Goal: Task Accomplishment & Management: Manage account settings

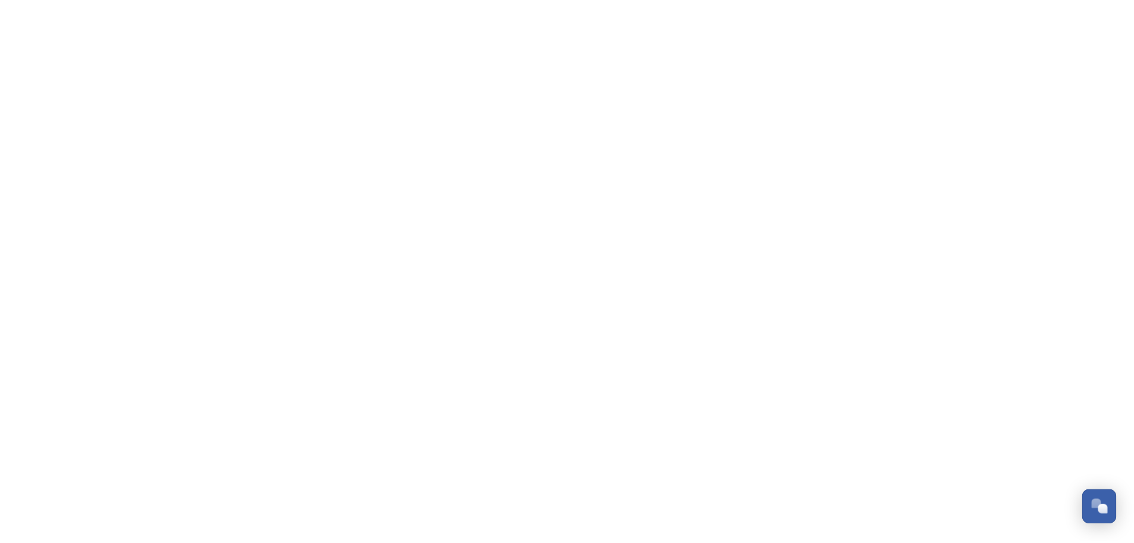
scroll to position [5332, 0]
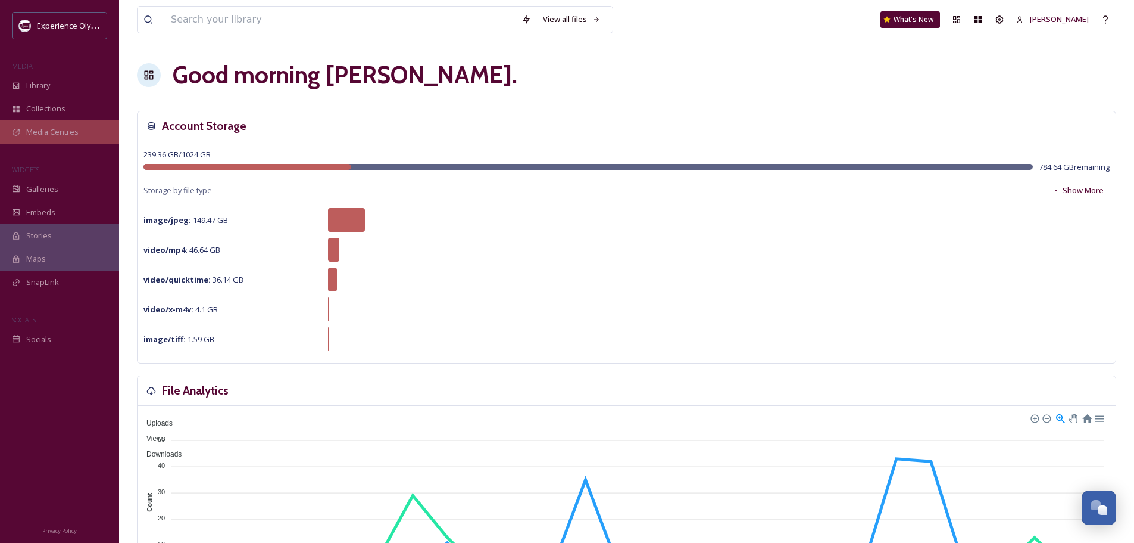
click at [54, 131] on span "Media Centres" at bounding box center [52, 131] width 52 height 11
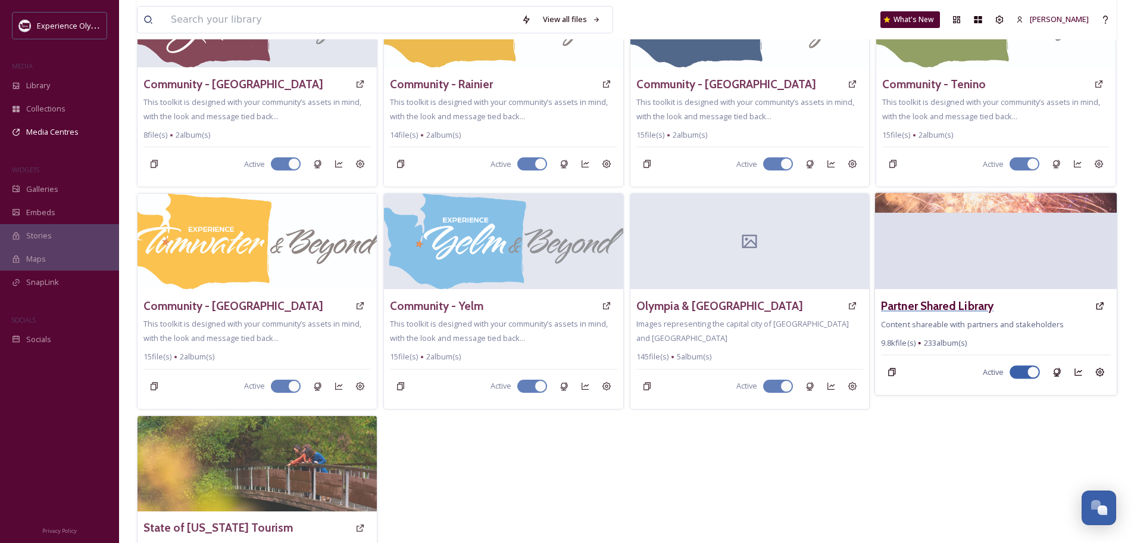
scroll to position [420, 0]
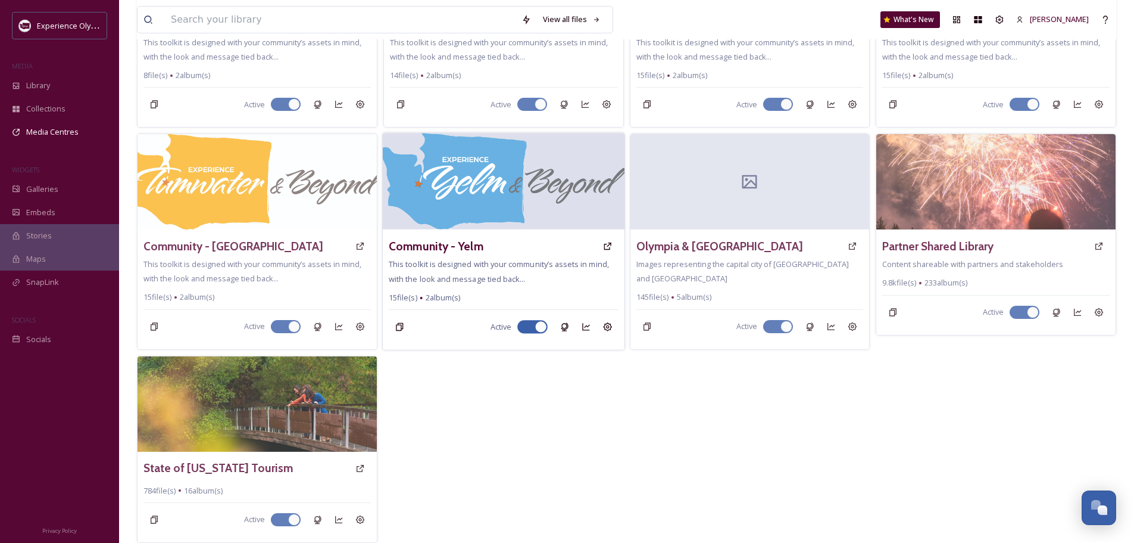
click at [918, 244] on h3 "Partner Shared Library" at bounding box center [938, 246] width 111 height 17
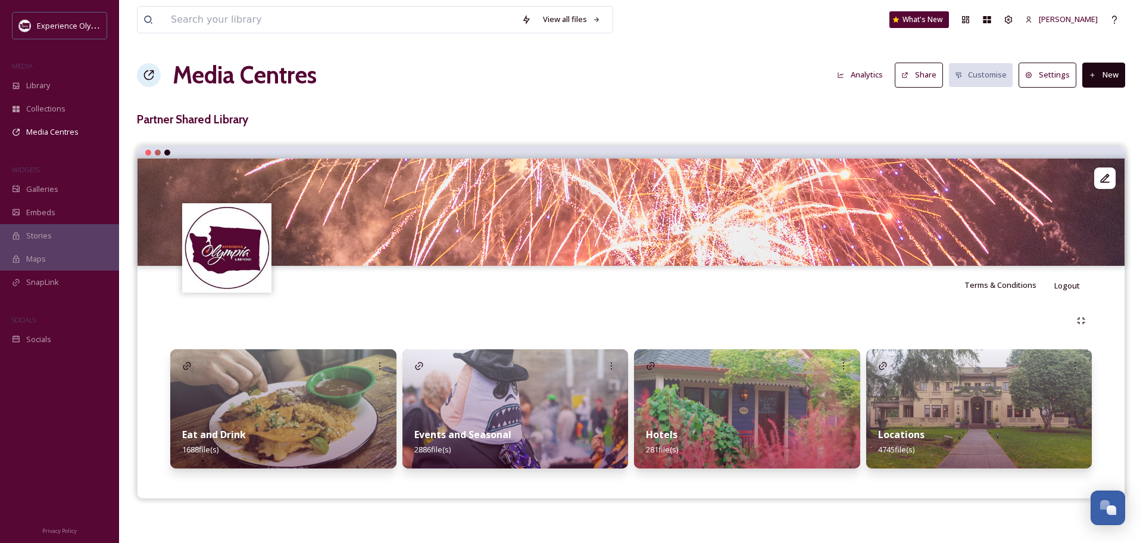
click at [897, 435] on strong "Locations" at bounding box center [901, 434] width 46 height 13
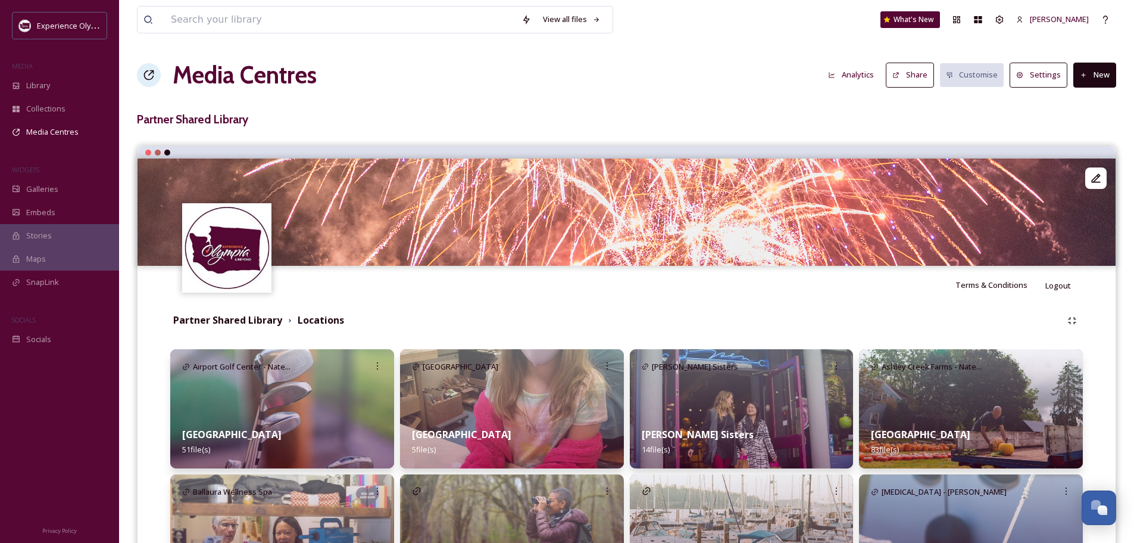
click at [1096, 79] on button "New" at bounding box center [1095, 75] width 43 height 24
click at [1080, 119] on div "Add Album" at bounding box center [1090, 125] width 51 height 23
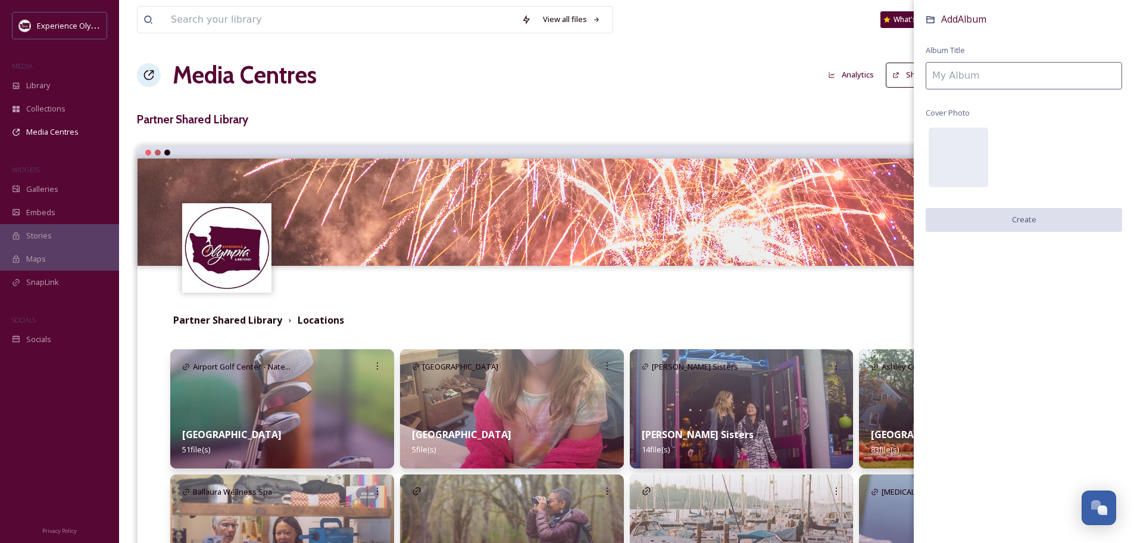
click at [984, 67] on input at bounding box center [1024, 75] width 197 height 27
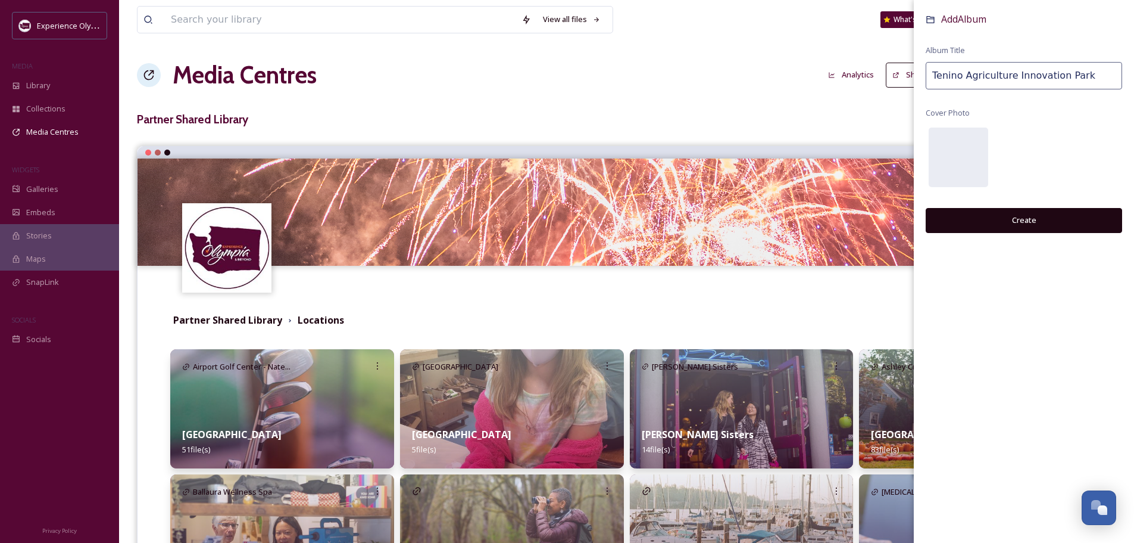
type input "Tenino Agriculture Innovation Park"
click at [1035, 212] on button "Create" at bounding box center [1024, 220] width 197 height 24
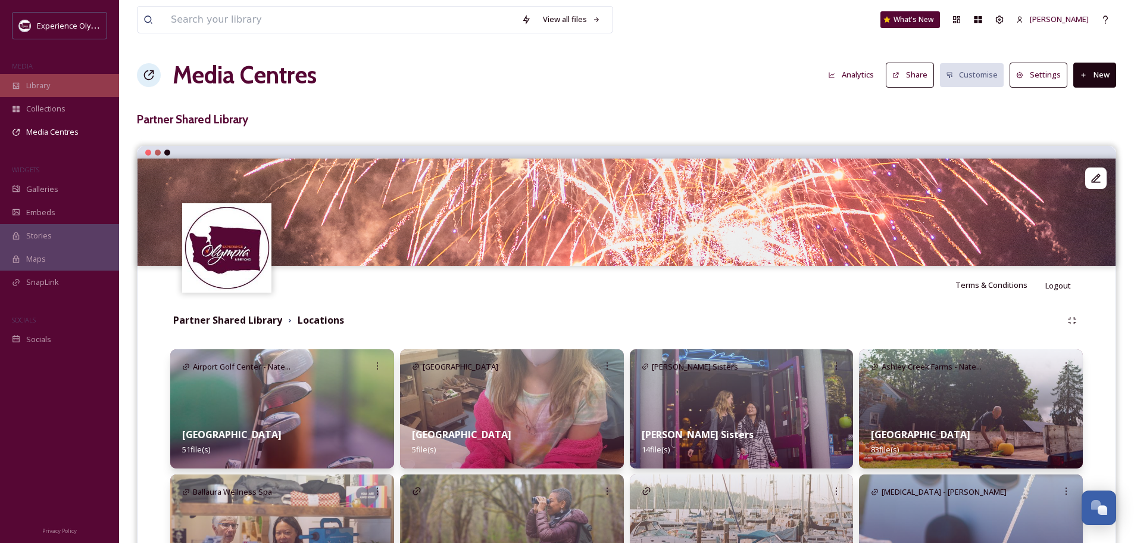
click at [37, 90] on span "Library" at bounding box center [38, 85] width 24 height 11
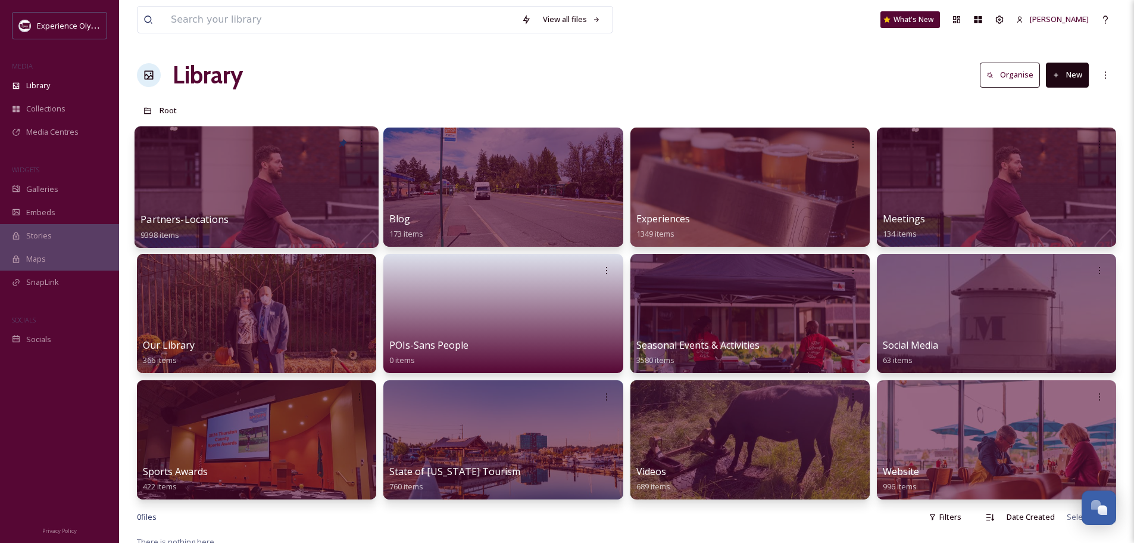
click at [190, 217] on span "Partners-Locations" at bounding box center [185, 219] width 88 height 13
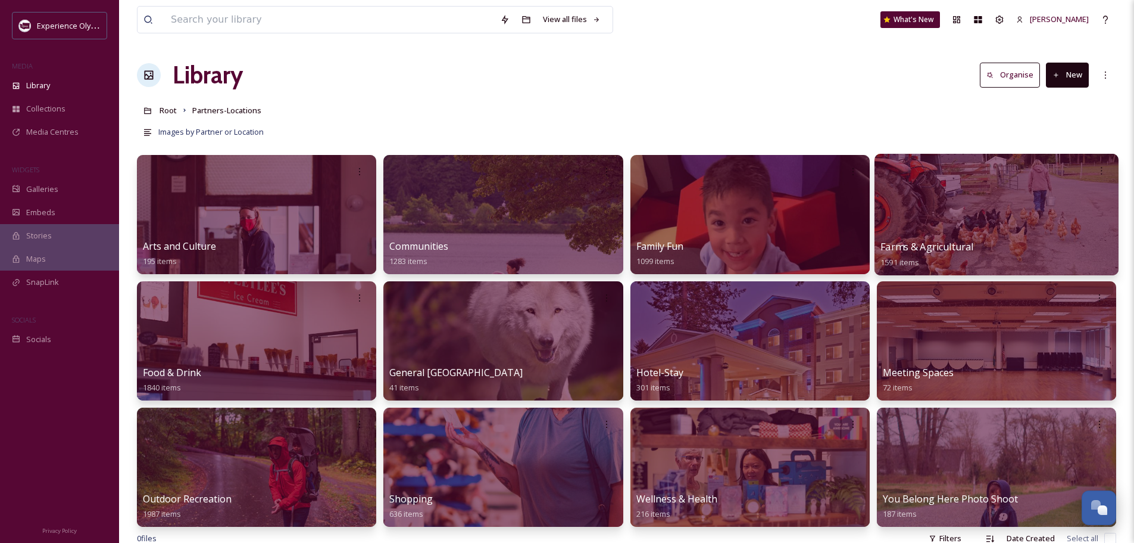
click at [947, 242] on span "Farms & Agricultural" at bounding box center [927, 246] width 93 height 13
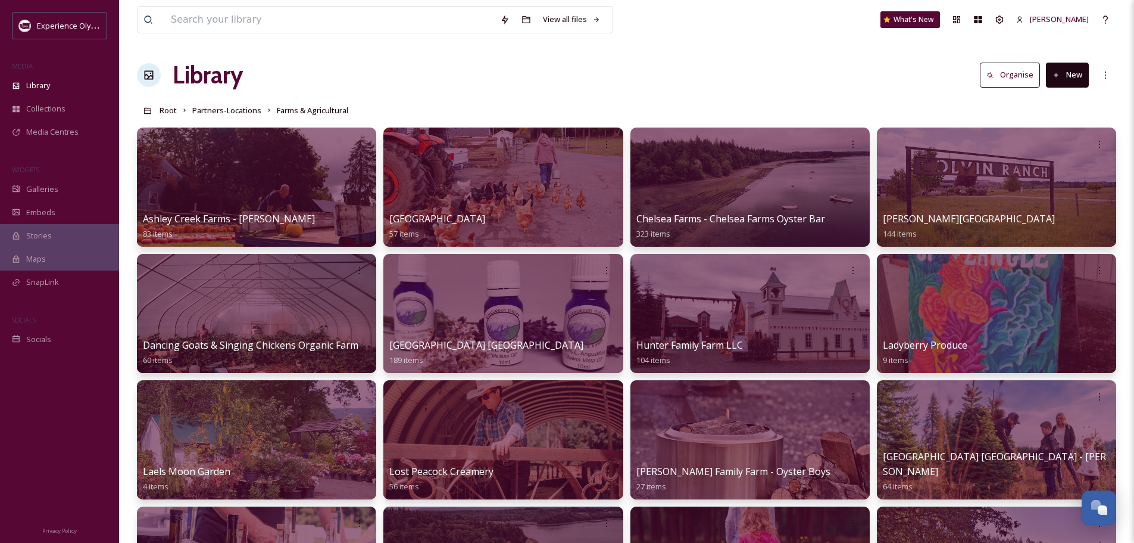
click at [242, 104] on link "Partners-Locations" at bounding box center [226, 110] width 69 height 14
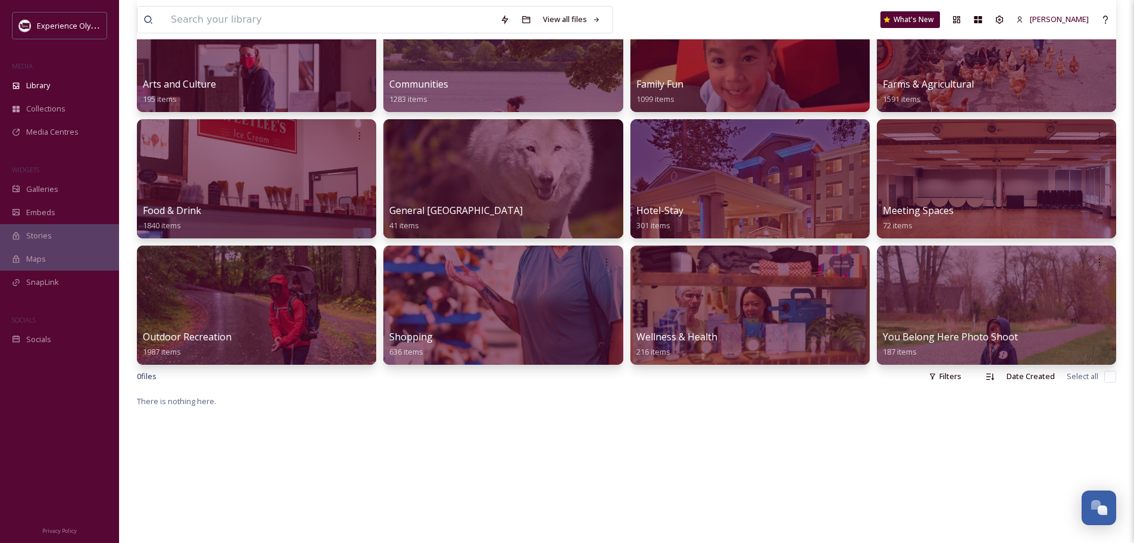
scroll to position [238, 0]
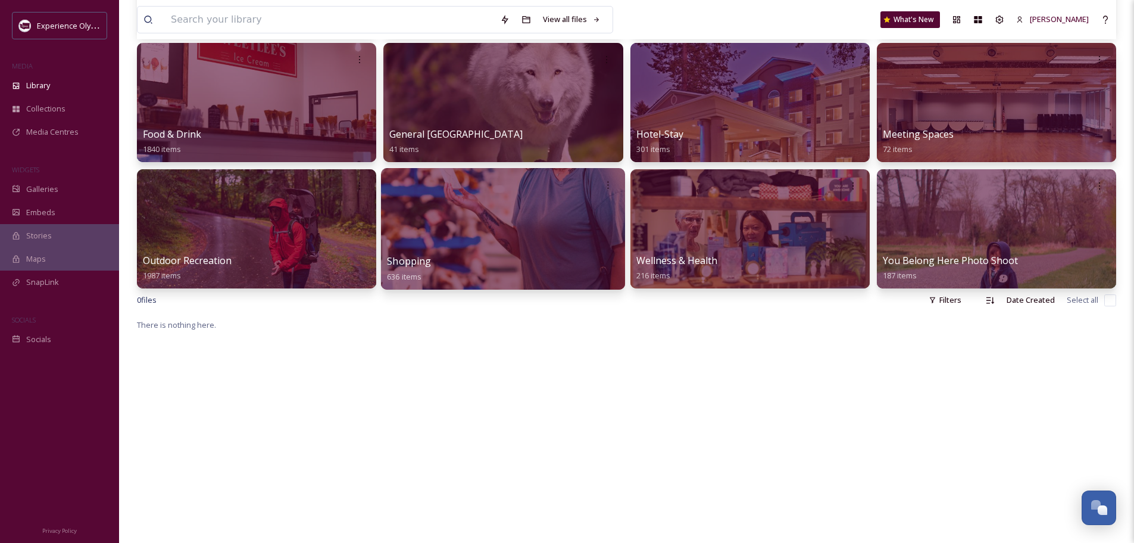
click at [417, 254] on div "Shopping 636 items" at bounding box center [503, 269] width 232 height 30
click at [409, 257] on span "Shopping" at bounding box center [409, 260] width 44 height 13
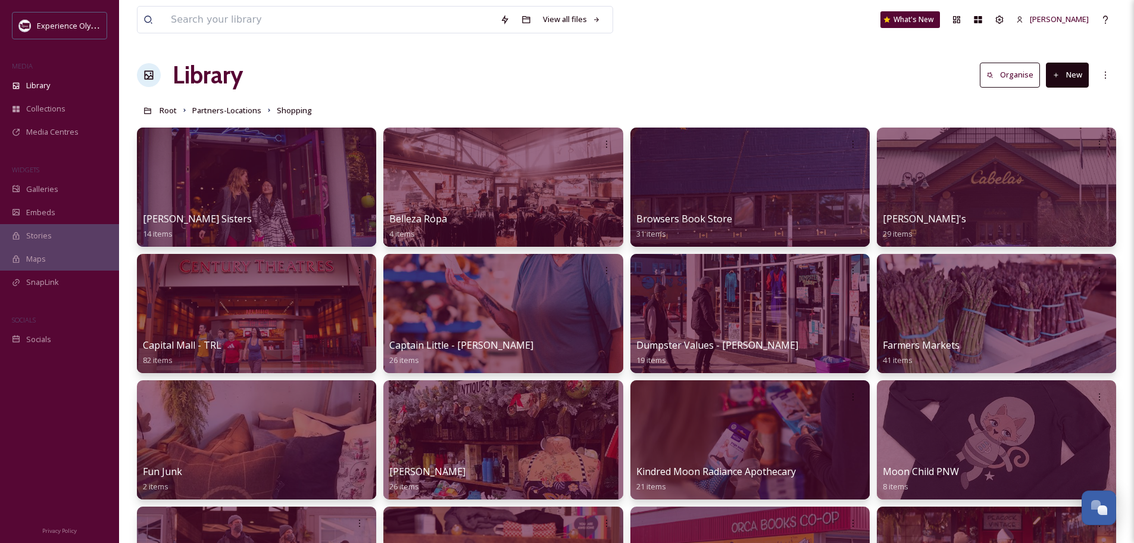
click at [1077, 74] on button "New" at bounding box center [1067, 75] width 43 height 24
click at [1053, 146] on span "Folder" at bounding box center [1054, 149] width 23 height 11
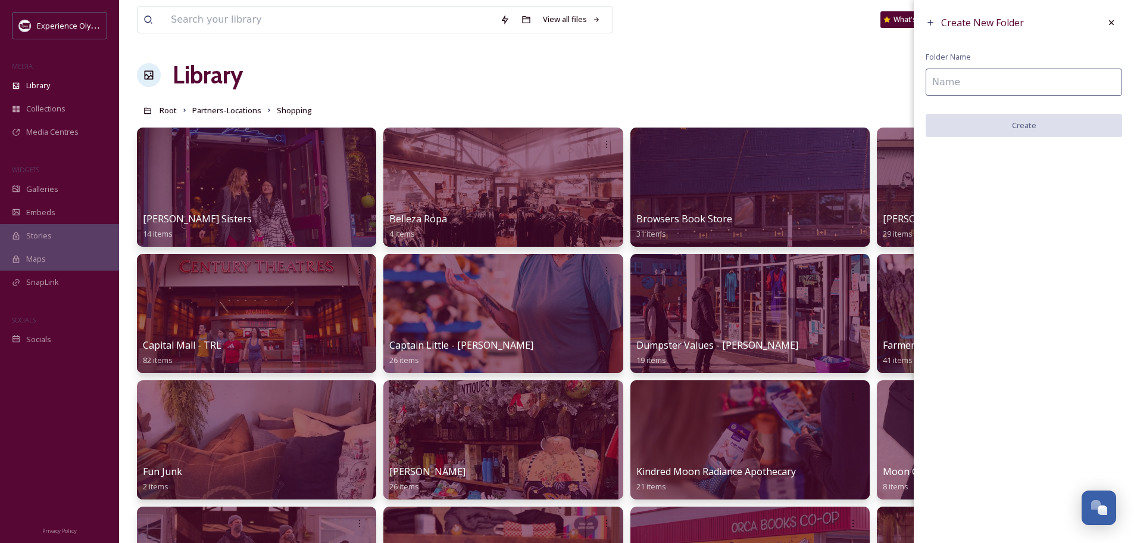
click at [1052, 88] on input at bounding box center [1024, 81] width 197 height 27
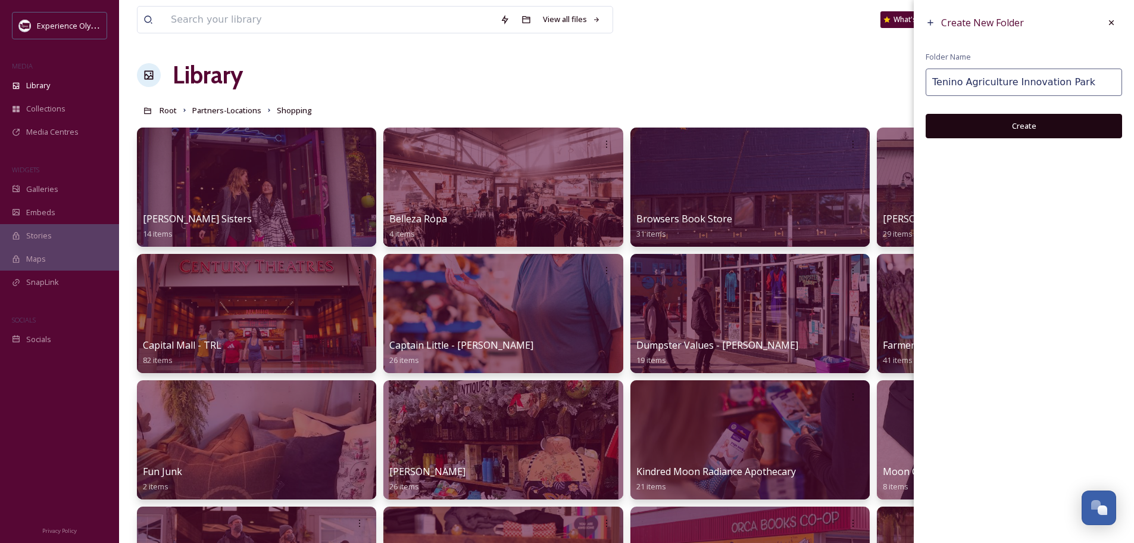
type input "Tenino Agriculture Innovation Park"
click at [1034, 119] on button "Create" at bounding box center [1024, 126] width 197 height 24
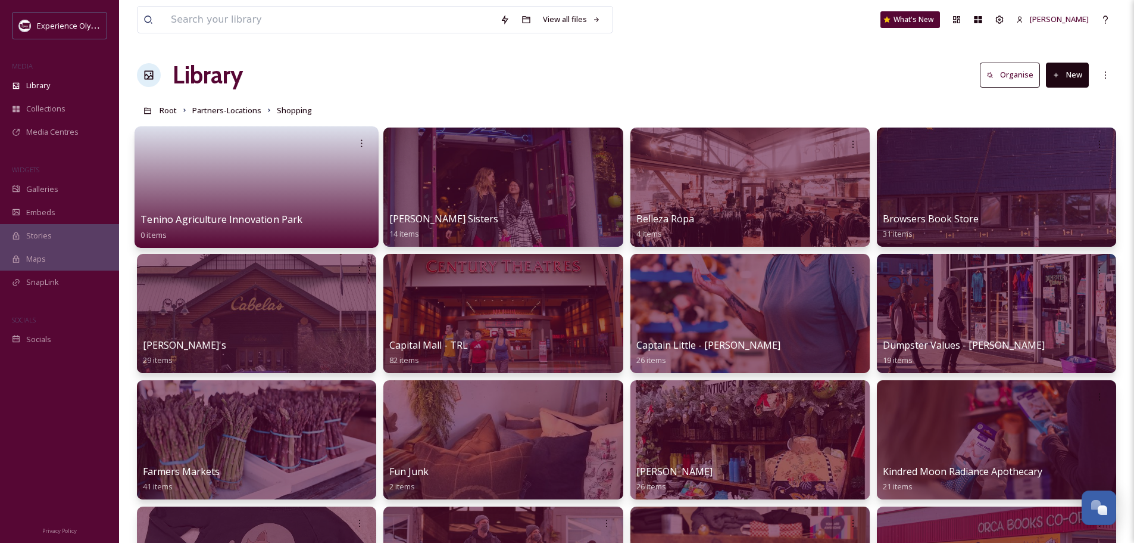
click at [266, 220] on span "Tenino Agriculture Innovation Park" at bounding box center [222, 219] width 162 height 13
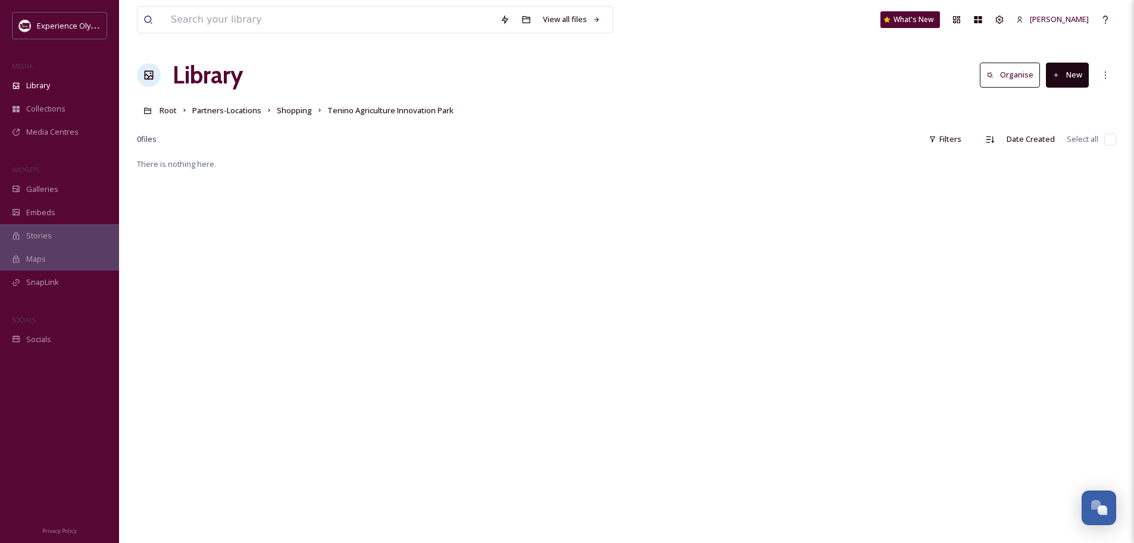
click at [1070, 75] on button "New" at bounding box center [1067, 75] width 43 height 24
click at [1059, 103] on span "File Upload" at bounding box center [1062, 102] width 39 height 11
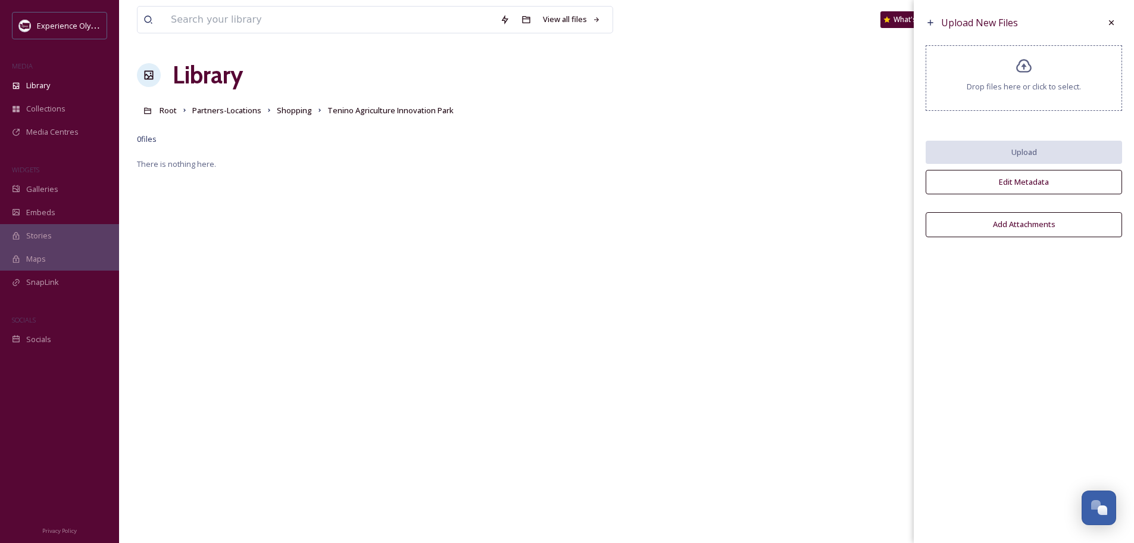
click at [1024, 66] on icon at bounding box center [1024, 66] width 15 height 14
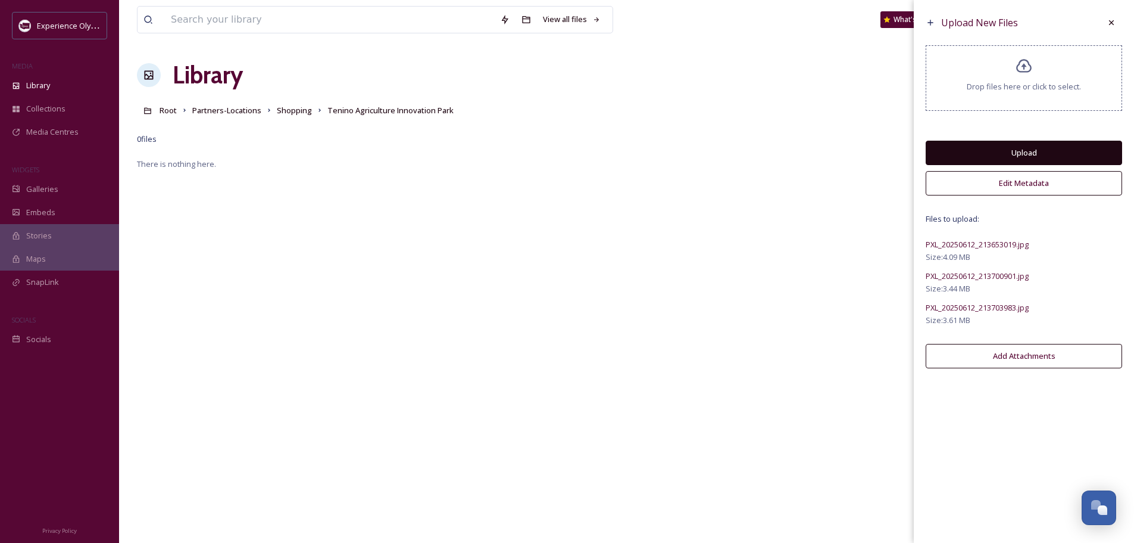
click at [1025, 68] on icon at bounding box center [1024, 66] width 15 height 14
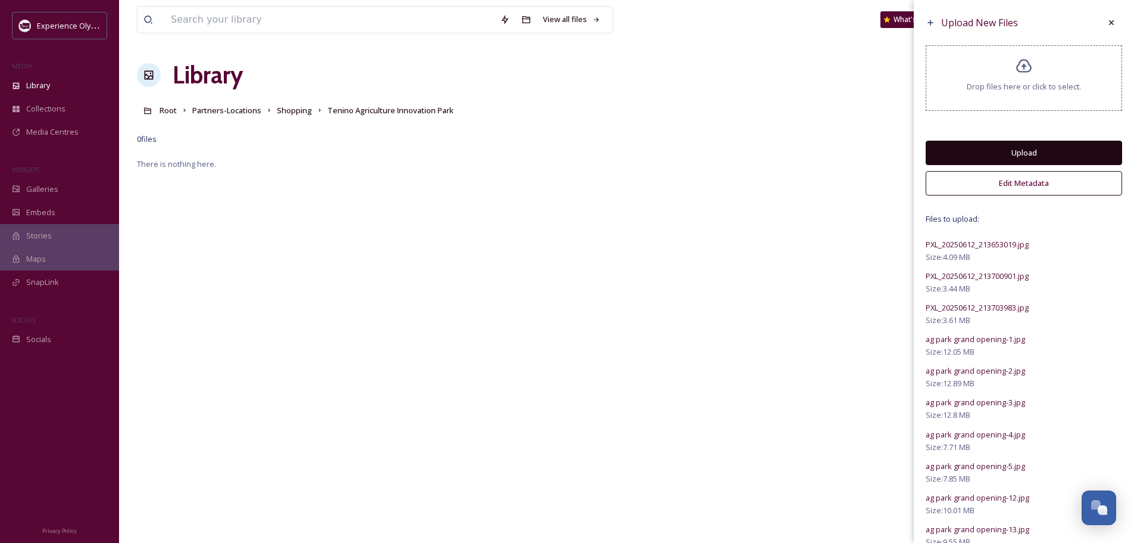
click at [1024, 152] on button "Upload" at bounding box center [1024, 153] width 197 height 24
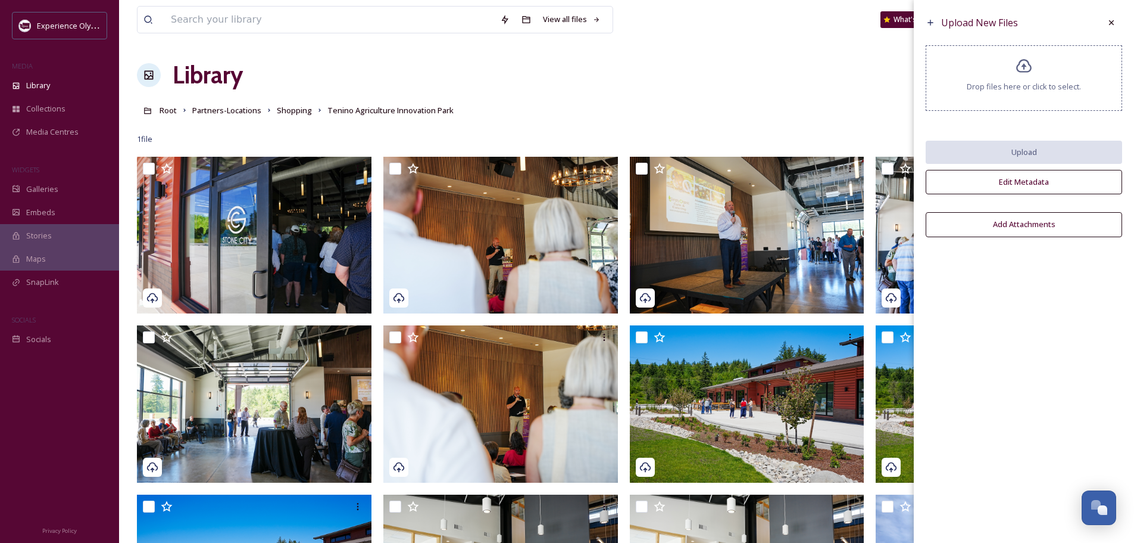
click at [1026, 64] on icon at bounding box center [1024, 66] width 17 height 17
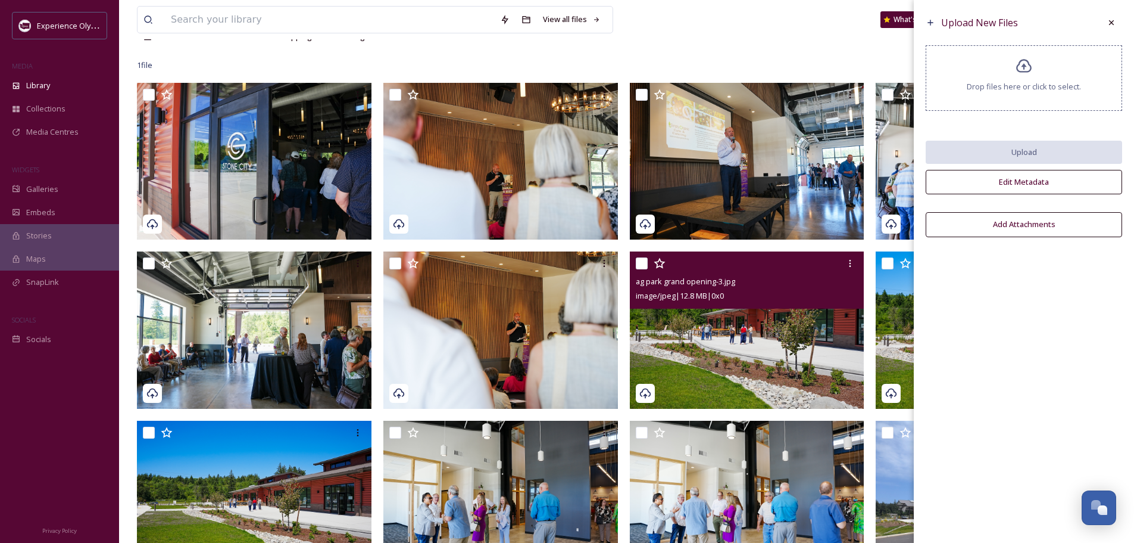
scroll to position [19, 0]
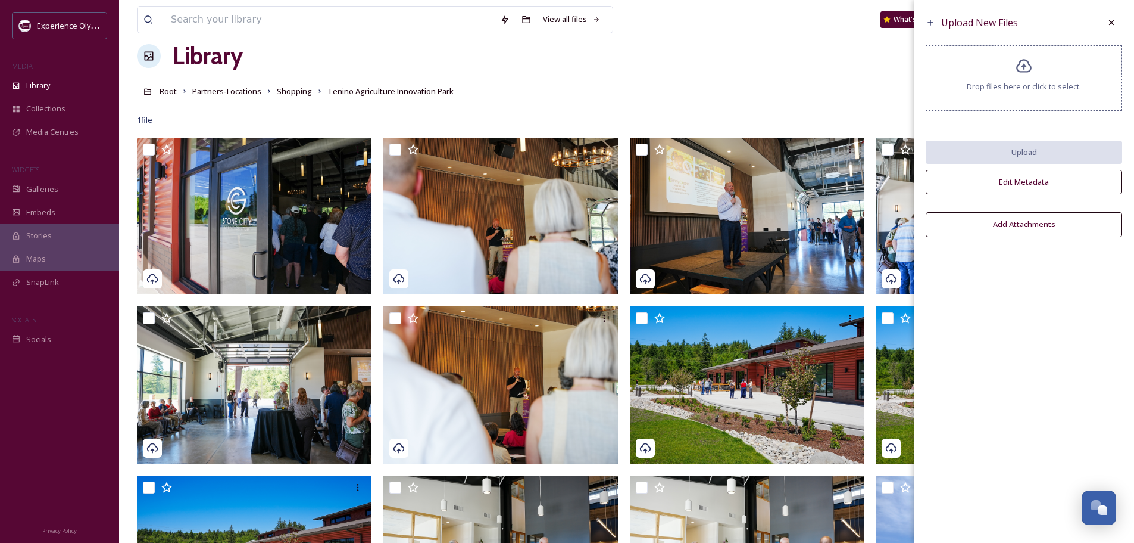
click at [1024, 66] on icon at bounding box center [1024, 66] width 15 height 14
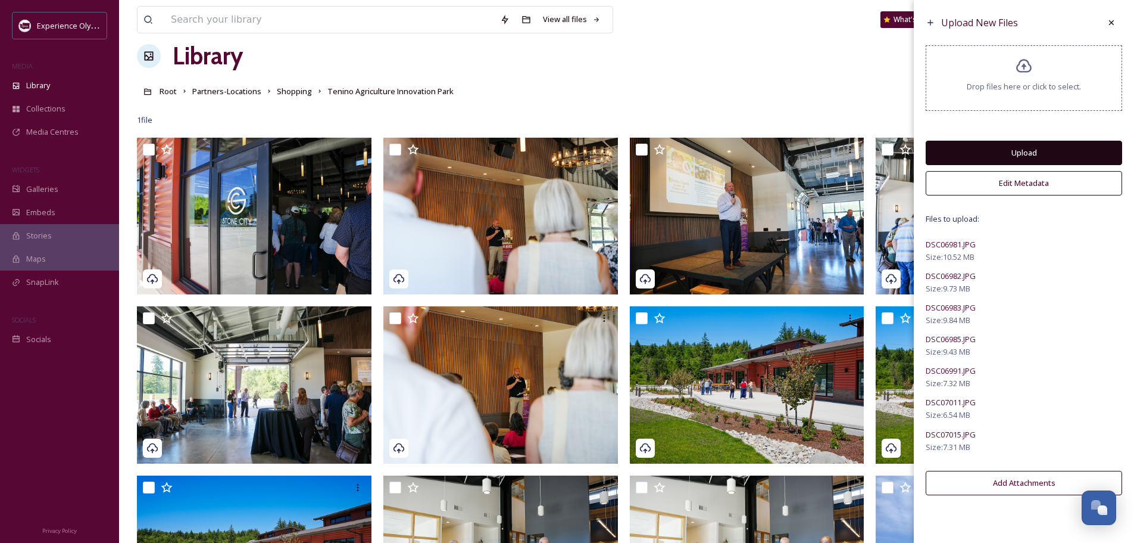
click at [1039, 150] on button "Upload" at bounding box center [1024, 153] width 197 height 24
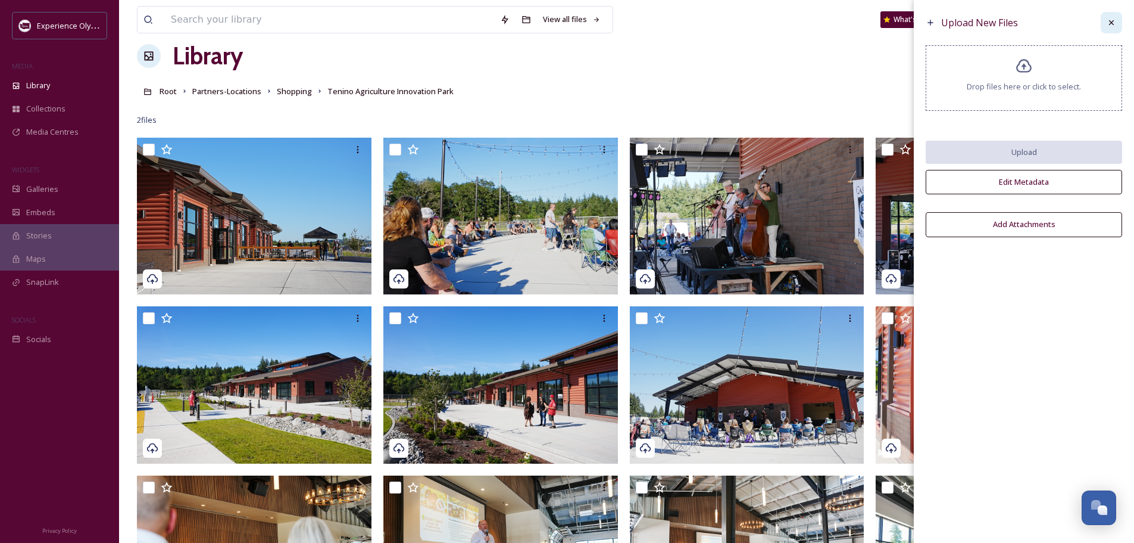
click at [1115, 24] on icon at bounding box center [1112, 23] width 10 height 10
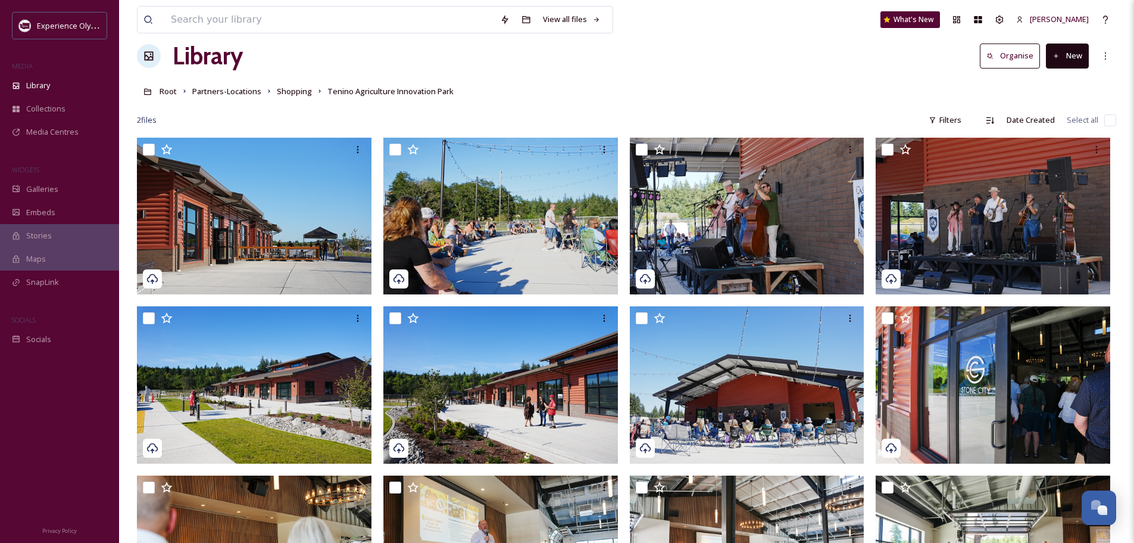
click at [1111, 119] on input "checkbox" at bounding box center [1111, 120] width 12 height 12
checkbox input "true"
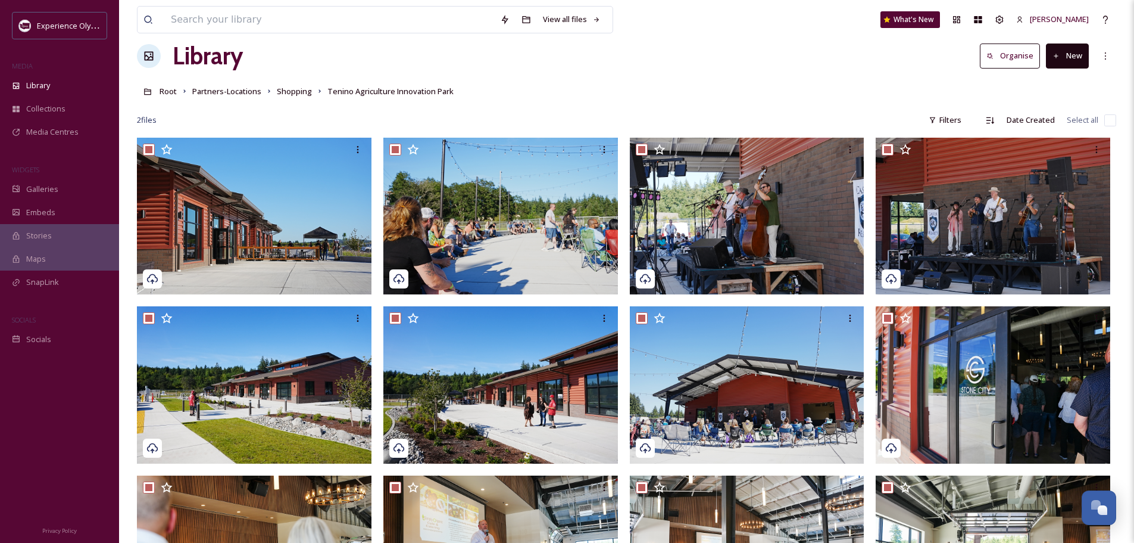
checkbox input "true"
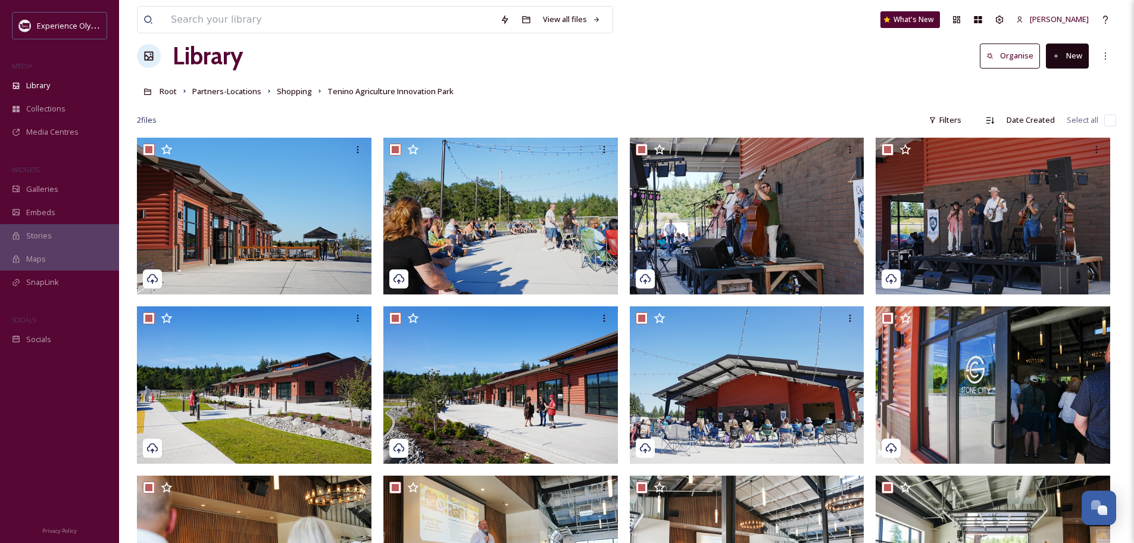
checkbox input "true"
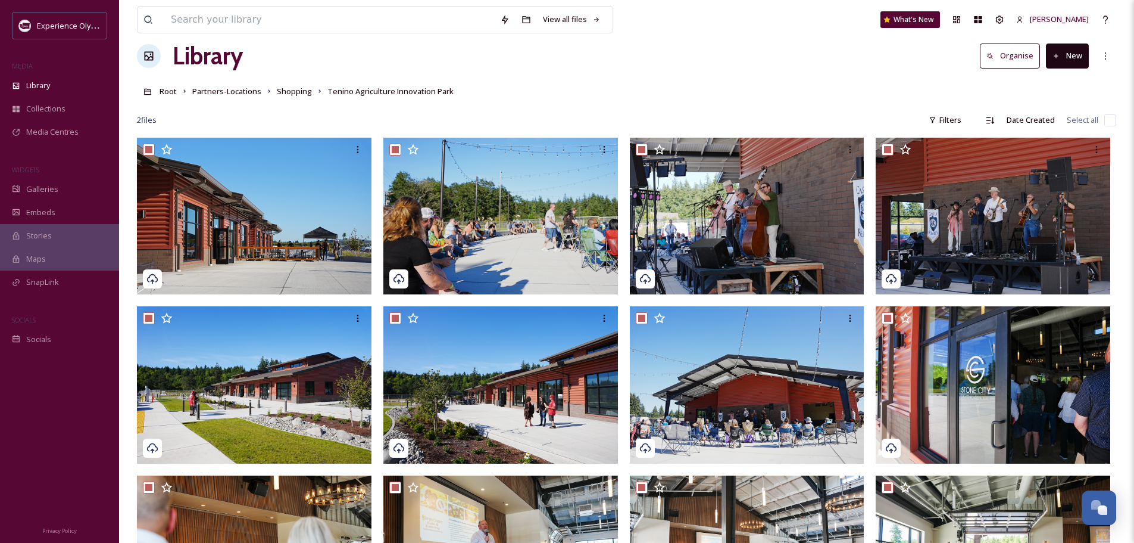
checkbox input "true"
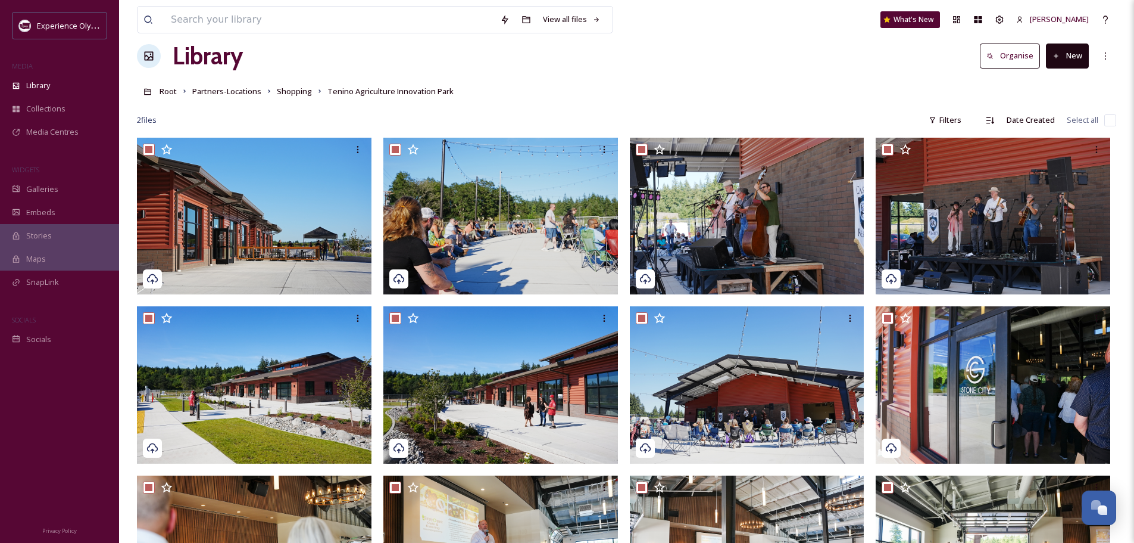
checkbox input "true"
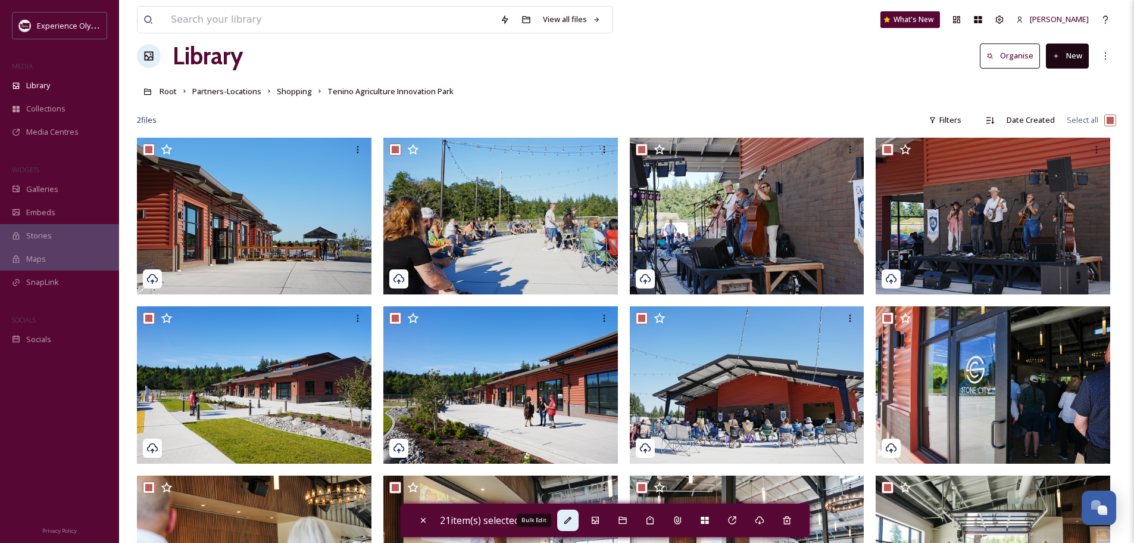
click at [573, 521] on icon at bounding box center [568, 520] width 10 height 10
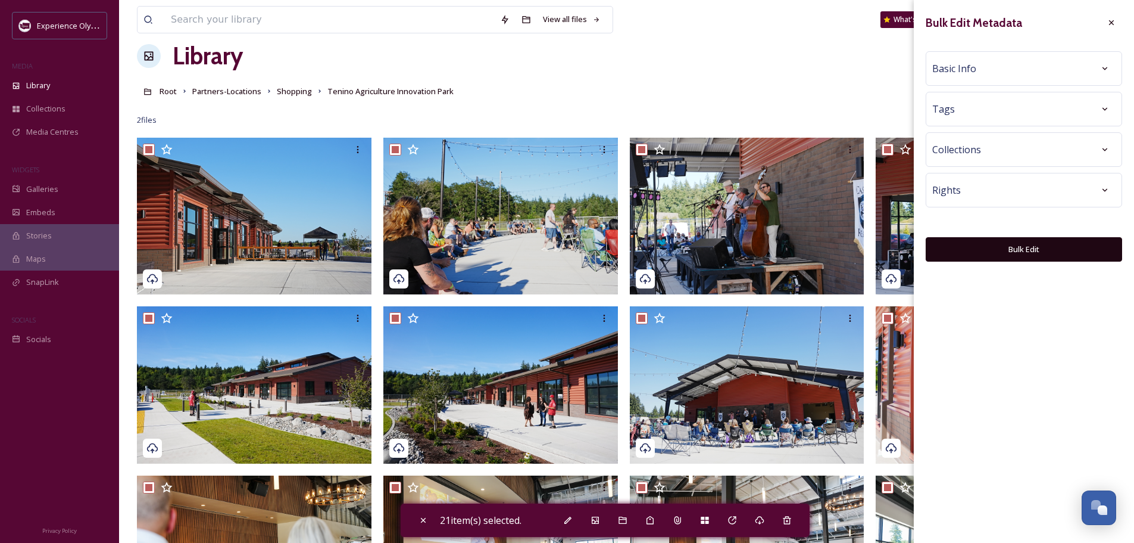
click at [985, 69] on div "Basic Info" at bounding box center [1024, 68] width 183 height 21
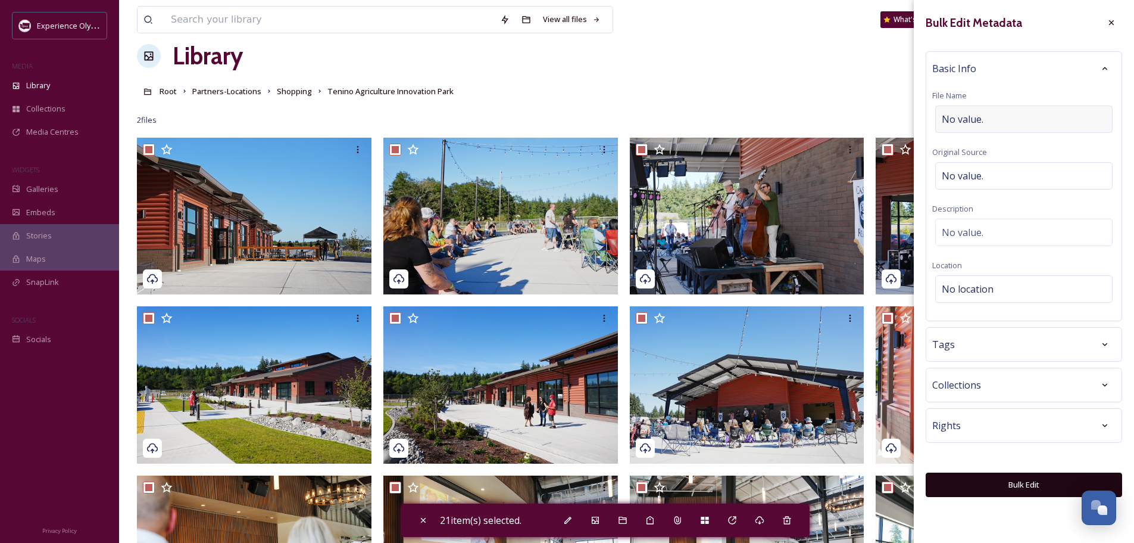
click at [960, 116] on span "No value." at bounding box center [963, 119] width 42 height 14
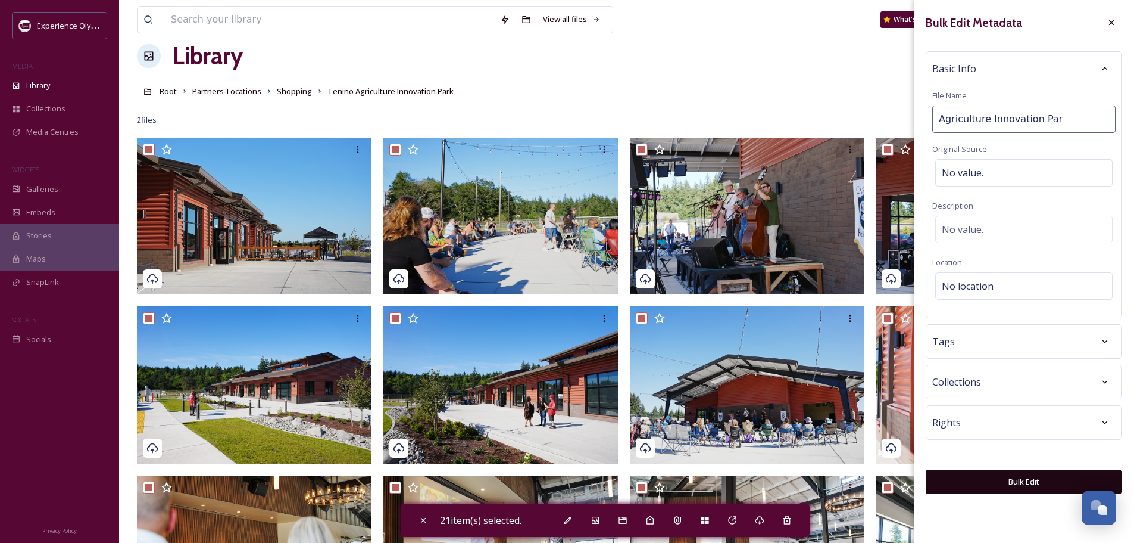
type input "Agriculture Innovation Park"
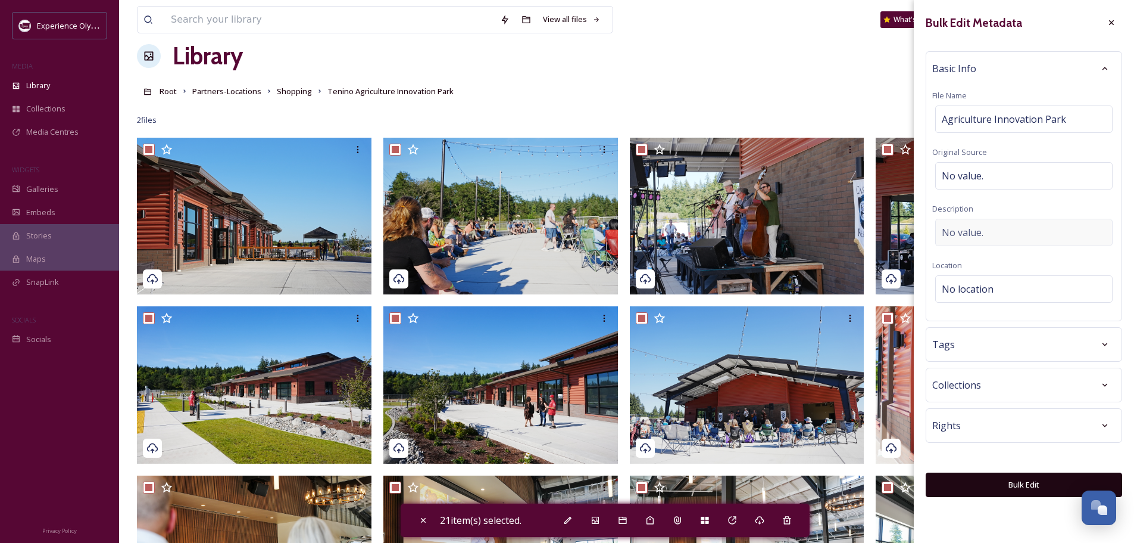
click at [993, 223] on div "No value." at bounding box center [1024, 232] width 177 height 27
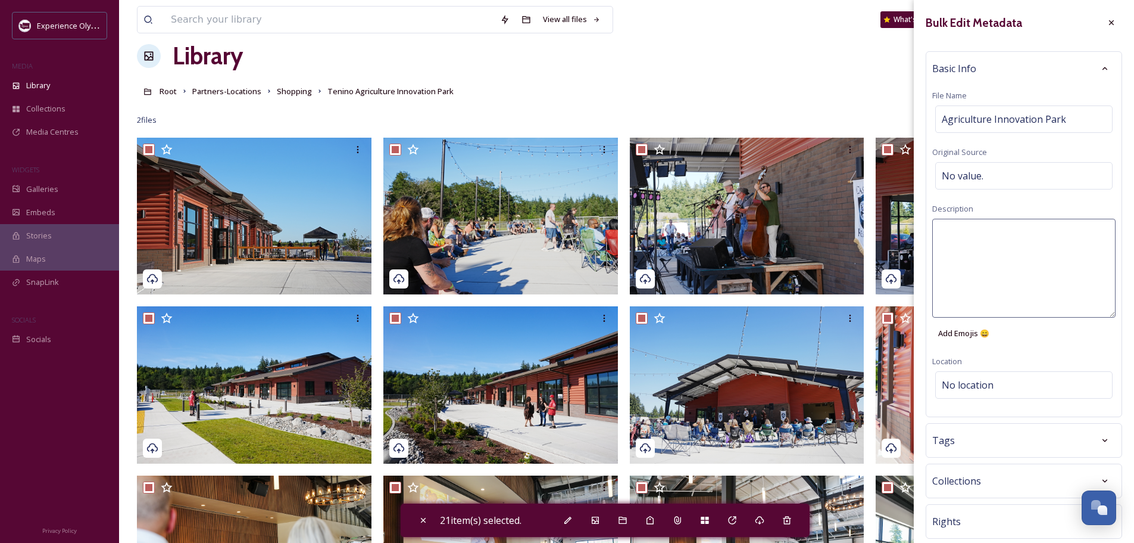
click at [978, 230] on textarea at bounding box center [1024, 268] width 183 height 99
type textarea "The Agriculture Innovation Park in [GEOGRAPHIC_DATA], [GEOGRAPHIC_DATA]"
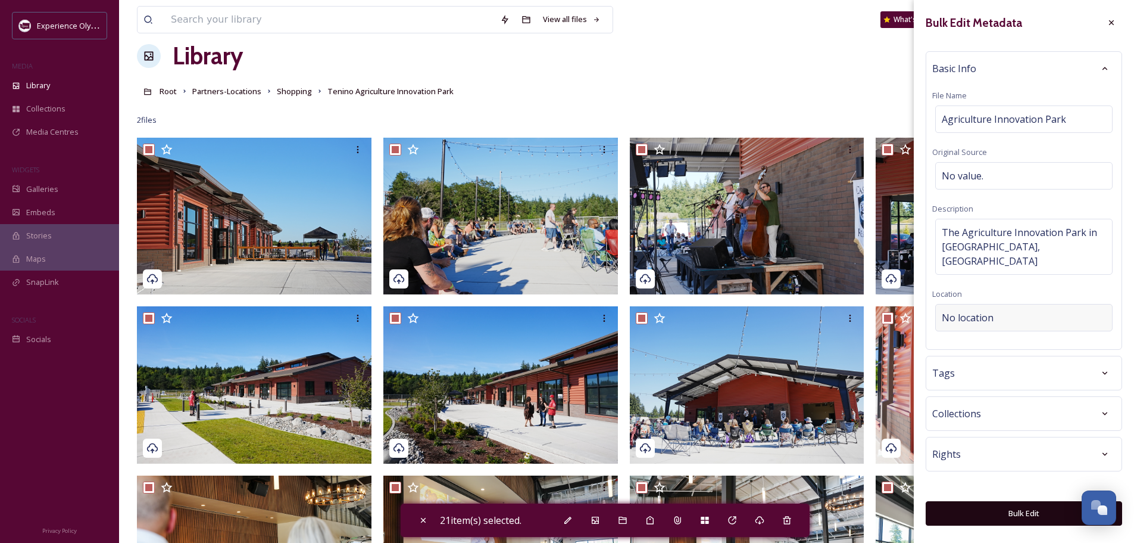
click at [964, 377] on div "Bulk Edit Metadata Basic Info File Name Agriculture Innovation Park Original So…" at bounding box center [1024, 268] width 220 height 537
click at [953, 319] on div "Basic Info File Name Agriculture Innovation Park Original Source No value. Desc…" at bounding box center [1024, 200] width 197 height 298
click at [955, 310] on span "No location" at bounding box center [968, 317] width 52 height 14
click at [955, 308] on input at bounding box center [1024, 317] width 176 height 26
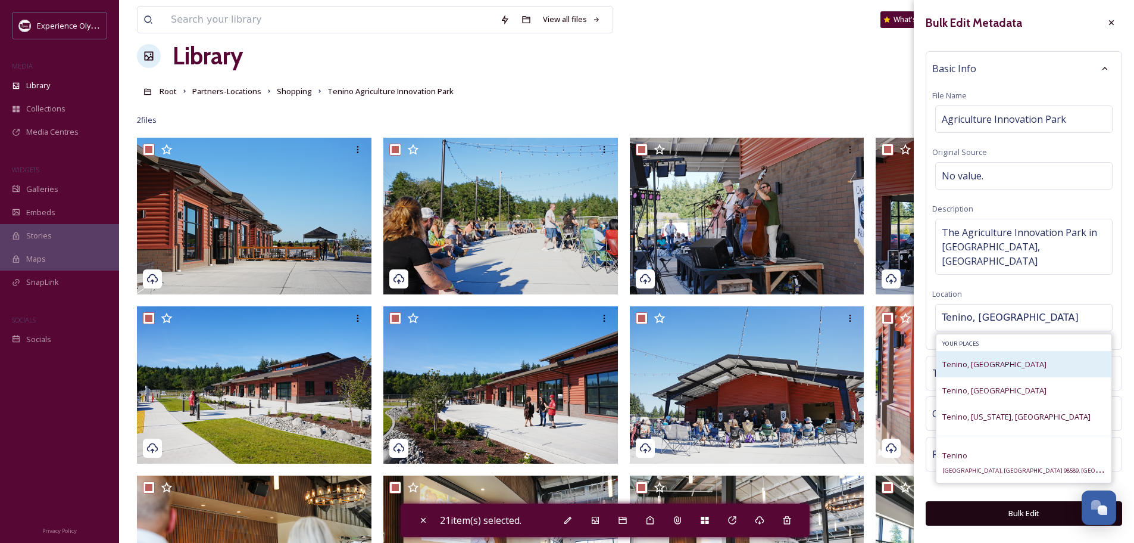
type input "Tenino, [GEOGRAPHIC_DATA]"
click at [967, 359] on span "Tenino, [GEOGRAPHIC_DATA]" at bounding box center [995, 364] width 104 height 11
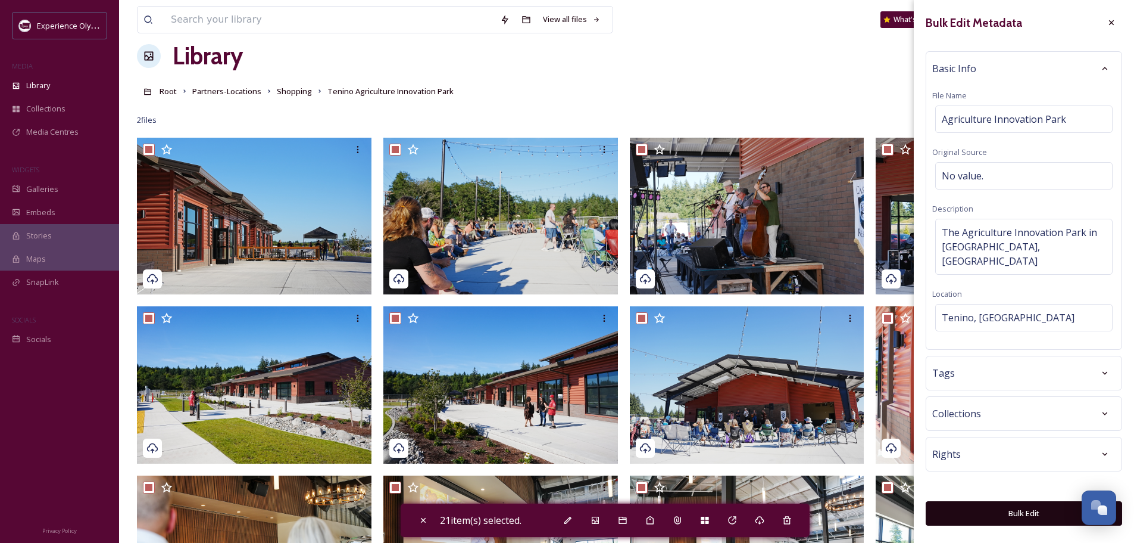
click at [965, 362] on div "Tags" at bounding box center [1024, 372] width 183 height 21
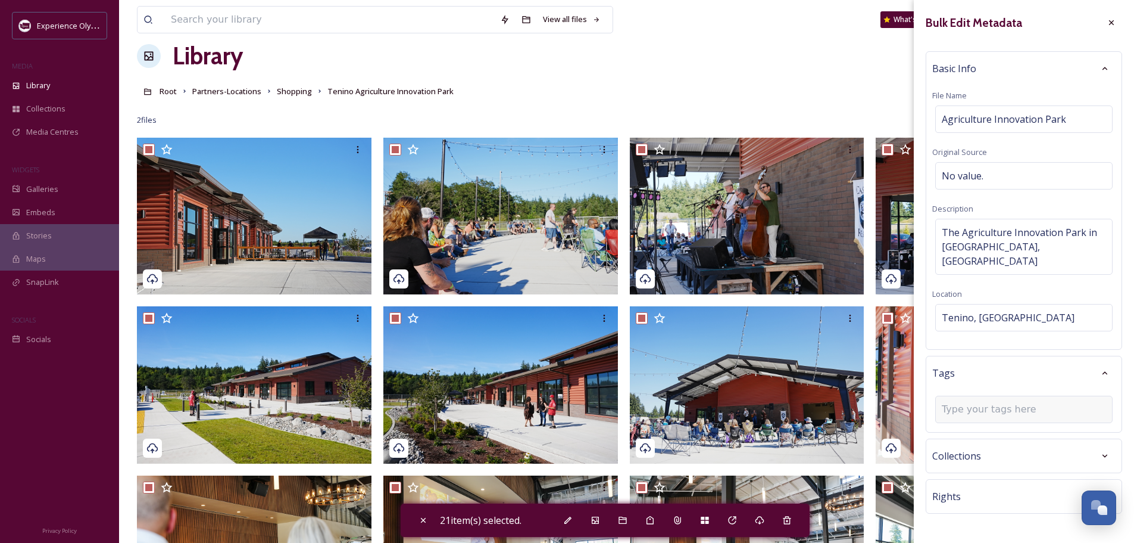
click at [963, 402] on input at bounding box center [1001, 409] width 119 height 14
type input "agriculture"
type input "shopping"
type input "event center"
type input "meeting space"
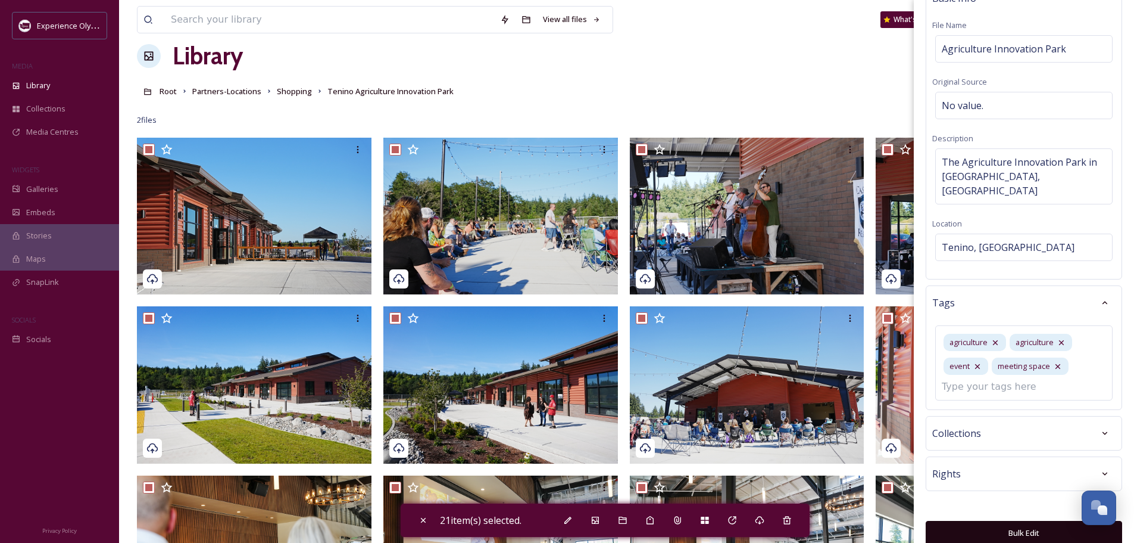
scroll to position [71, 0]
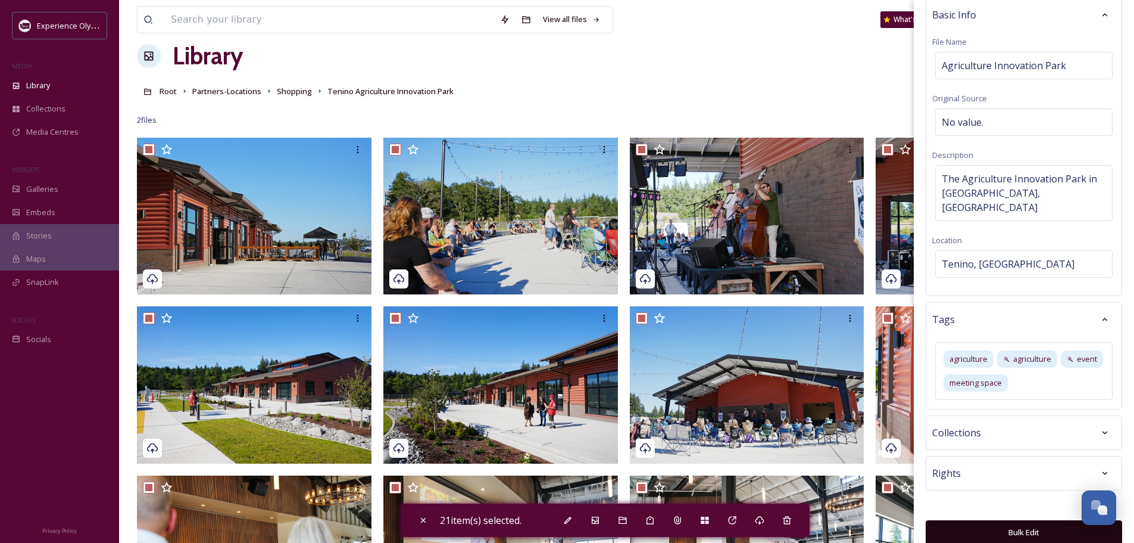
click at [1009, 520] on button "Bulk Edit" at bounding box center [1024, 532] width 197 height 24
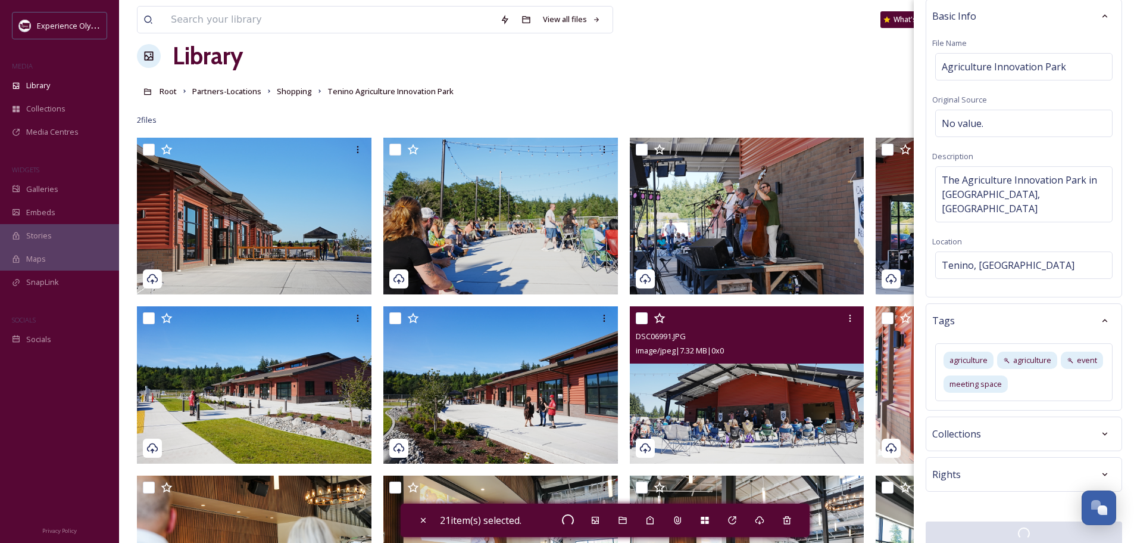
checkbox input "false"
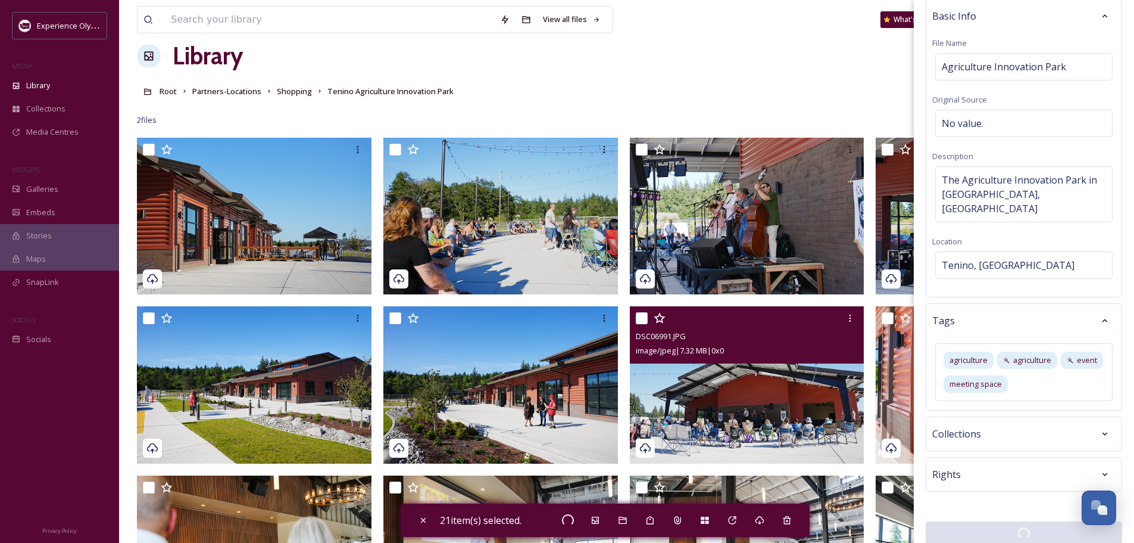
checkbox input "false"
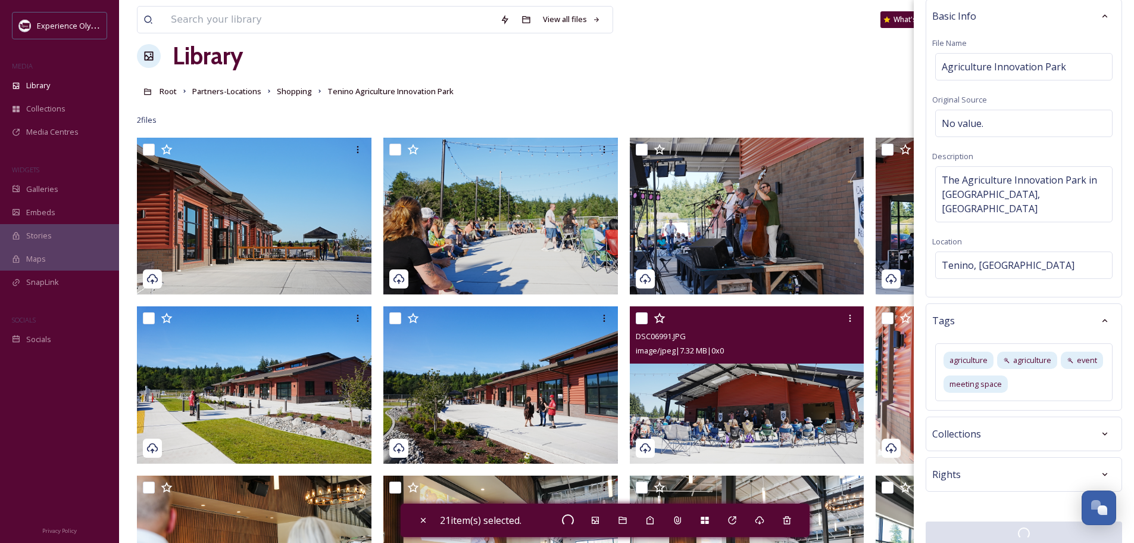
checkbox input "false"
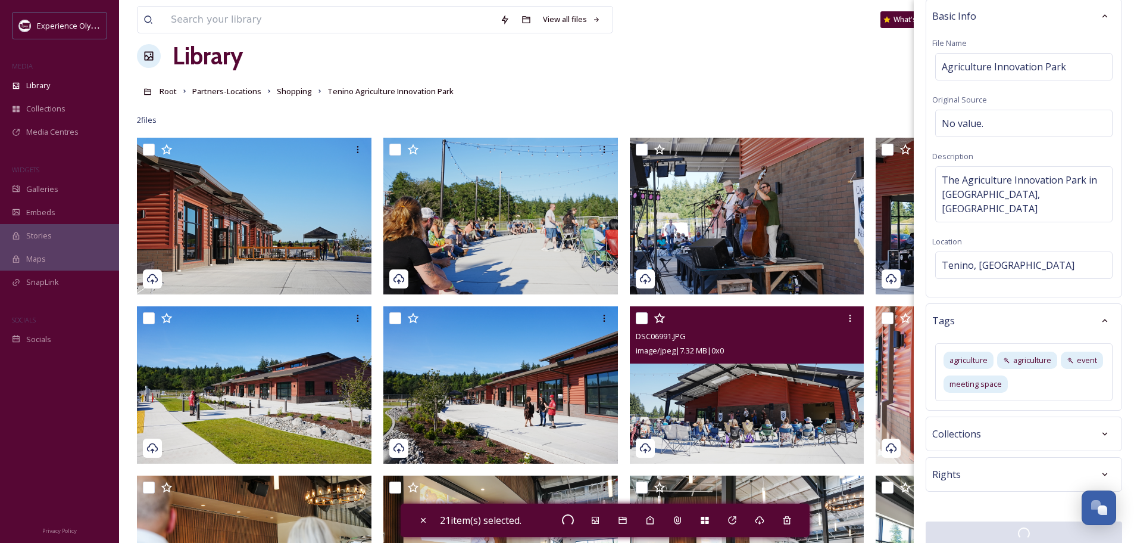
checkbox input "false"
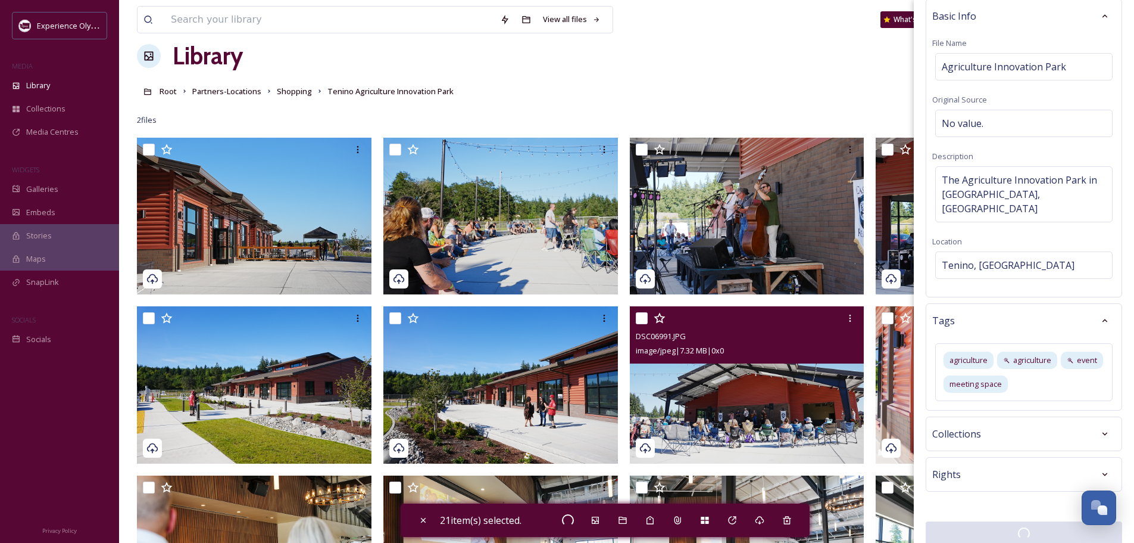
checkbox input "false"
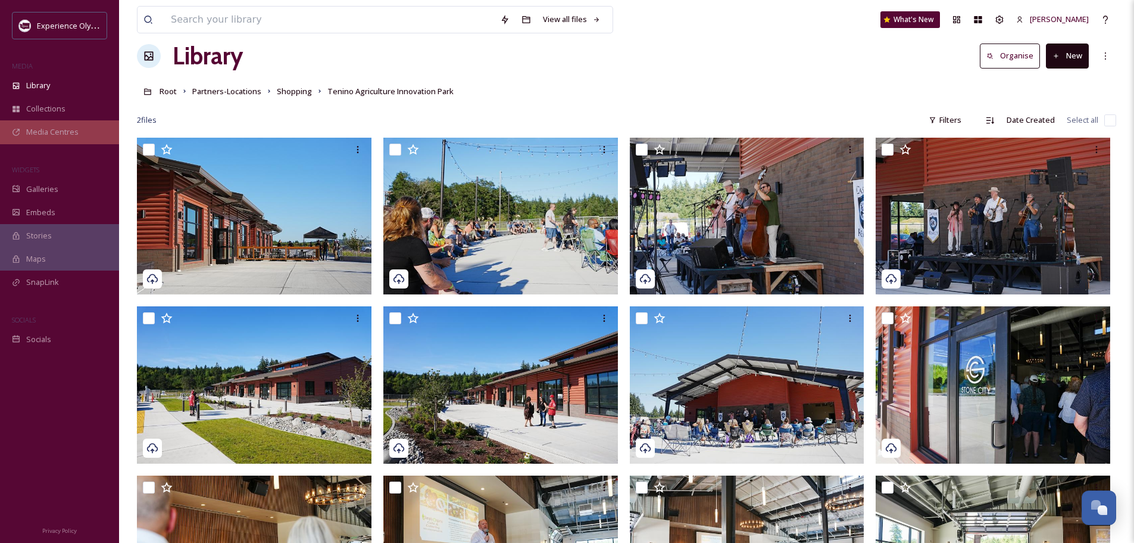
click at [25, 136] on div "Media Centres" at bounding box center [59, 131] width 119 height 23
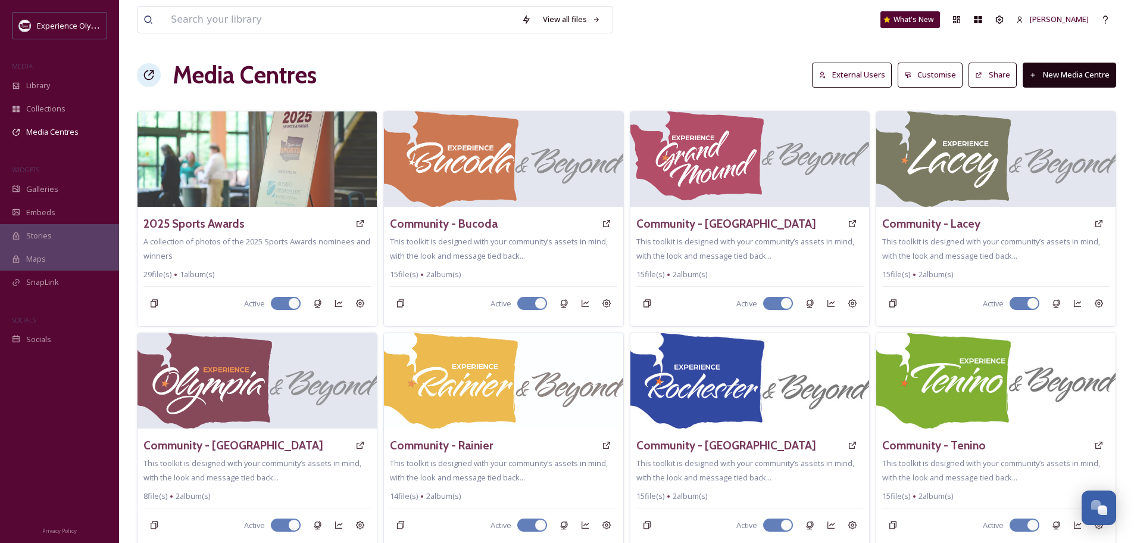
scroll to position [417, 0]
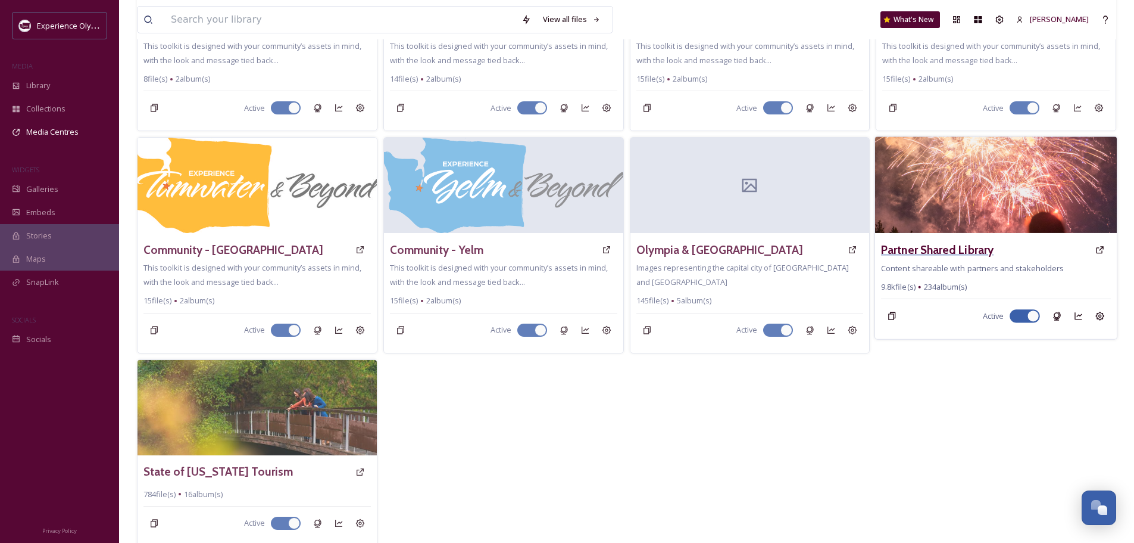
click at [918, 244] on h3 "Partner Shared Library" at bounding box center [937, 249] width 113 height 17
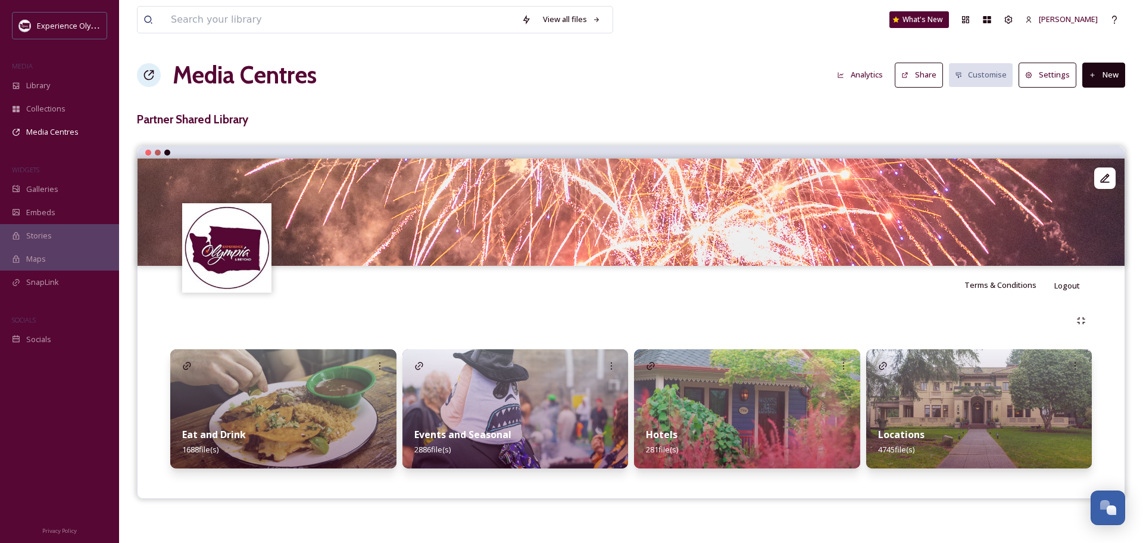
click at [888, 433] on strong "Locations" at bounding box center [901, 434] width 46 height 13
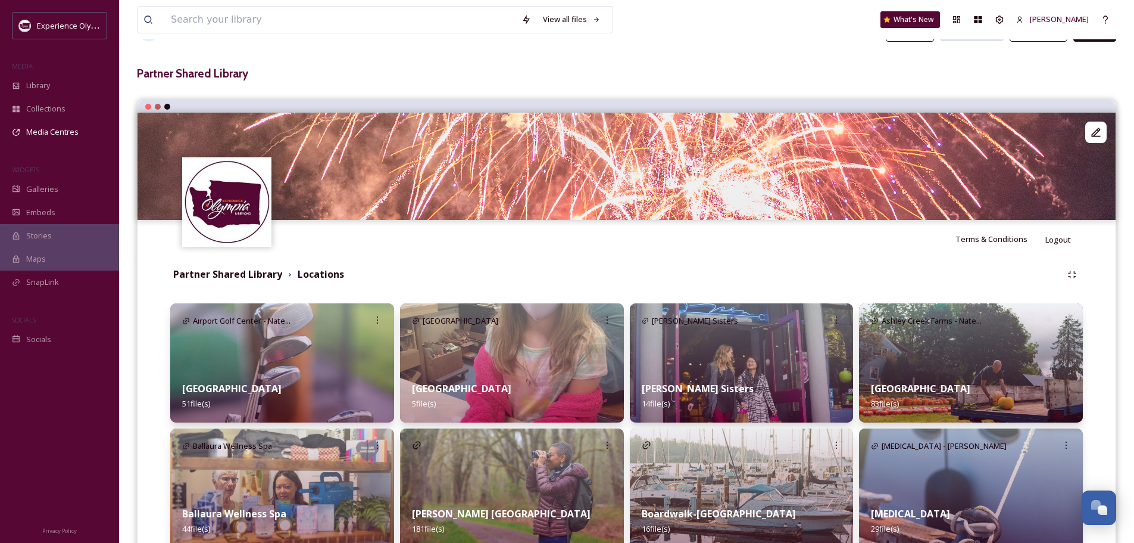
scroll to position [60, 0]
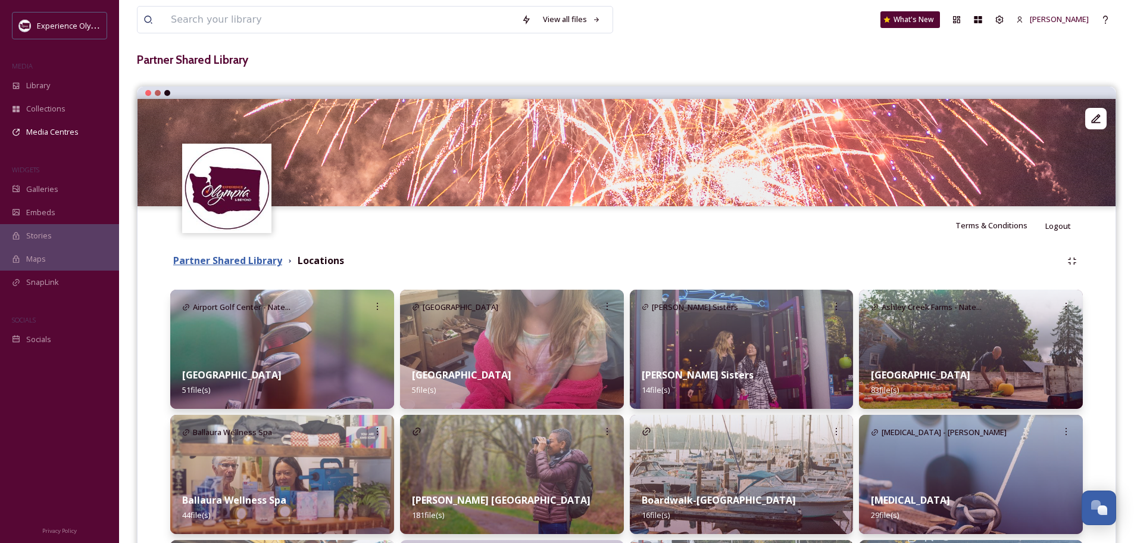
click at [198, 257] on strong "Partner Shared Library" at bounding box center [227, 260] width 109 height 13
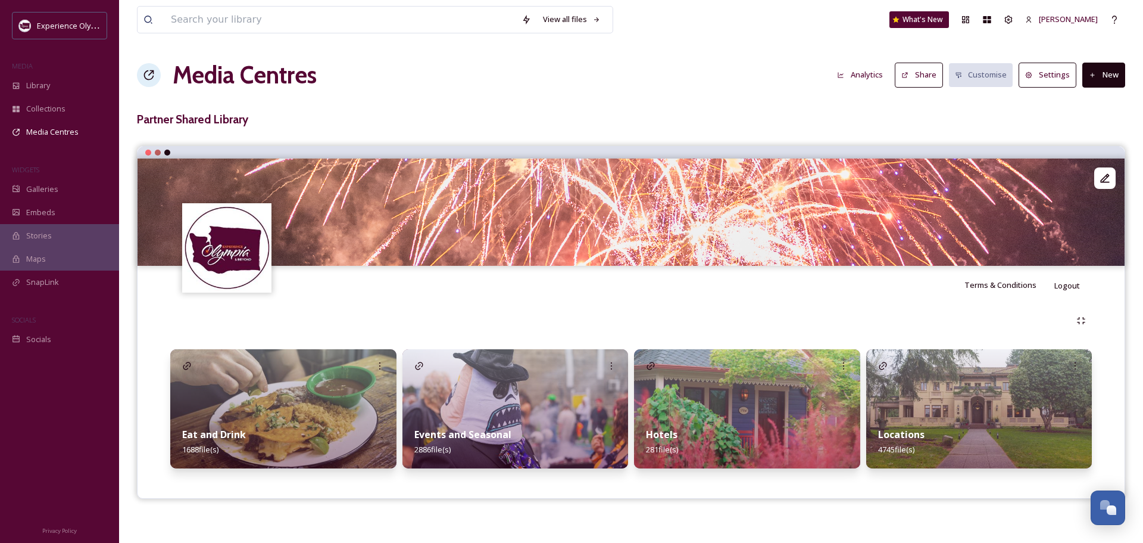
click at [916, 432] on strong "Locations" at bounding box center [901, 434] width 46 height 13
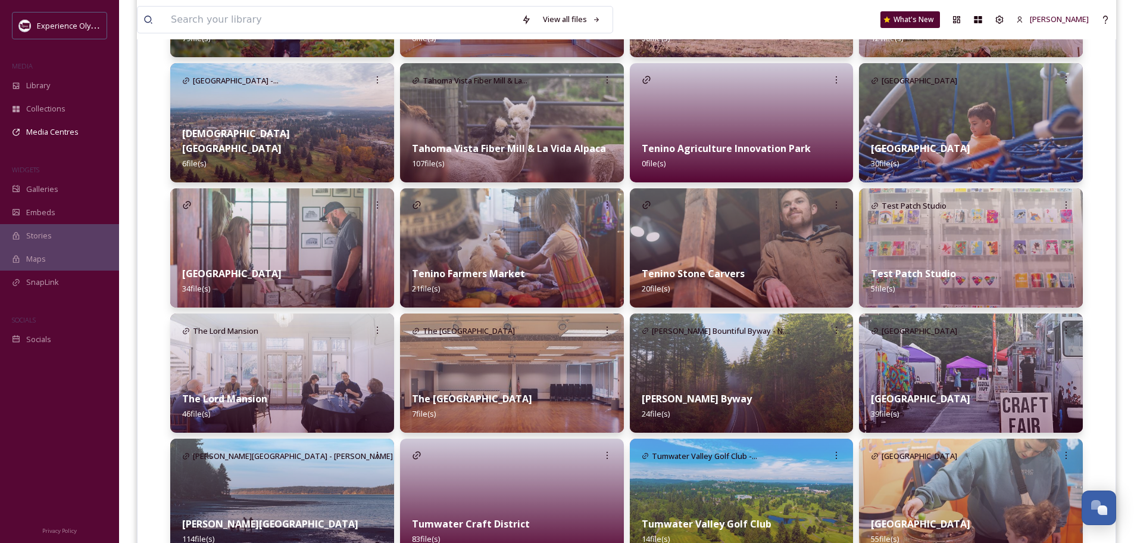
scroll to position [2382, 0]
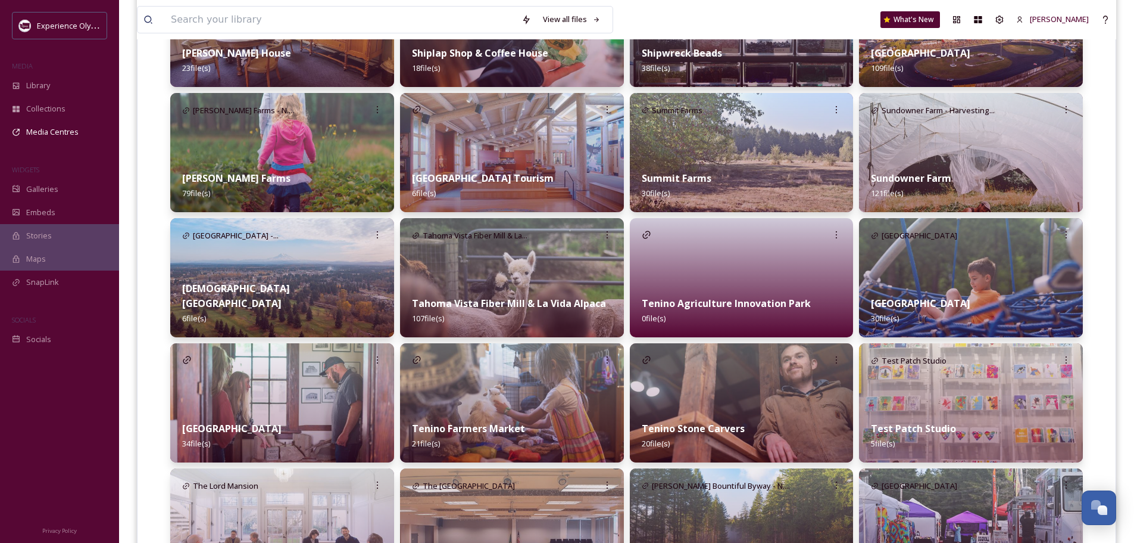
click at [788, 265] on div at bounding box center [742, 277] width 224 height 119
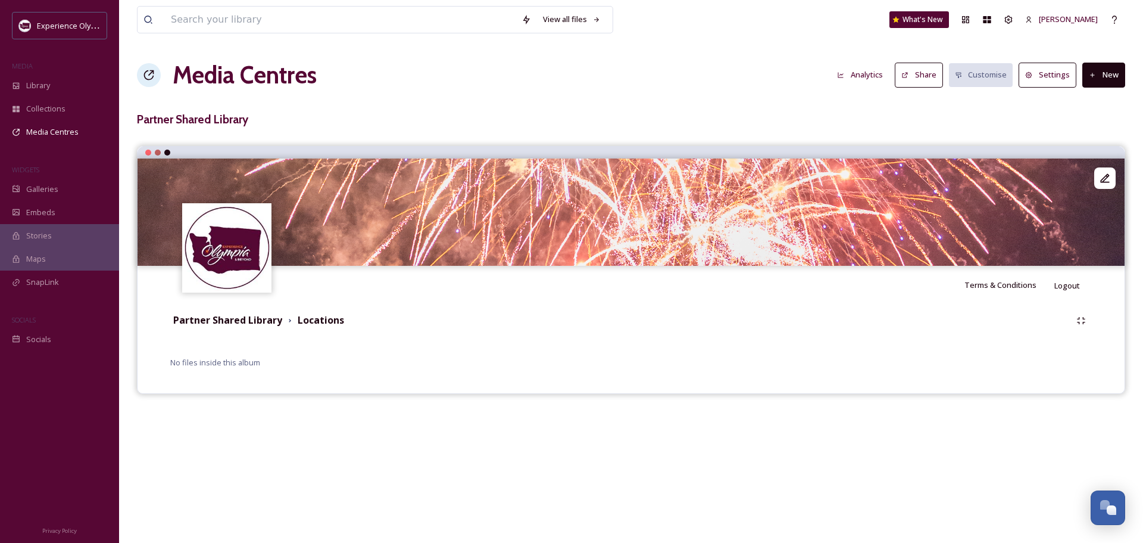
click at [1104, 73] on button "New" at bounding box center [1104, 75] width 43 height 24
click at [1096, 98] on span "Add Files" at bounding box center [1096, 102] width 32 height 11
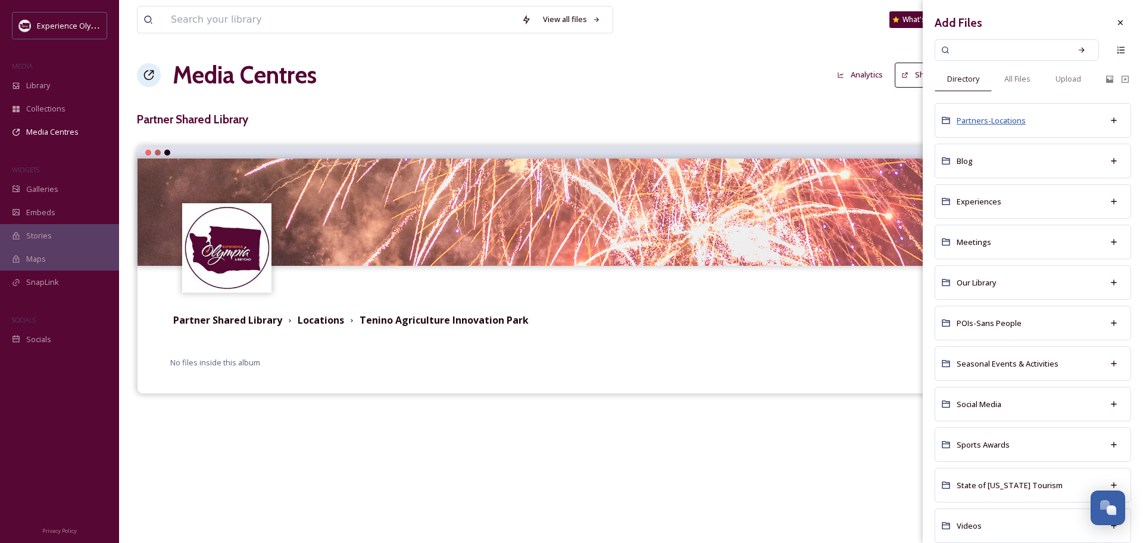
click at [1002, 120] on span "Partners-Locations" at bounding box center [991, 120] width 69 height 11
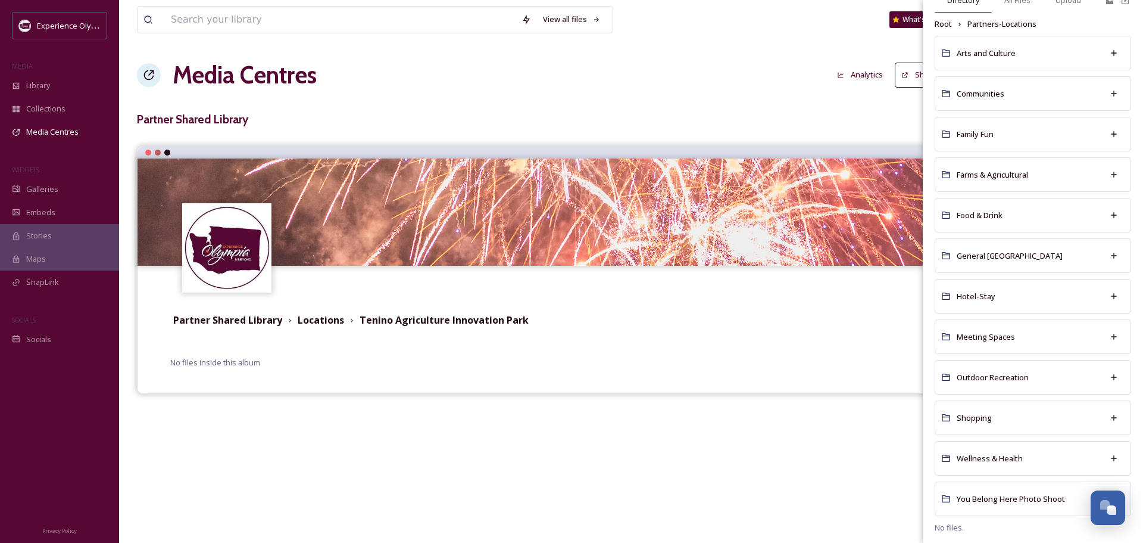
scroll to position [82, 0]
click at [967, 413] on span "Shopping" at bounding box center [974, 414] width 35 height 11
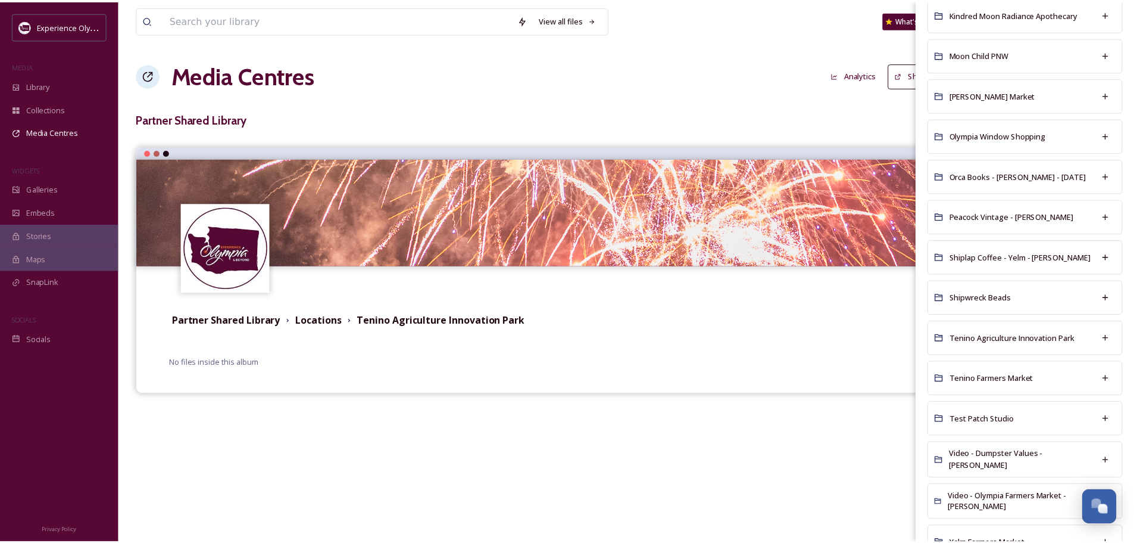
scroll to position [536, 0]
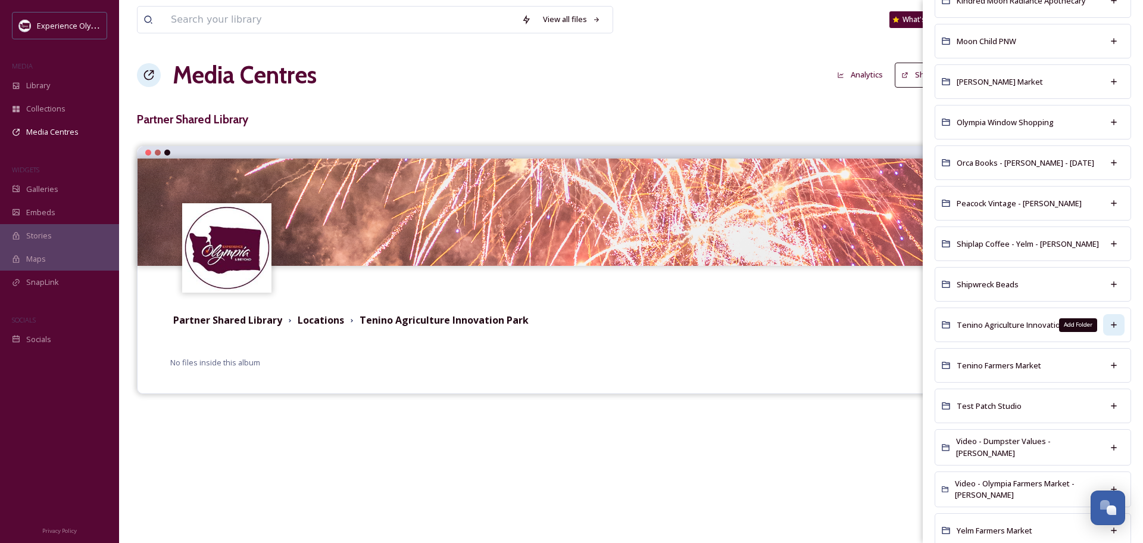
click at [1109, 323] on icon at bounding box center [1114, 325] width 10 height 10
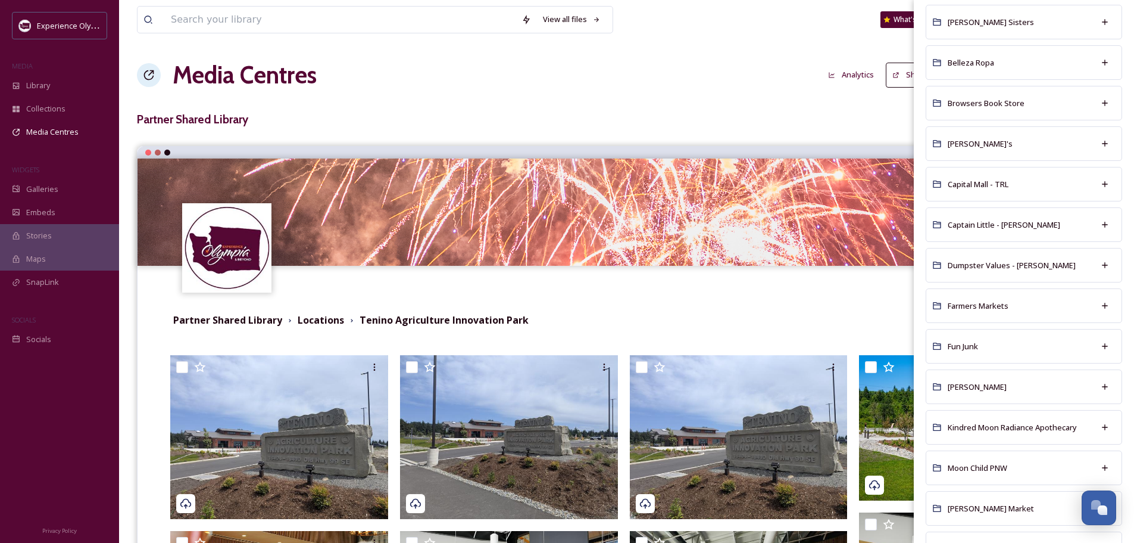
scroll to position [0, 0]
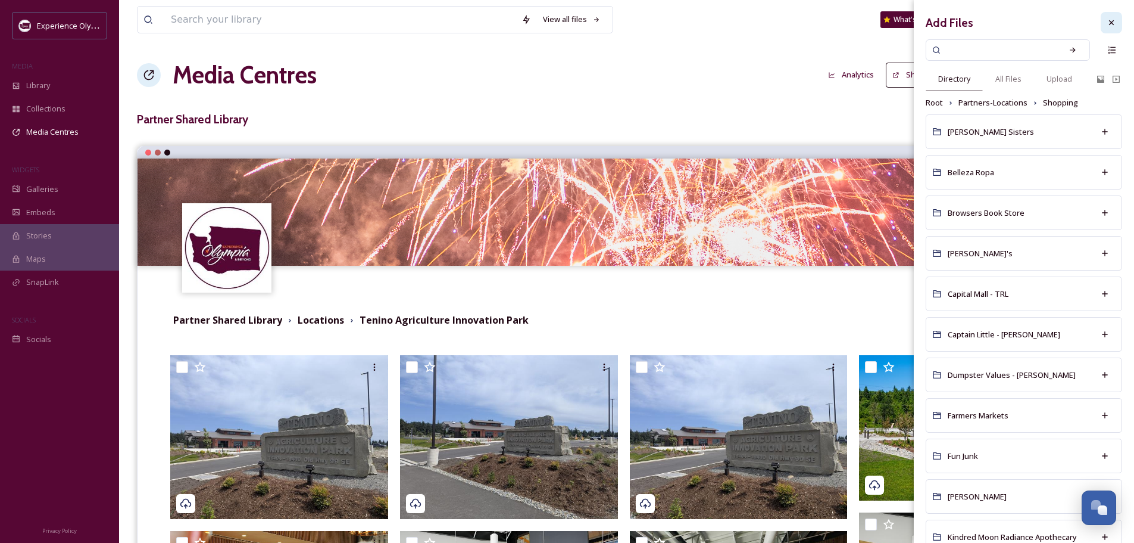
click at [1108, 19] on div at bounding box center [1111, 22] width 21 height 21
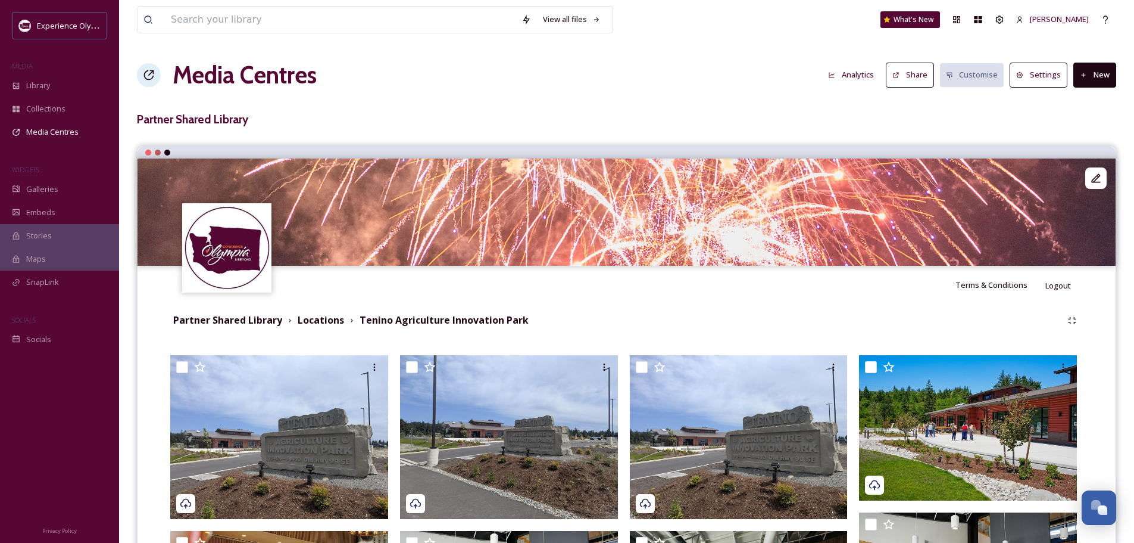
click at [915, 81] on button "Share" at bounding box center [910, 75] width 48 height 24
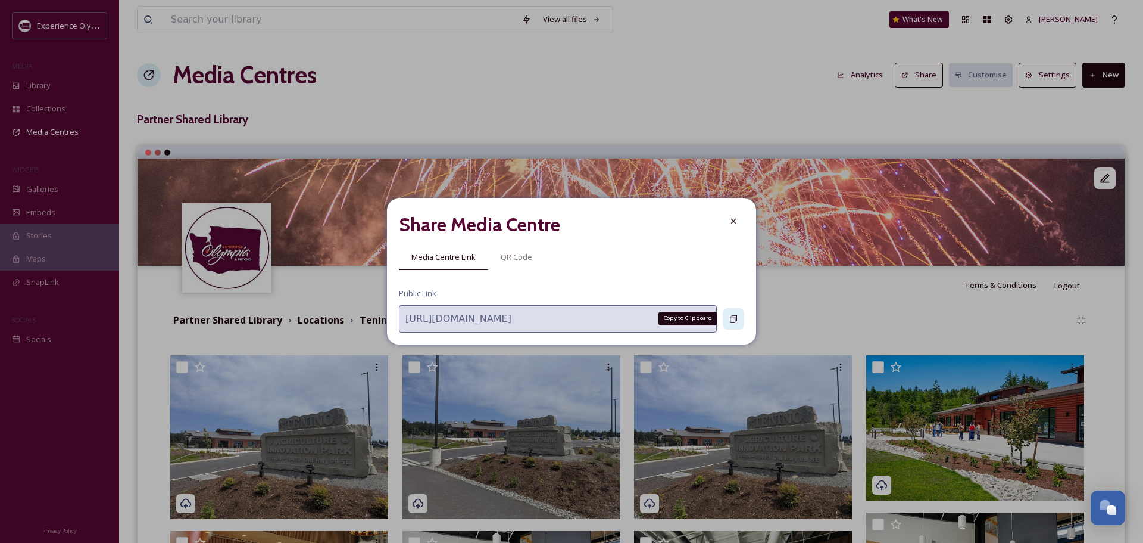
click at [734, 321] on icon at bounding box center [734, 319] width 10 height 10
click at [735, 225] on icon at bounding box center [734, 221] width 10 height 10
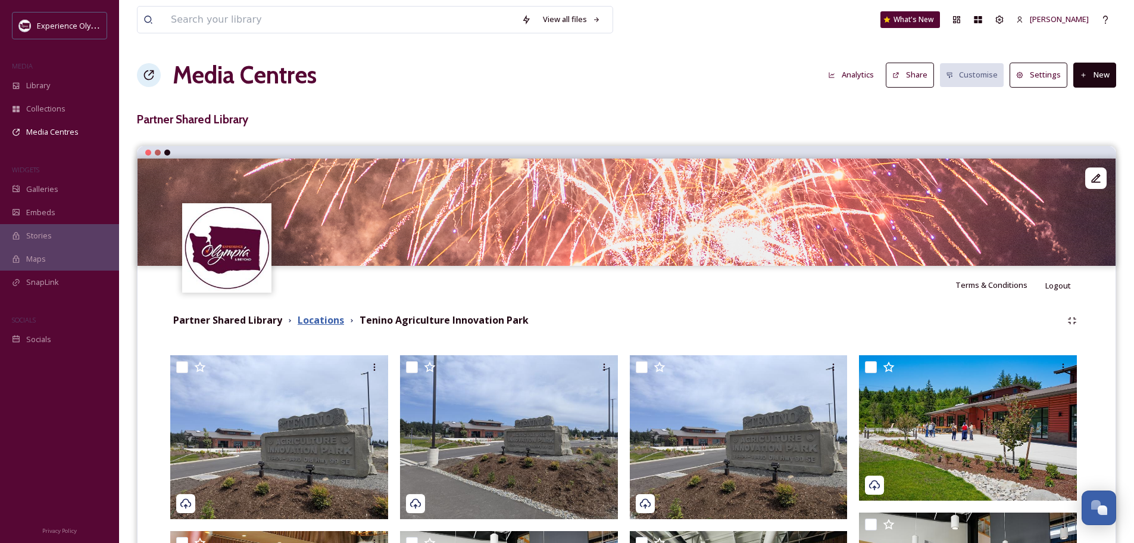
click at [323, 318] on strong "Locations" at bounding box center [321, 319] width 46 height 13
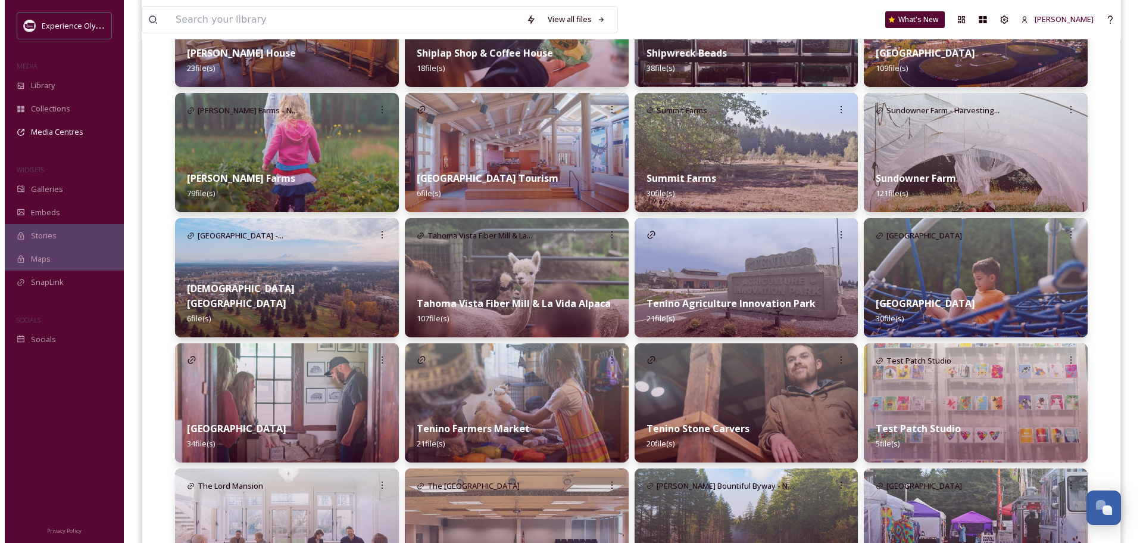
scroll to position [2501, 0]
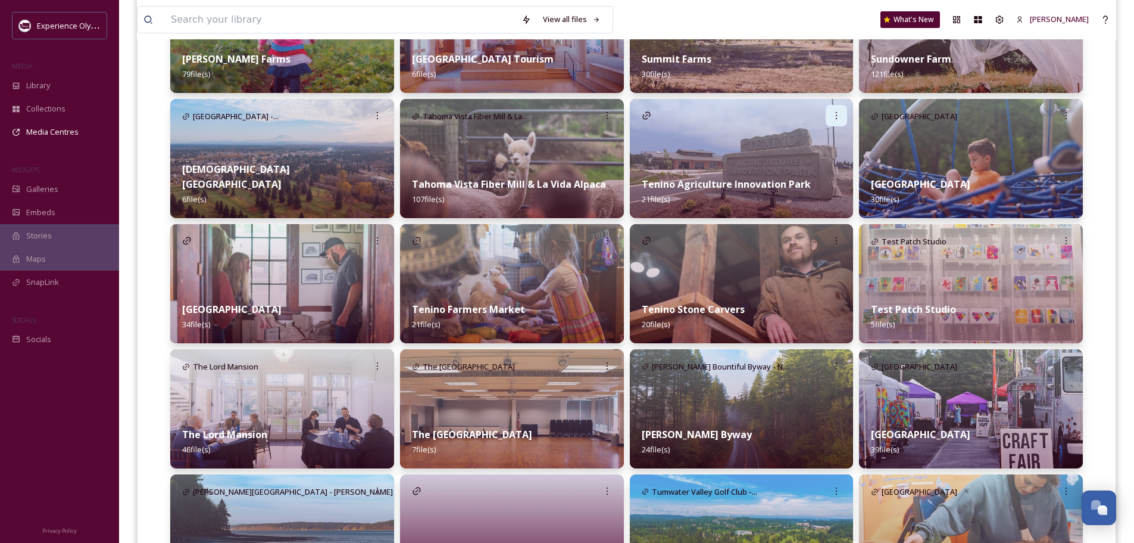
click at [837, 115] on icon at bounding box center [836, 115] width 1 height 7
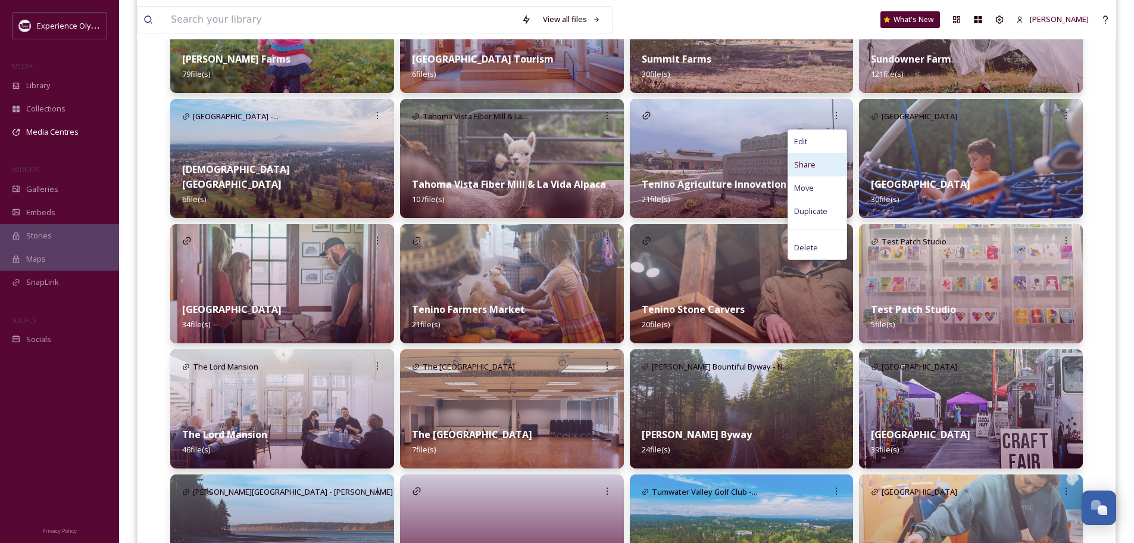
click at [818, 161] on div "Share" at bounding box center [817, 164] width 58 height 23
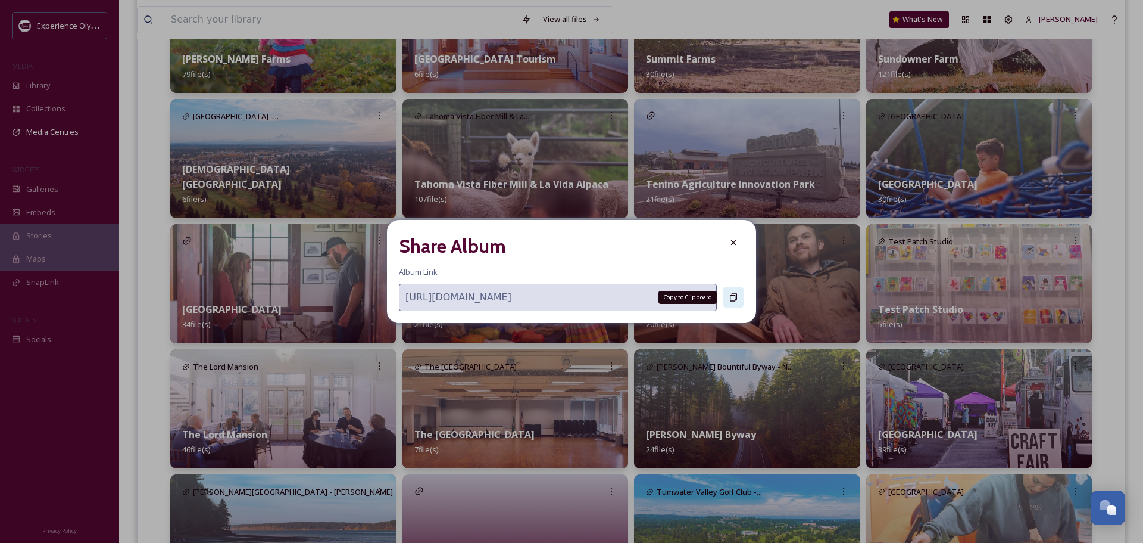
click at [730, 297] on icon at bounding box center [734, 297] width 10 height 10
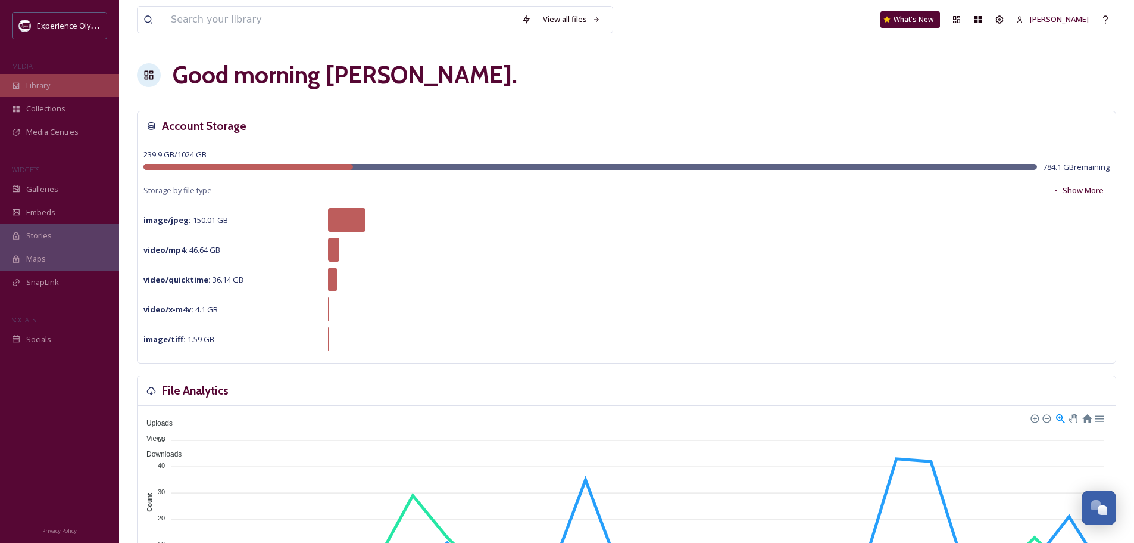
click at [42, 83] on span "Library" at bounding box center [38, 85] width 24 height 11
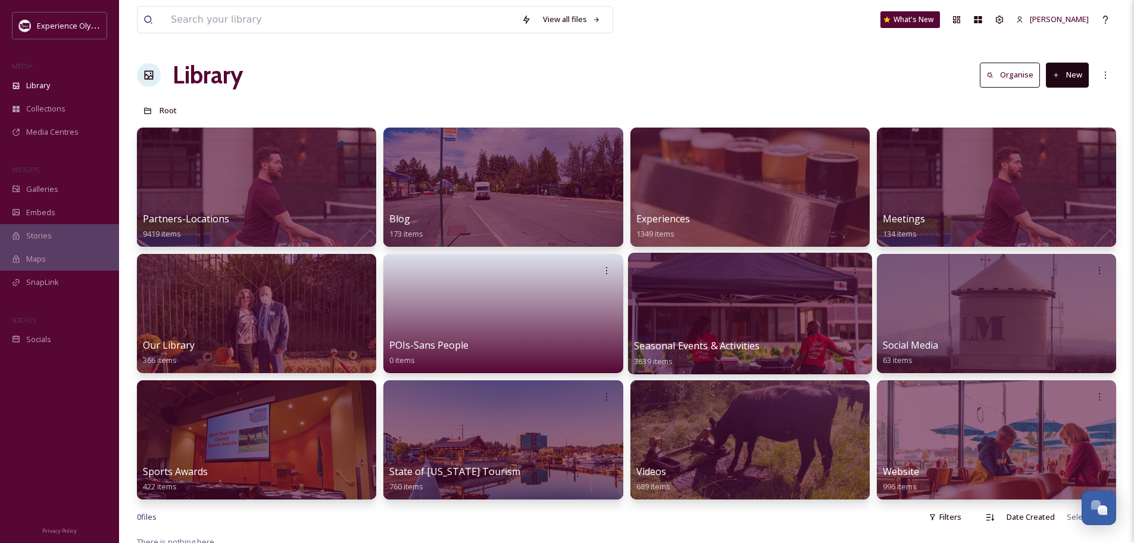
click at [680, 340] on span "Seasonal Events & Activities" at bounding box center [697, 345] width 126 height 13
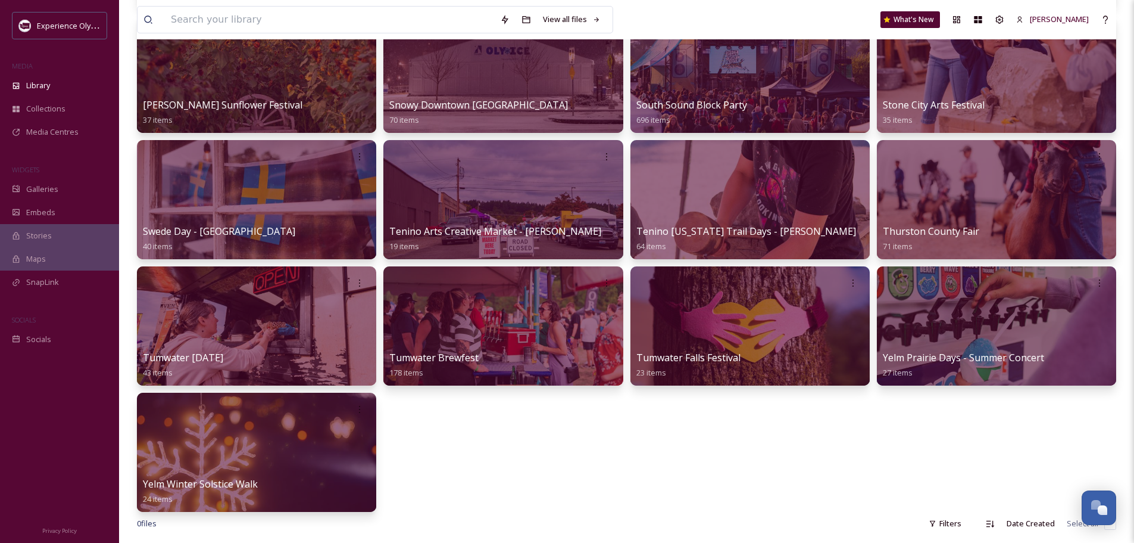
scroll to position [1132, 0]
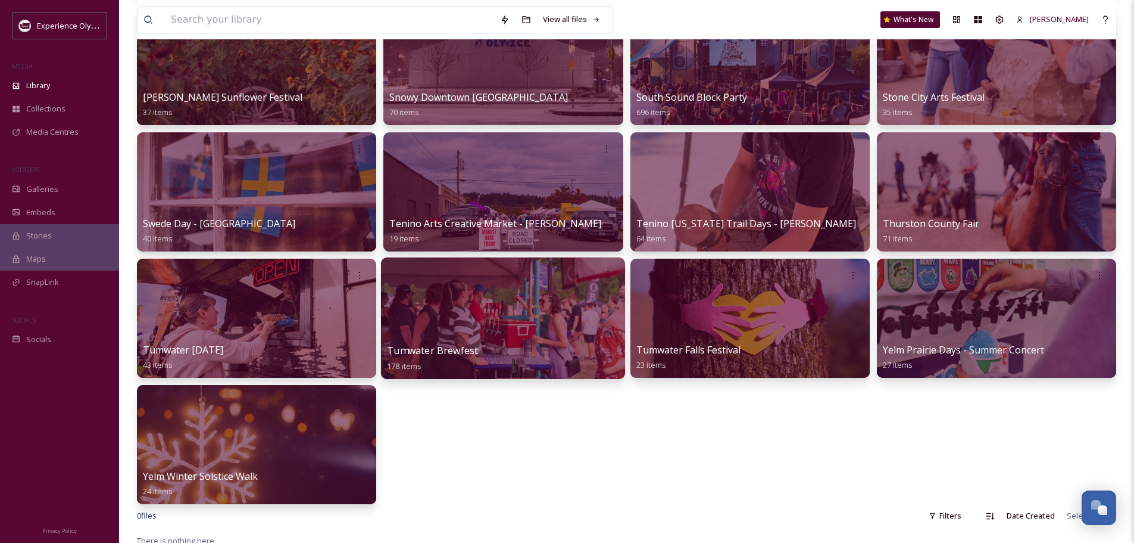
click at [463, 345] on span "Tumwater Brewfest" at bounding box center [432, 350] width 91 height 13
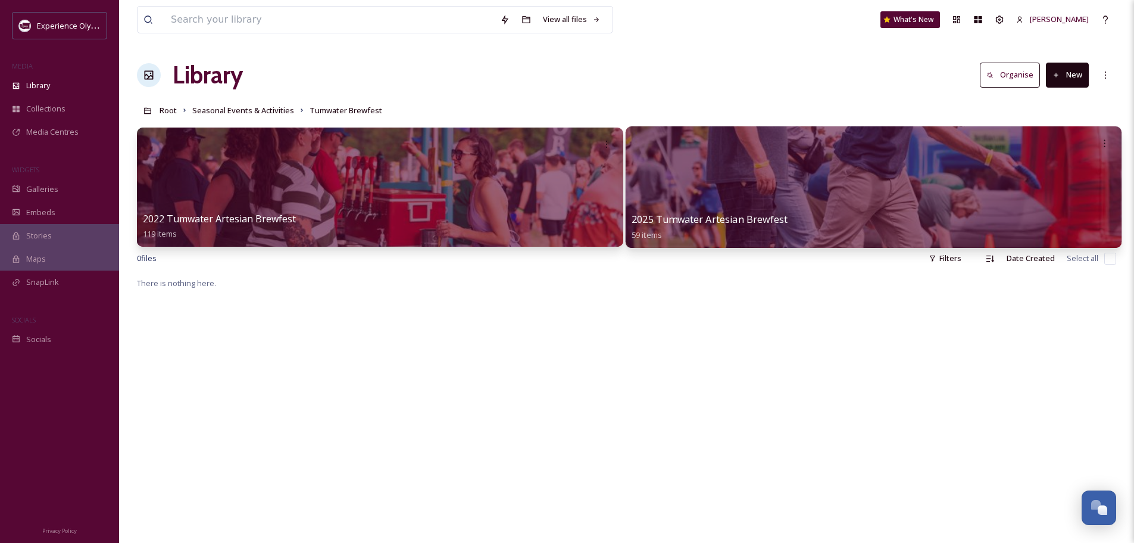
click at [700, 204] on div at bounding box center [873, 186] width 496 height 121
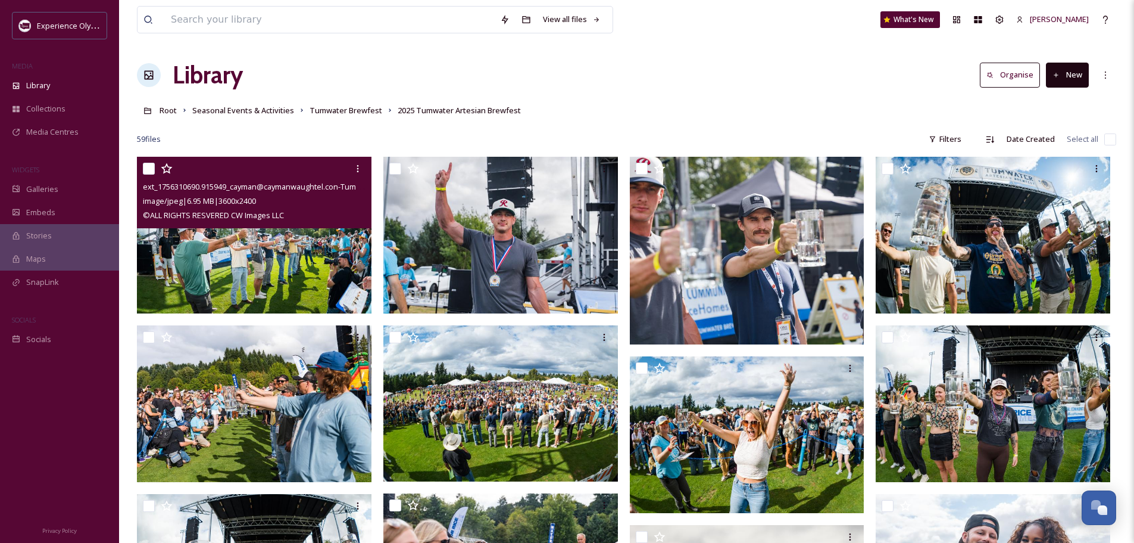
click at [315, 280] on img at bounding box center [254, 235] width 235 height 157
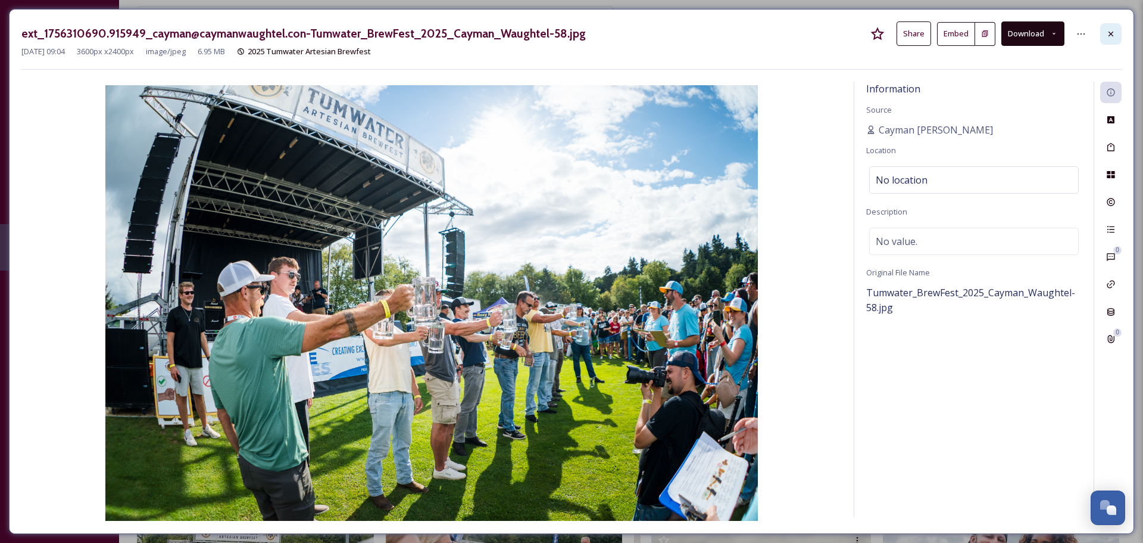
click at [1113, 33] on icon at bounding box center [1111, 34] width 10 height 10
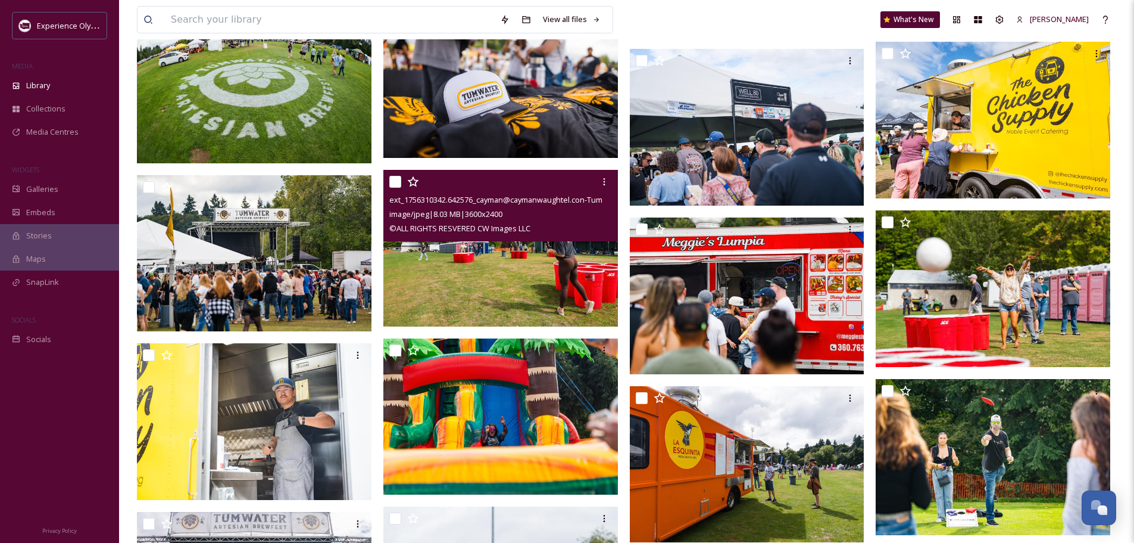
scroll to position [1965, 0]
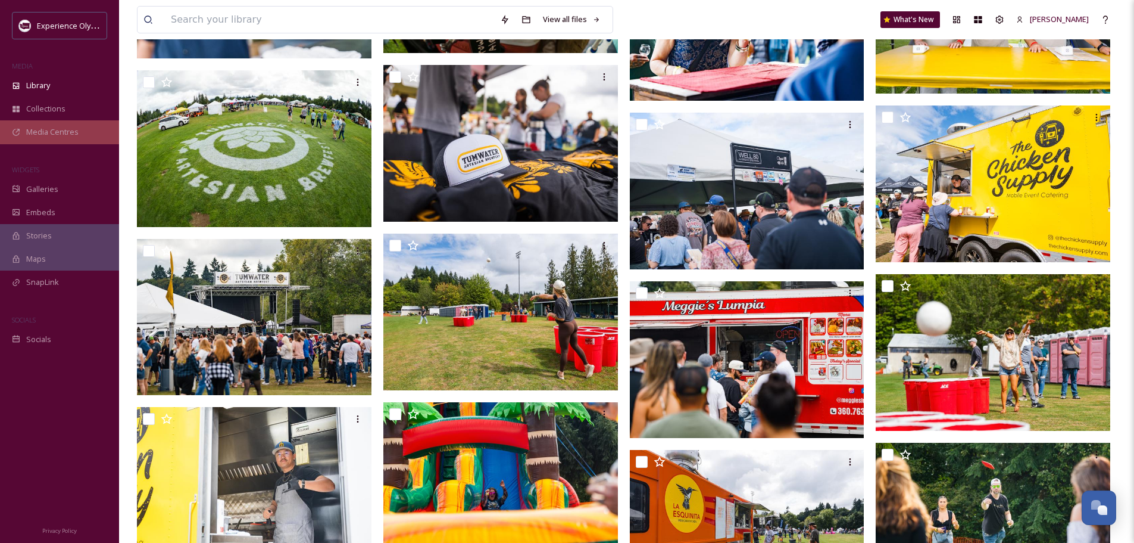
click at [67, 129] on span "Media Centres" at bounding box center [52, 131] width 52 height 11
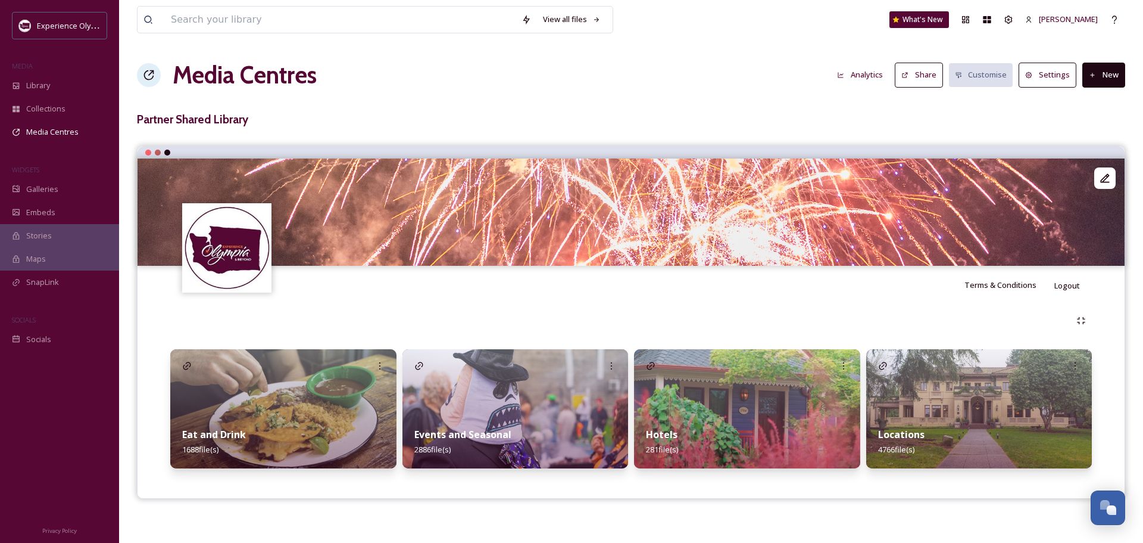
click at [906, 433] on strong "Locations" at bounding box center [901, 434] width 46 height 13
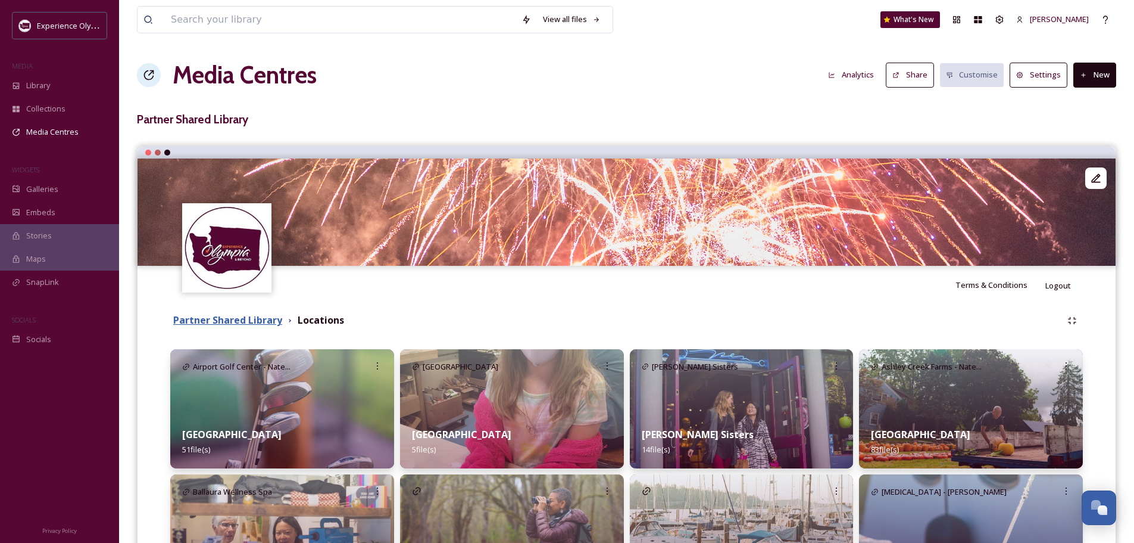
click at [256, 319] on strong "Partner Shared Library" at bounding box center [227, 319] width 109 height 13
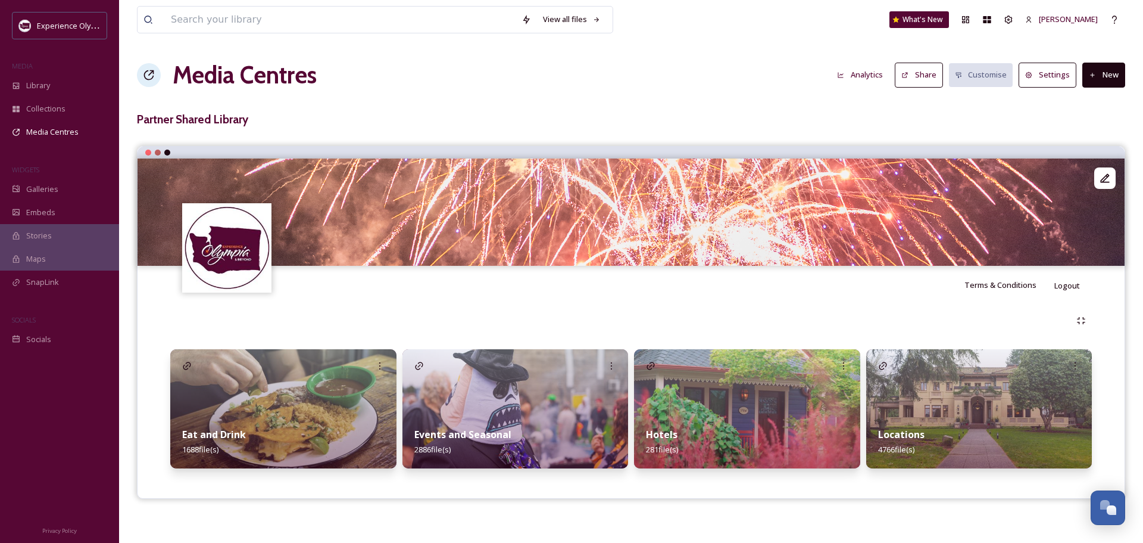
click at [217, 431] on strong "Eat and Drink" at bounding box center [214, 434] width 64 height 13
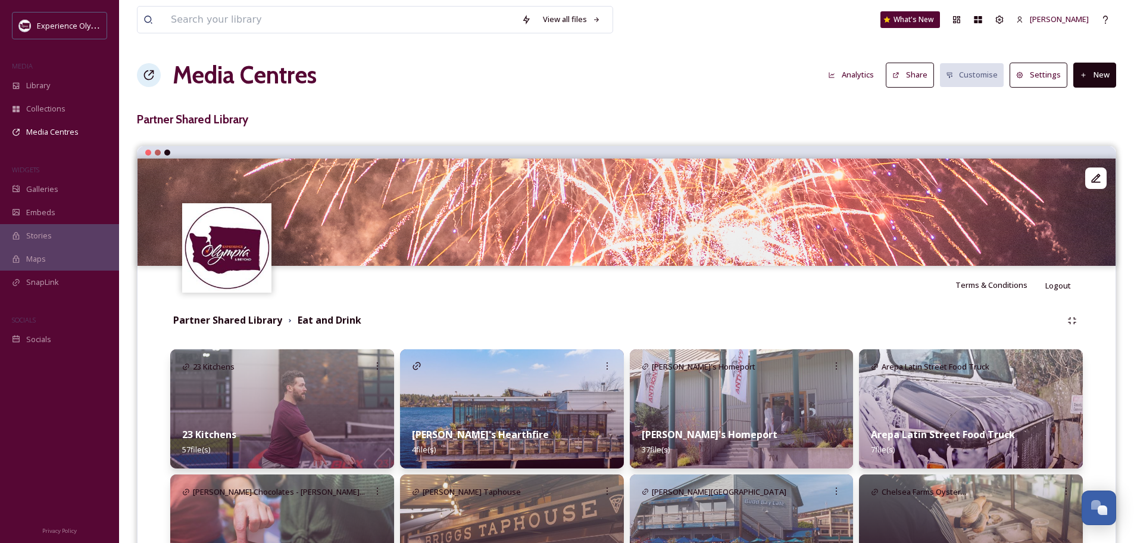
click at [1095, 67] on button "New" at bounding box center [1095, 75] width 43 height 24
click at [1090, 127] on span "Add Album" at bounding box center [1090, 125] width 39 height 11
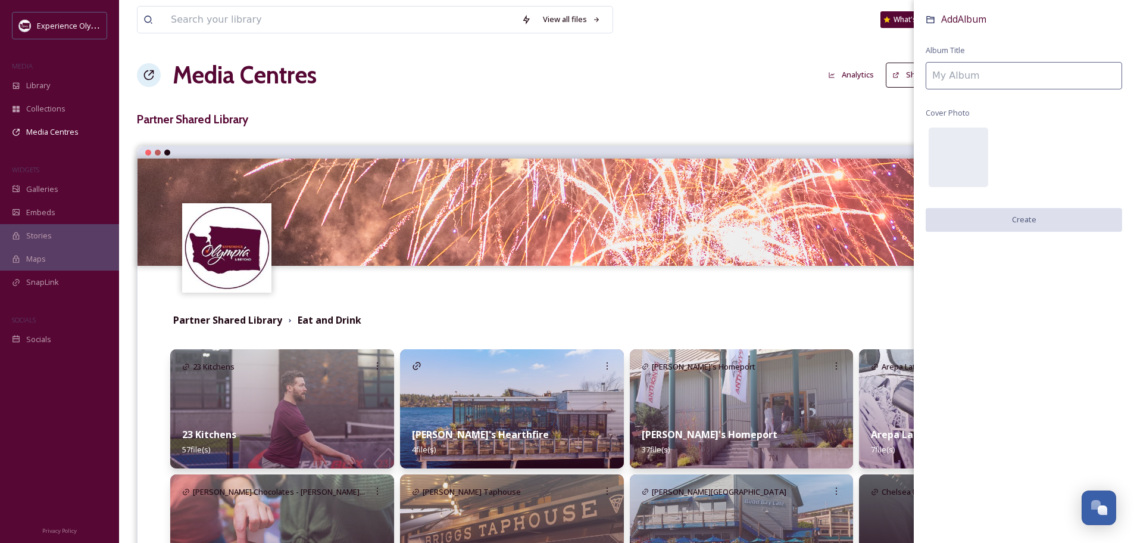
click at [1003, 75] on input at bounding box center [1024, 75] width 197 height 27
click at [1009, 69] on input at bounding box center [1024, 75] width 197 height 27
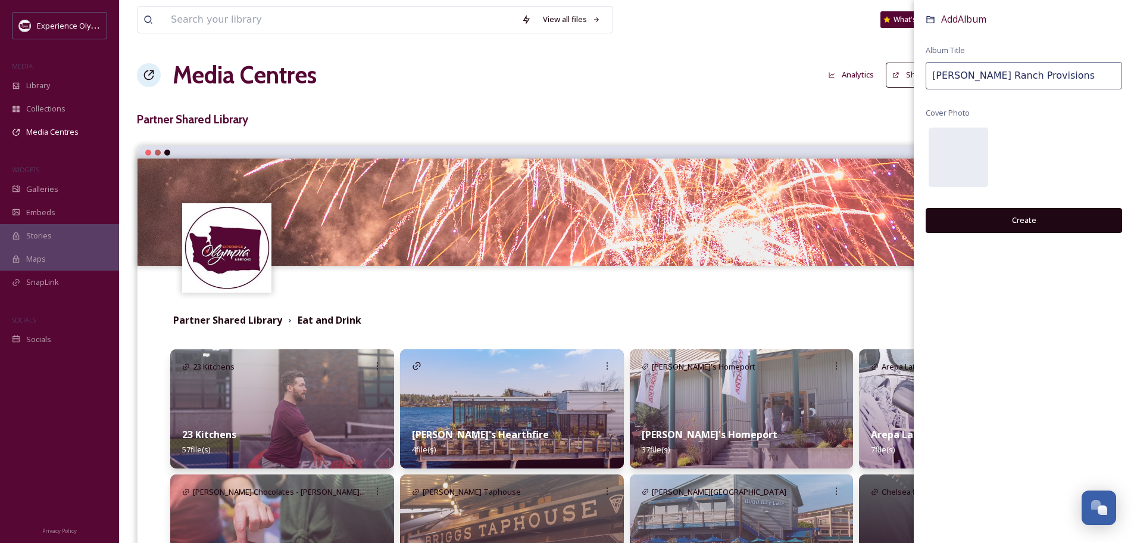
type input "Colvin Ranch Provisions"
click at [1039, 222] on button "Create" at bounding box center [1024, 220] width 197 height 24
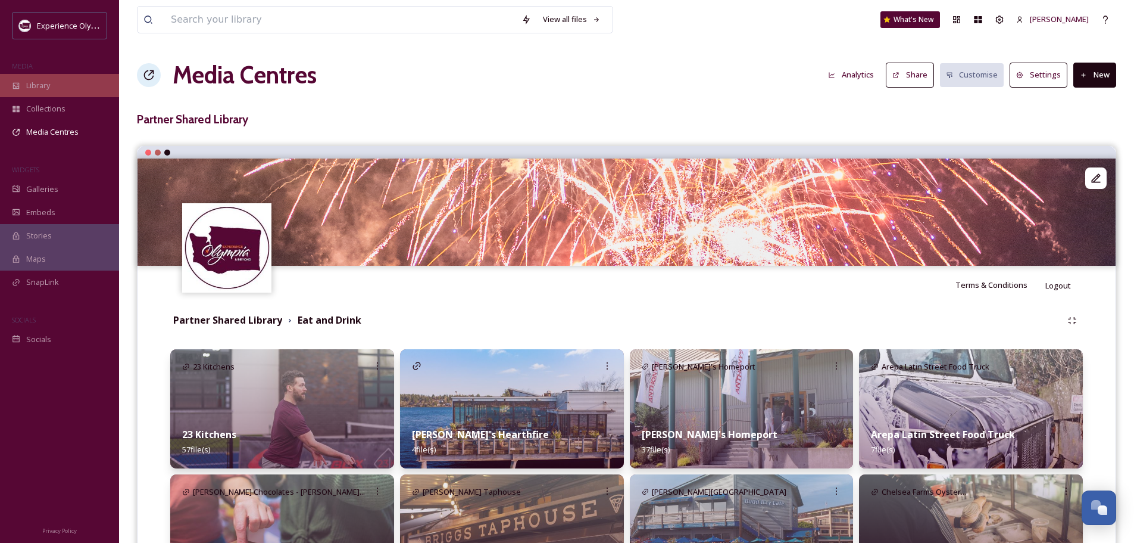
click at [36, 84] on span "Library" at bounding box center [38, 85] width 24 height 11
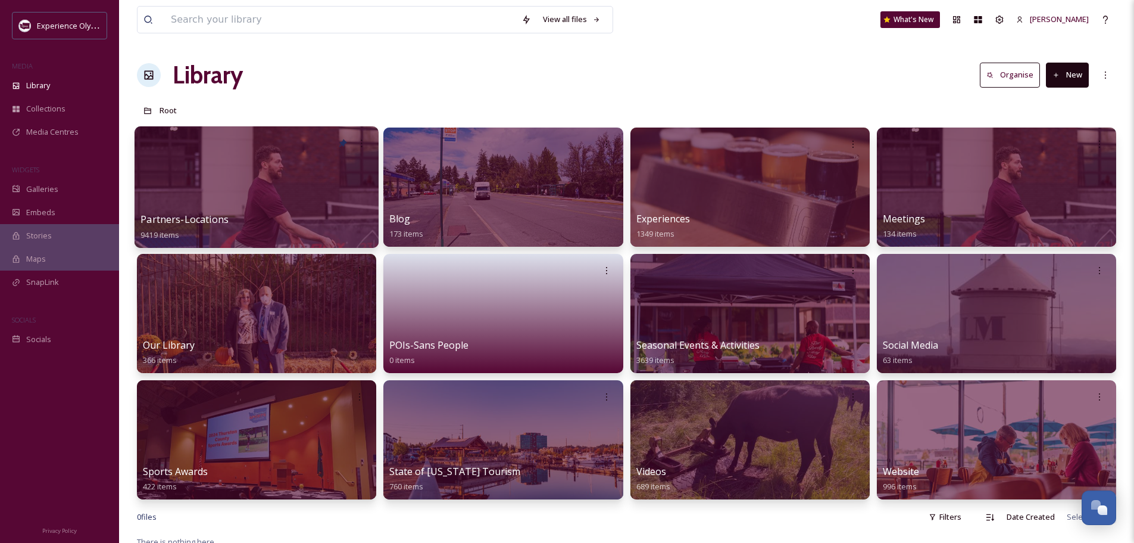
click at [204, 215] on span "Partners-Locations" at bounding box center [185, 219] width 88 height 13
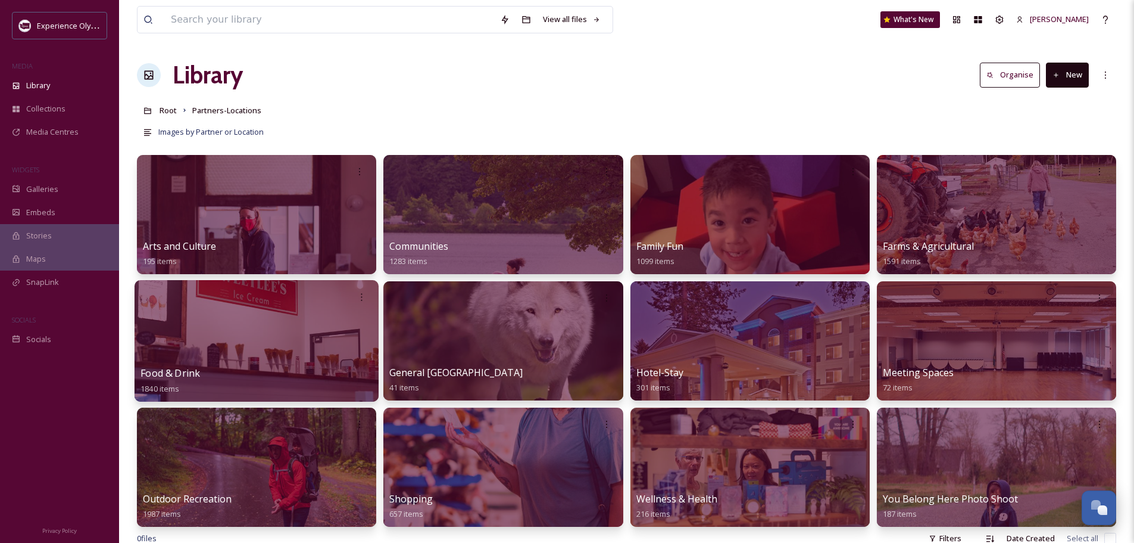
drag, startPoint x: 158, startPoint y: 371, endPoint x: 176, endPoint y: 369, distance: 18.0
click at [159, 372] on span "Food & Drink" at bounding box center [171, 372] width 60 height 13
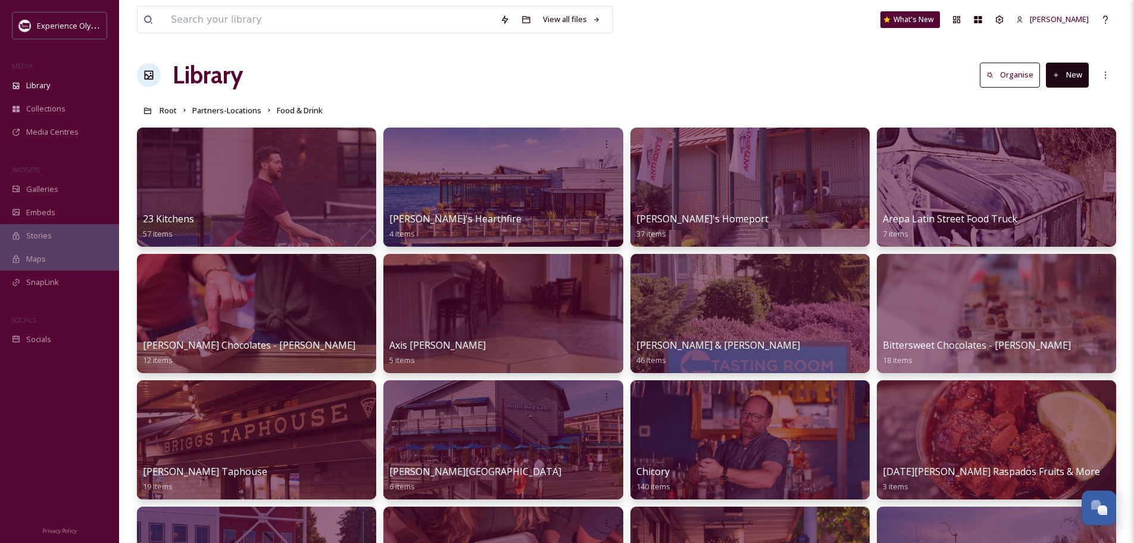
click at [1067, 73] on button "New" at bounding box center [1067, 75] width 43 height 24
click at [1052, 147] on span "Folder" at bounding box center [1054, 149] width 23 height 11
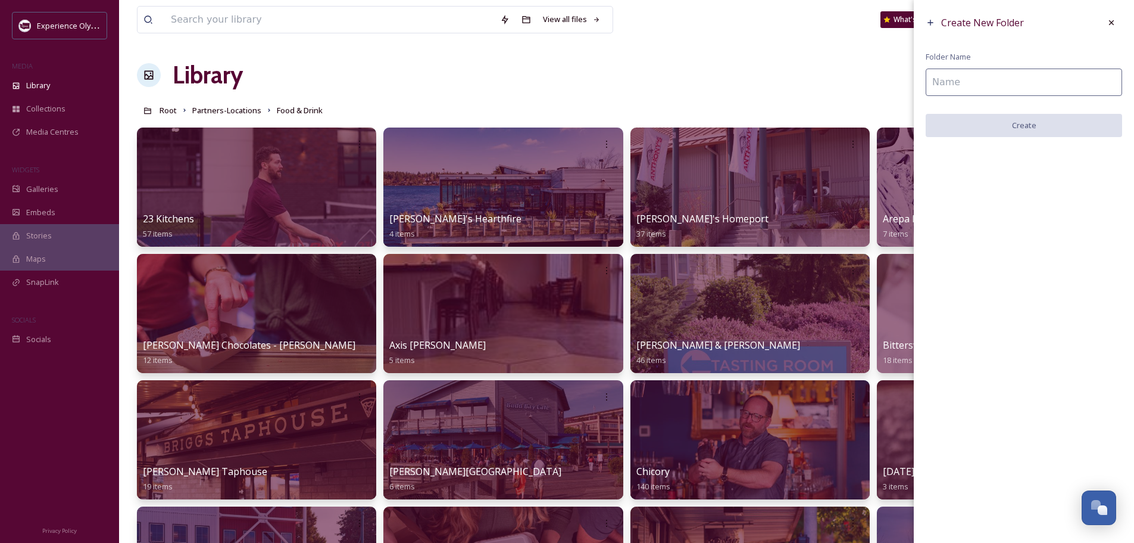
click at [1023, 83] on input at bounding box center [1024, 81] width 197 height 27
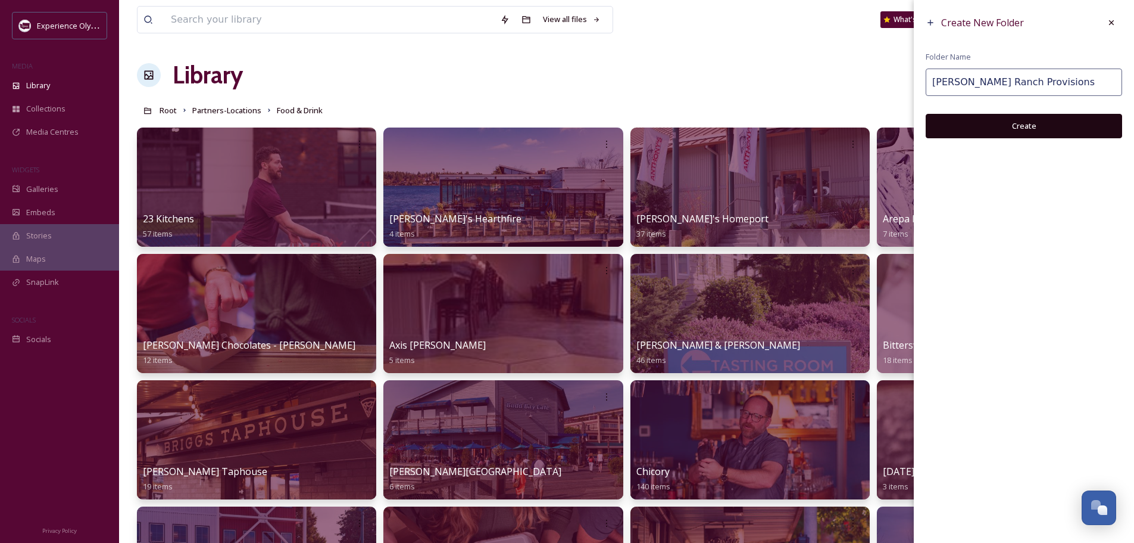
type input "Colvin Ranch Provisions"
click at [1023, 125] on button "Create" at bounding box center [1024, 126] width 197 height 24
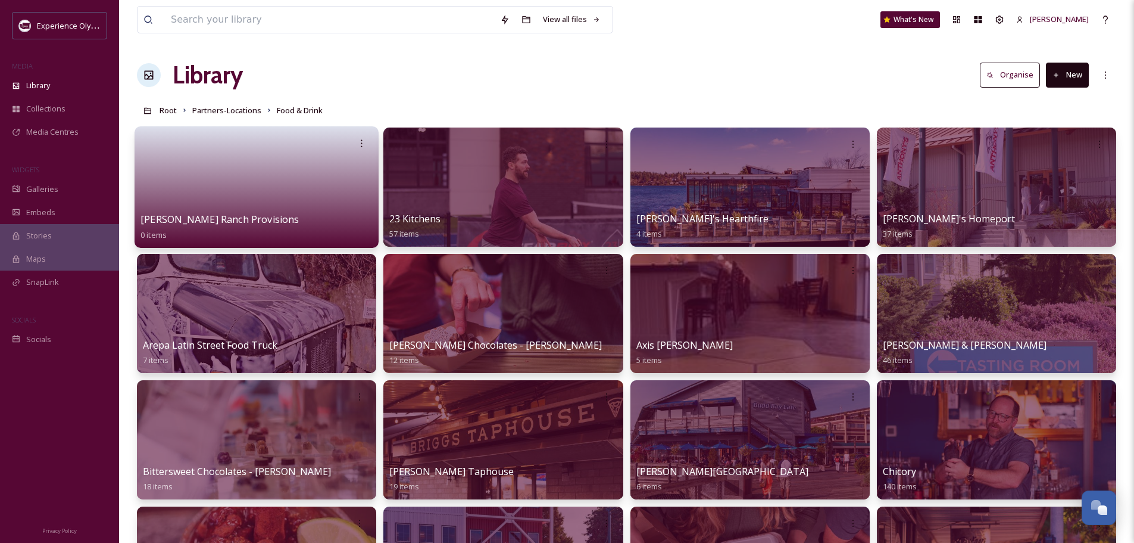
click at [231, 225] on span "Colvin Ranch Provisions" at bounding box center [220, 219] width 158 height 13
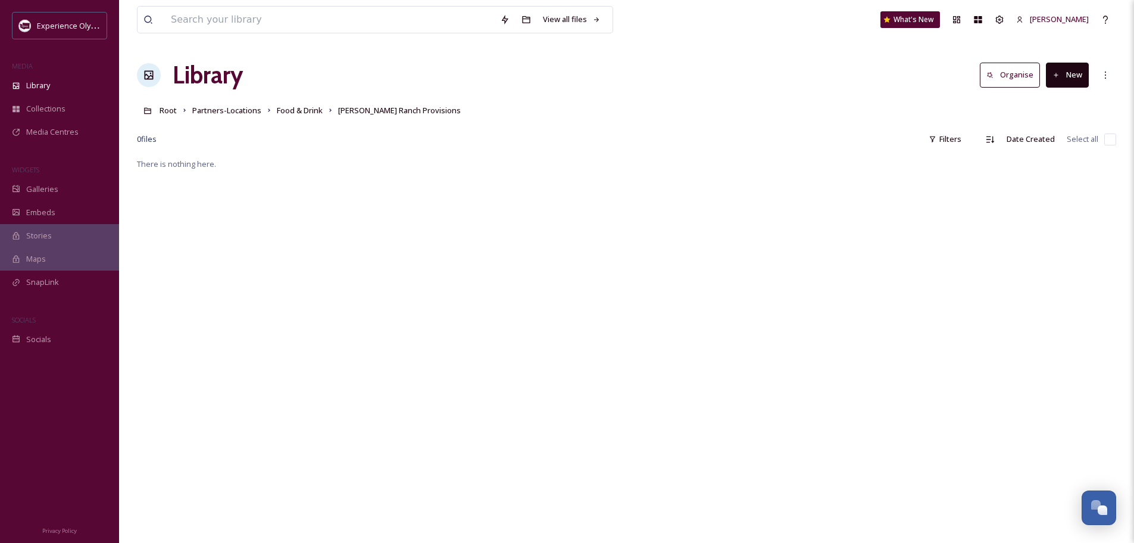
click at [1069, 76] on button "New" at bounding box center [1067, 75] width 43 height 24
drag, startPoint x: 834, startPoint y: 236, endPoint x: 806, endPoint y: 257, distance: 34.5
click at [833, 236] on div "There is nothing here." at bounding box center [627, 428] width 980 height 543
click at [616, 530] on div "There is nothing here." at bounding box center [627, 428] width 980 height 543
click at [1076, 77] on button "New" at bounding box center [1067, 75] width 43 height 24
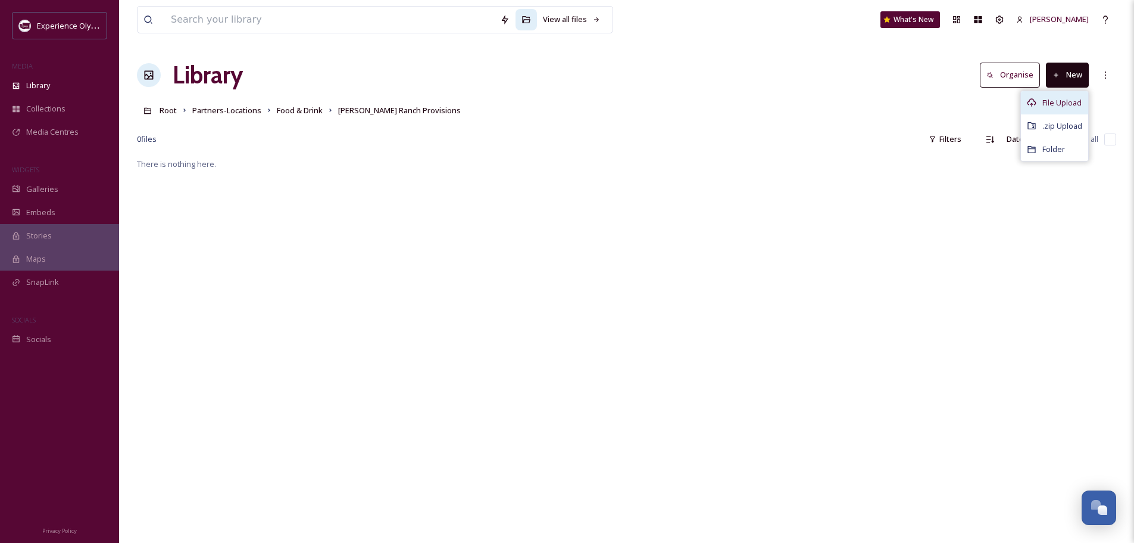
click at [1063, 104] on span "File Upload" at bounding box center [1062, 102] width 39 height 11
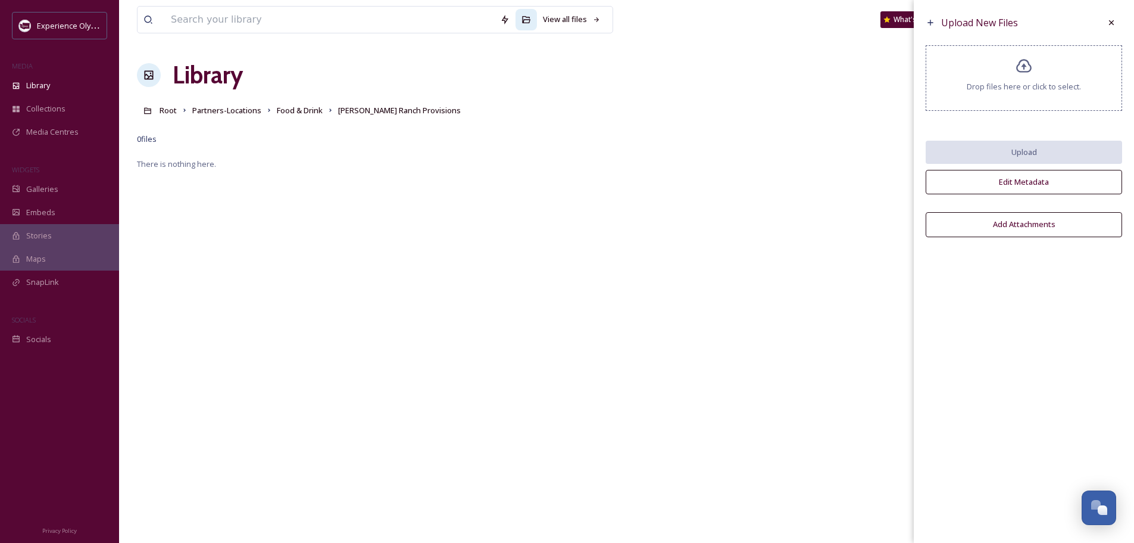
click at [1024, 73] on icon at bounding box center [1024, 66] width 17 height 17
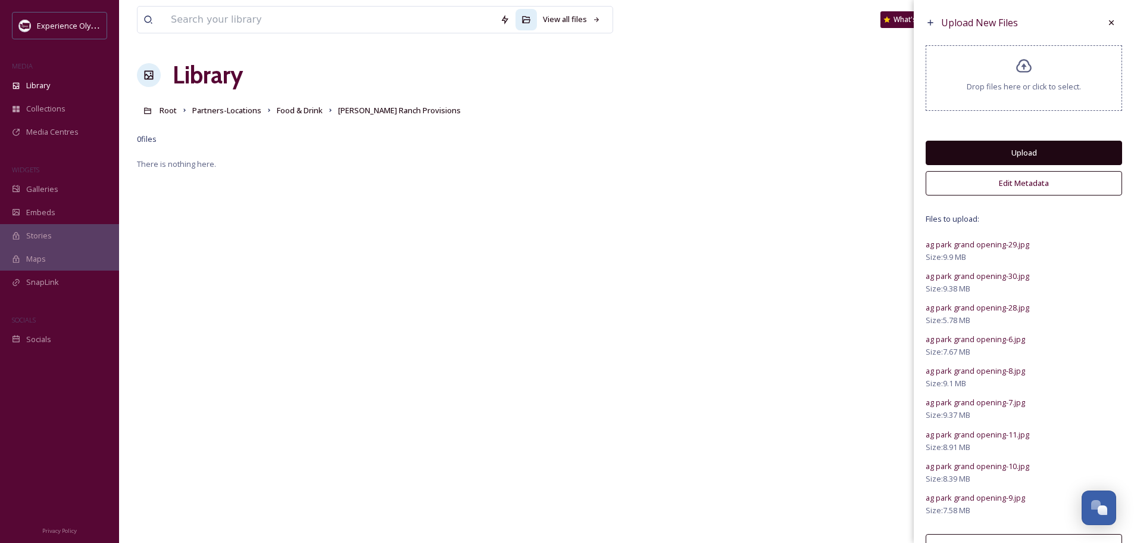
click at [1019, 182] on button "Edit Metadata" at bounding box center [1024, 183] width 197 height 24
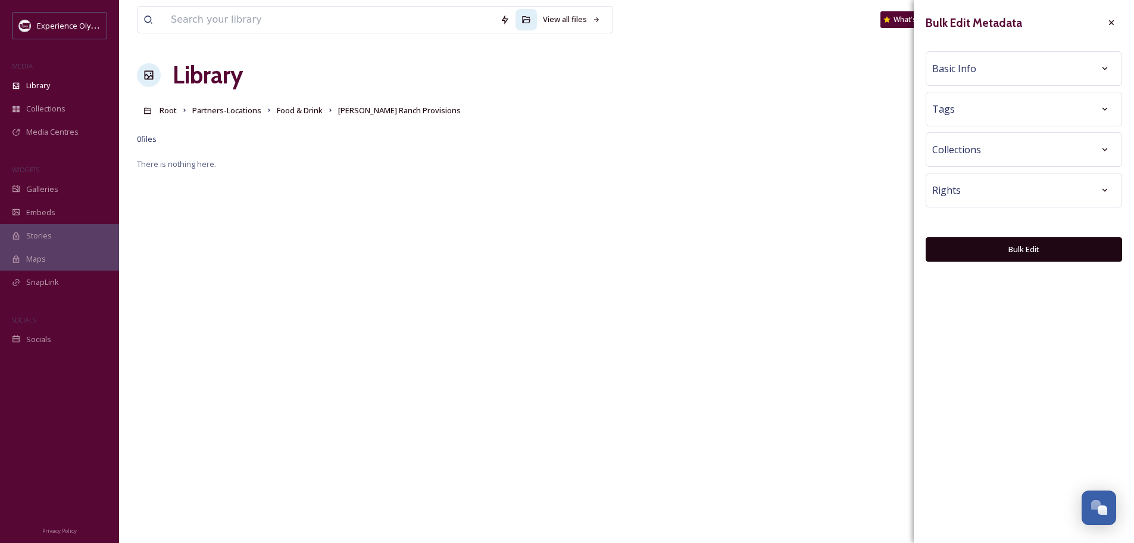
click at [978, 61] on div "Basic Info" at bounding box center [1024, 68] width 183 height 21
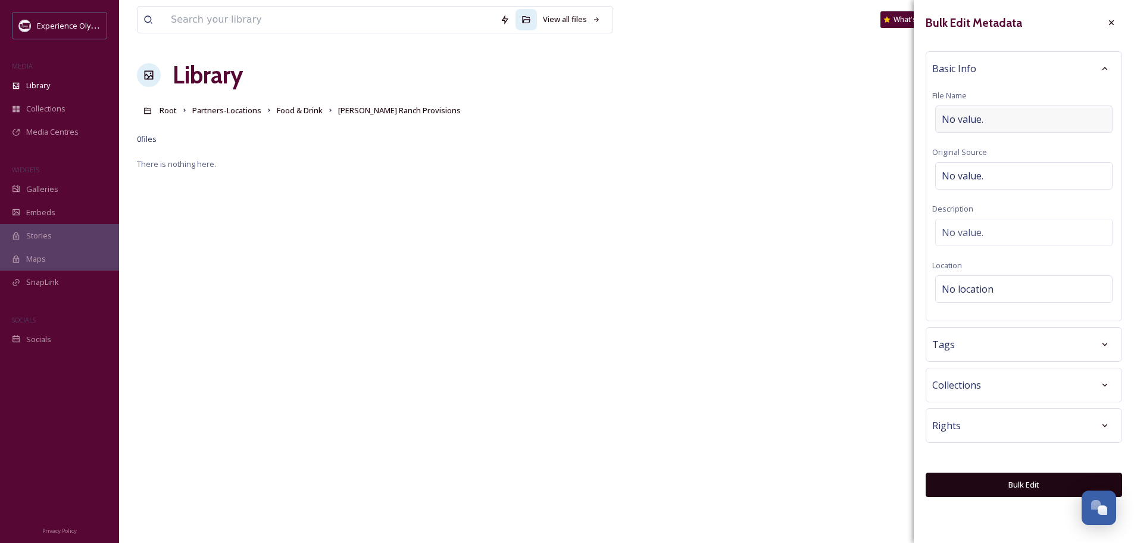
click at [967, 113] on span "No value." at bounding box center [963, 119] width 42 height 14
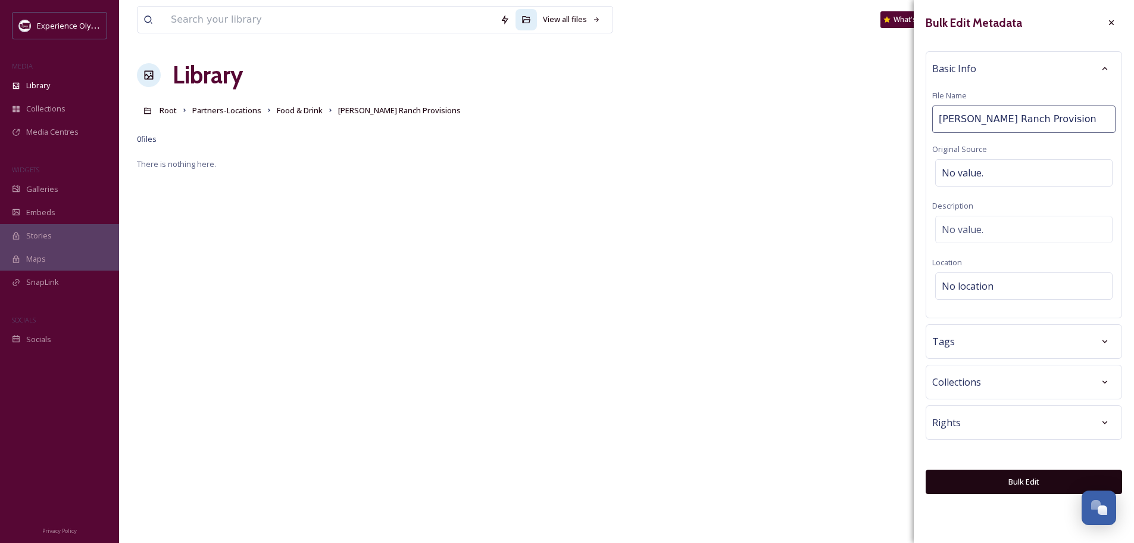
type input "Colvin Ranch Provisions"
click at [961, 282] on span "No location" at bounding box center [968, 286] width 52 height 14
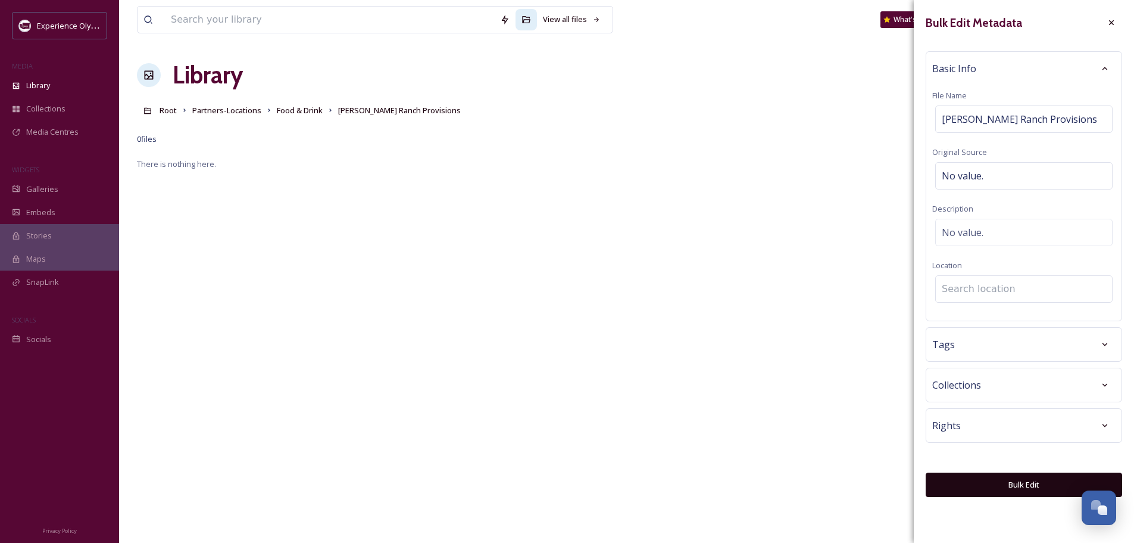
click at [950, 289] on input at bounding box center [1024, 289] width 176 height 26
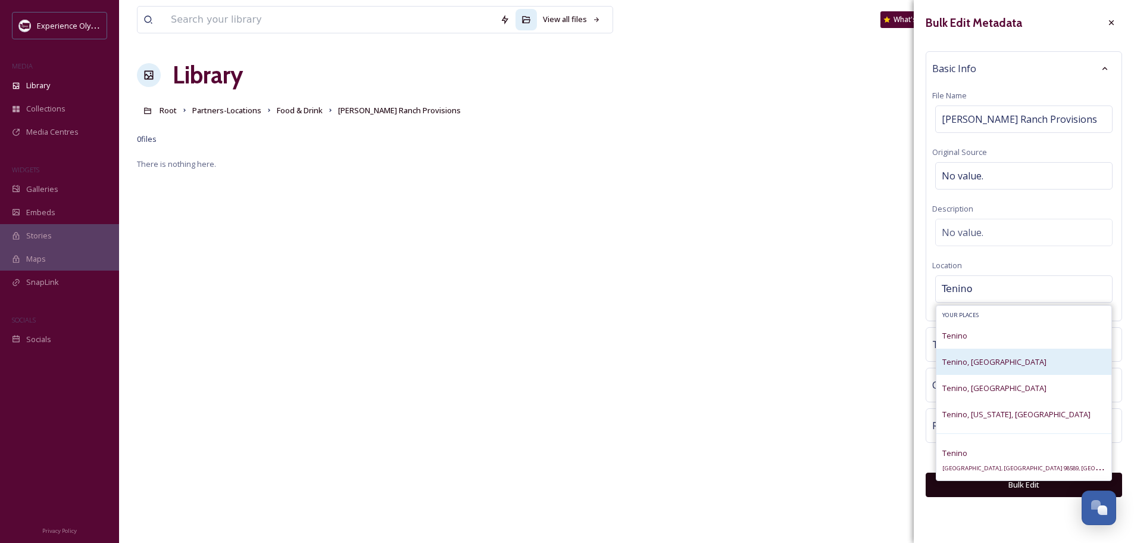
type input "Tenino"
click at [966, 359] on span "Tenino, [GEOGRAPHIC_DATA]" at bounding box center [995, 361] width 104 height 11
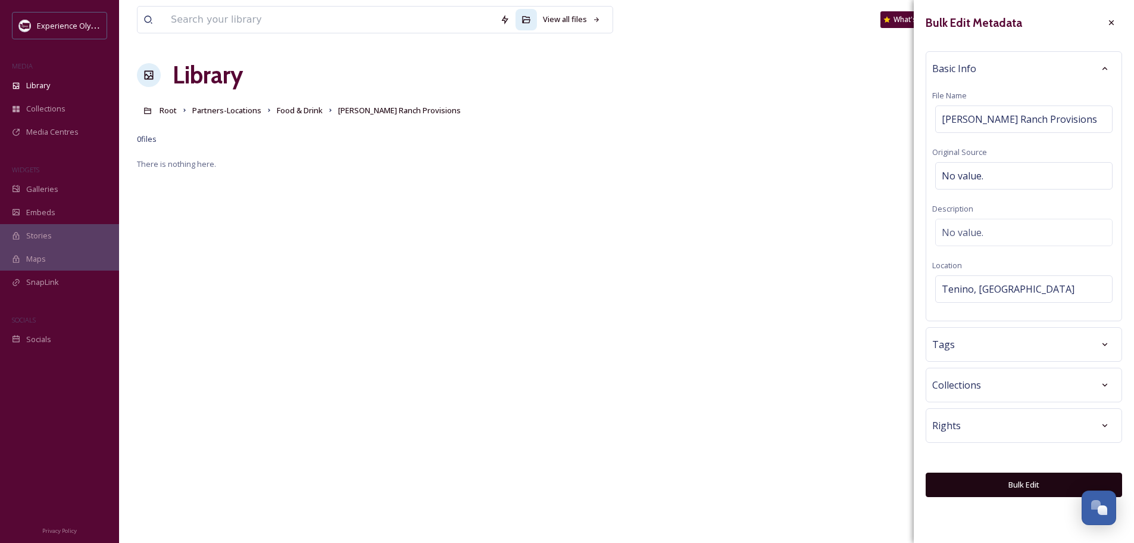
click at [952, 341] on span "Tags" at bounding box center [944, 344] width 23 height 14
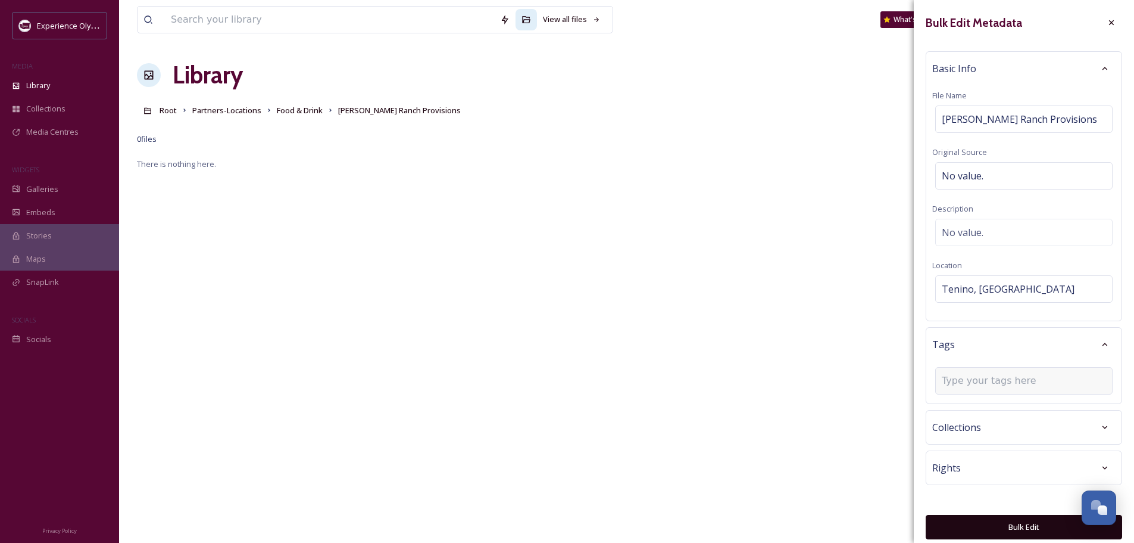
drag, startPoint x: 956, startPoint y: 374, endPoint x: 961, endPoint y: 369, distance: 6.7
click at [956, 373] on div at bounding box center [1024, 380] width 177 height 27
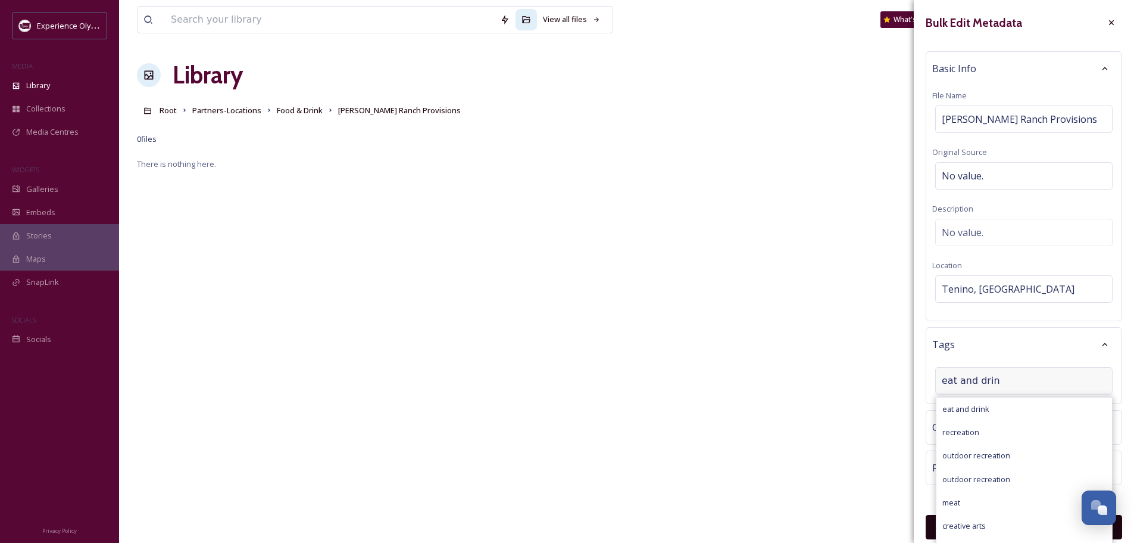
type input "eat and drink"
type input "food and drink"
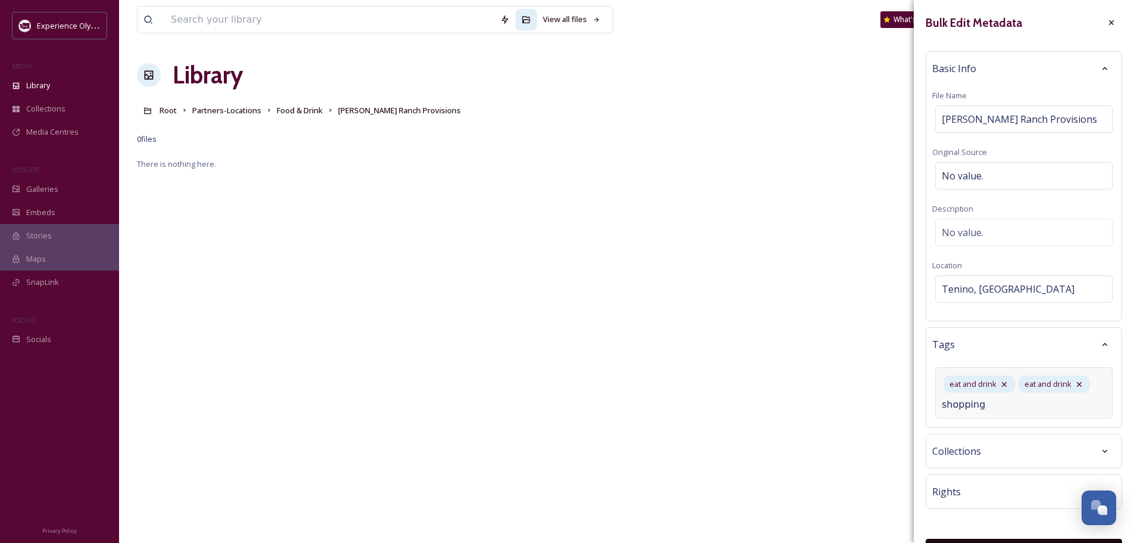
type input "shopping"
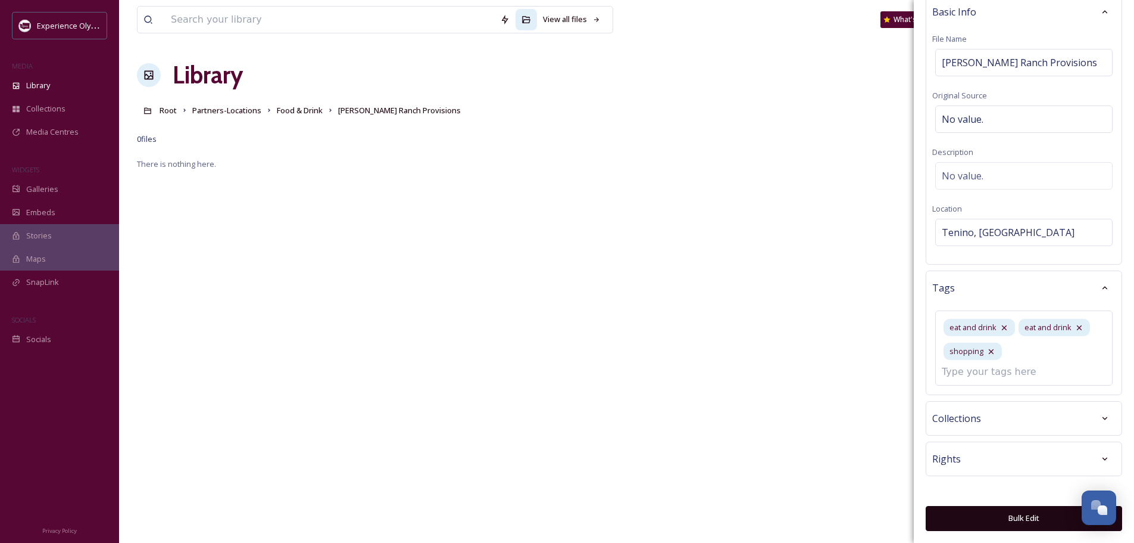
scroll to position [39, 0]
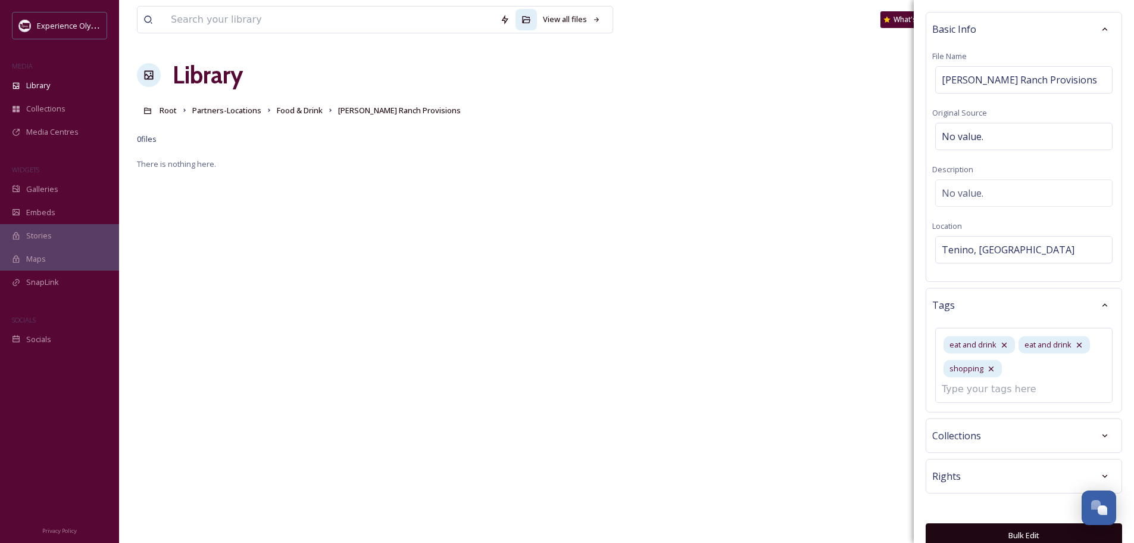
click at [1018, 523] on button "Bulk Edit" at bounding box center [1024, 535] width 197 height 24
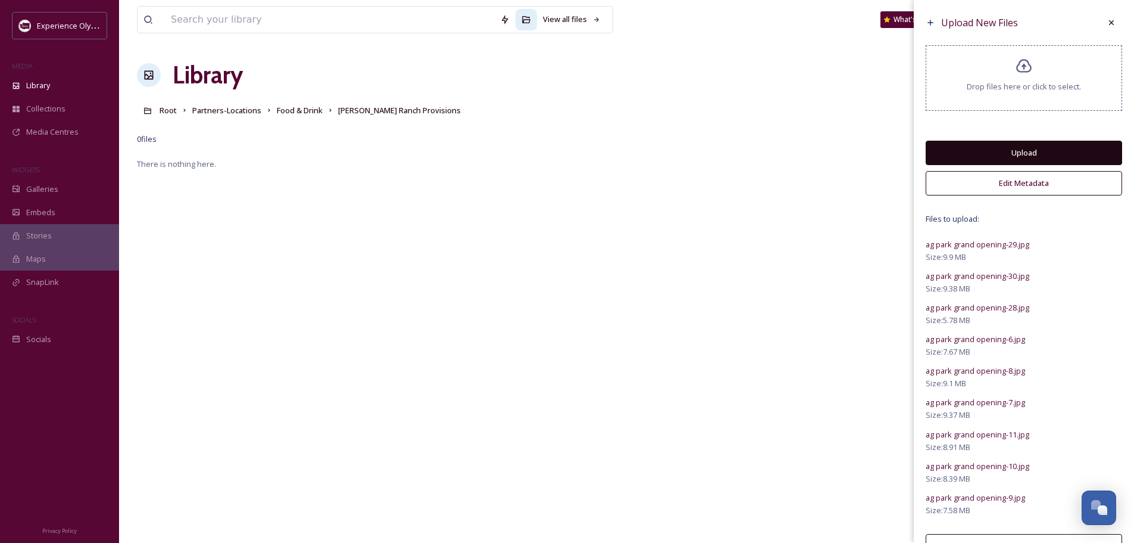
click at [1018, 152] on button "Upload" at bounding box center [1024, 153] width 197 height 24
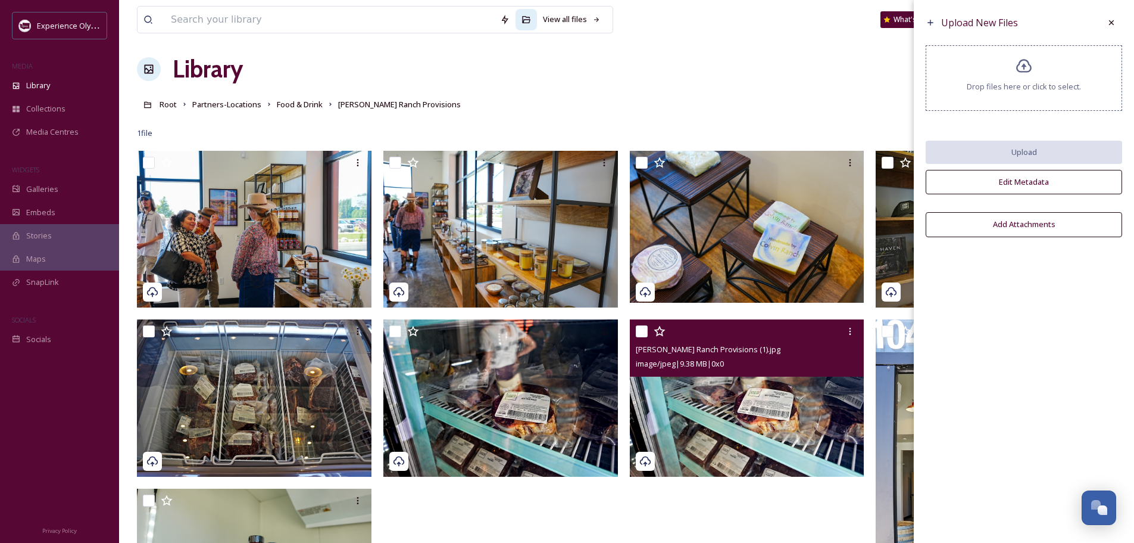
scroll to position [0, 0]
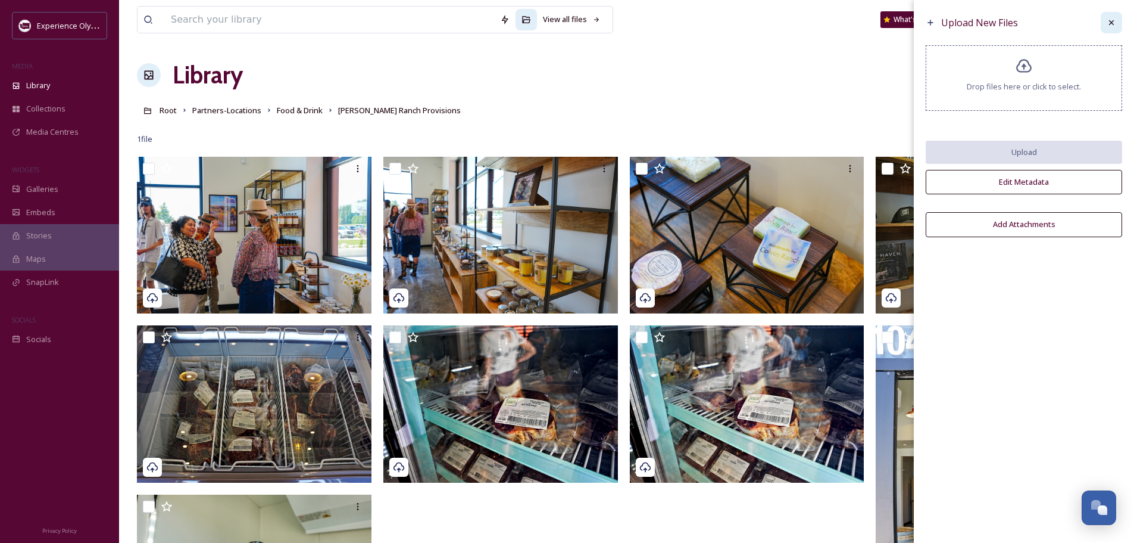
click at [1119, 21] on div at bounding box center [1111, 22] width 21 height 21
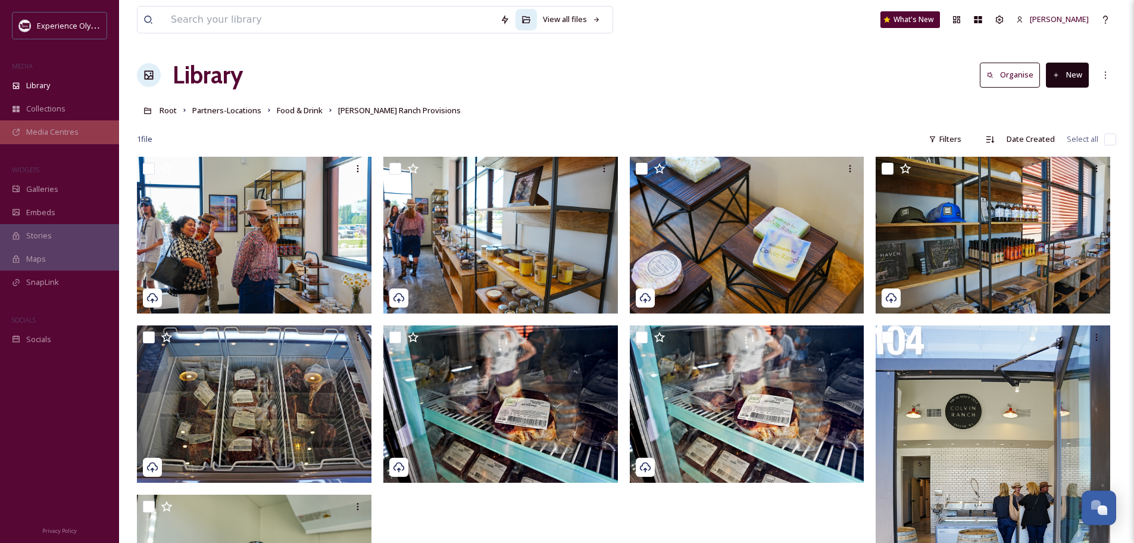
click at [63, 132] on span "Media Centres" at bounding box center [52, 131] width 52 height 11
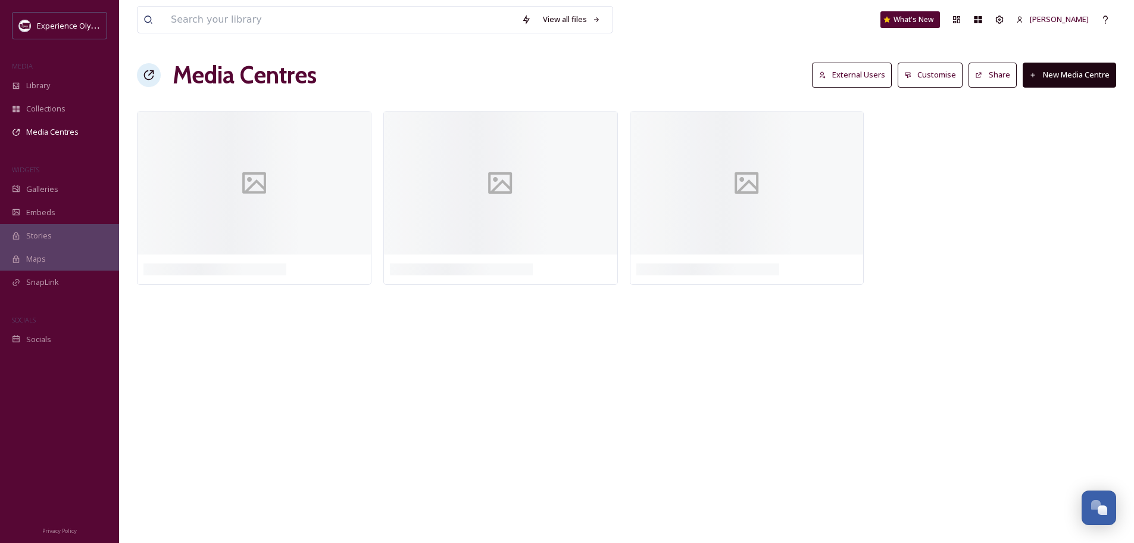
scroll to position [417, 0]
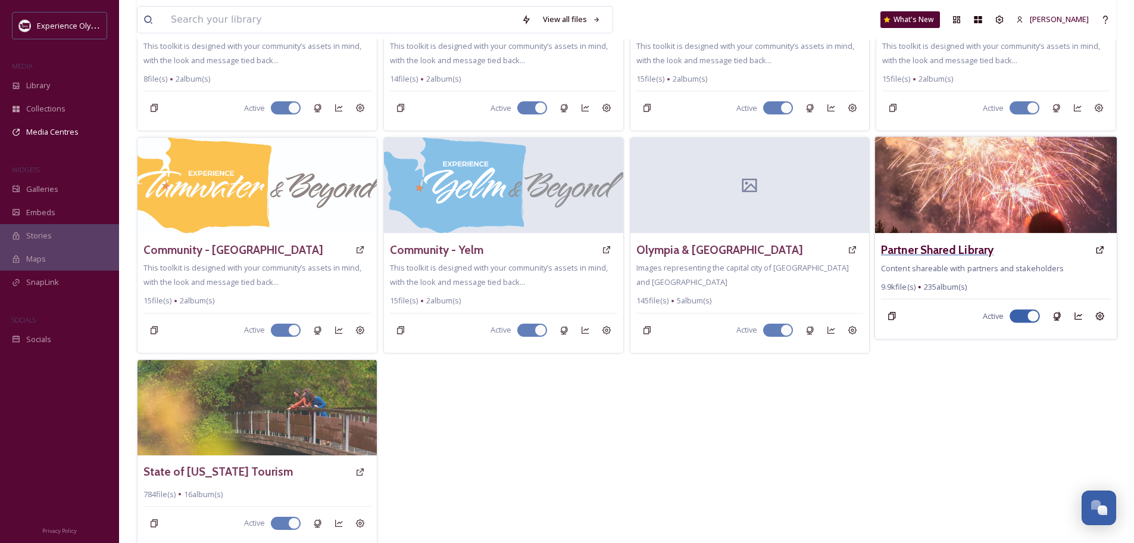
click at [964, 247] on h3 "Partner Shared Library" at bounding box center [937, 249] width 113 height 17
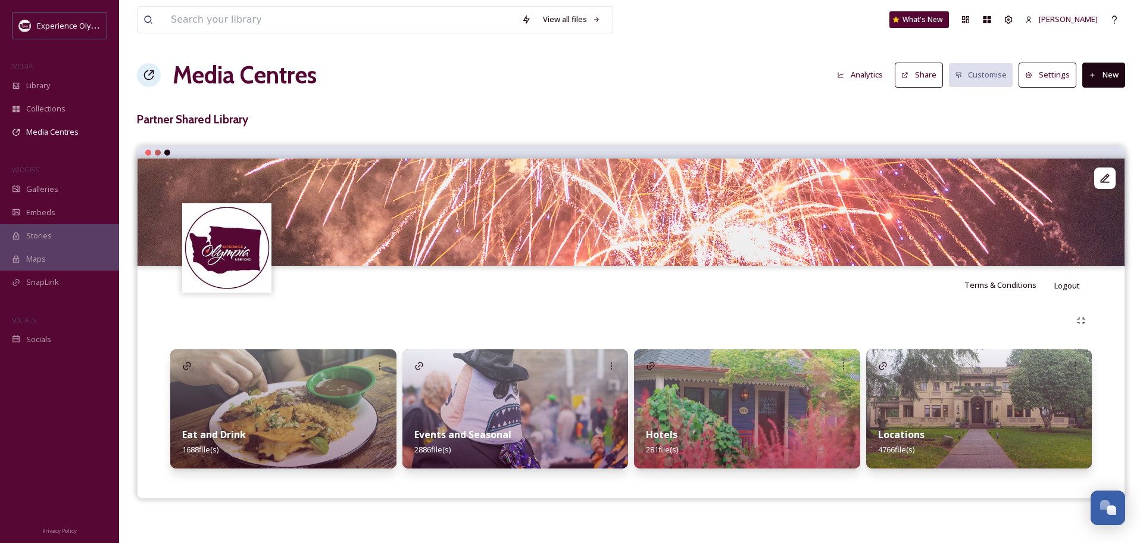
click at [213, 437] on strong "Eat and Drink" at bounding box center [214, 434] width 64 height 13
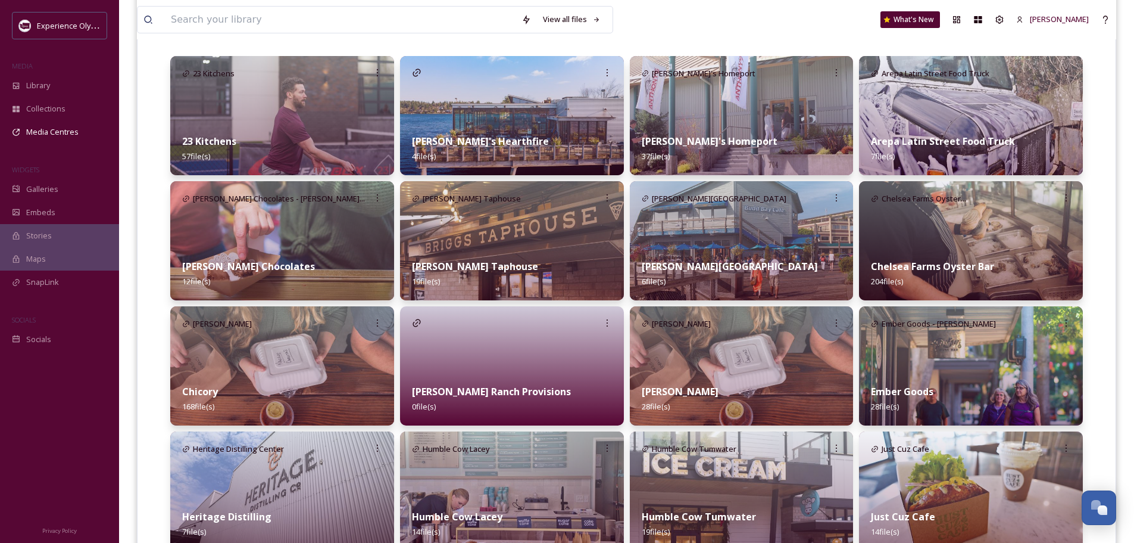
scroll to position [298, 0]
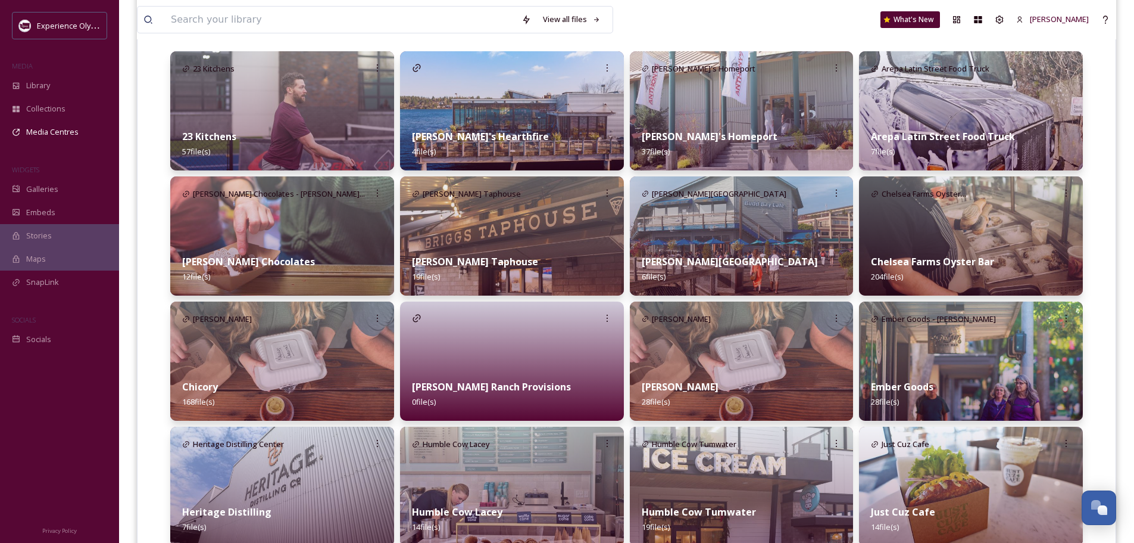
click at [533, 360] on div at bounding box center [512, 360] width 224 height 119
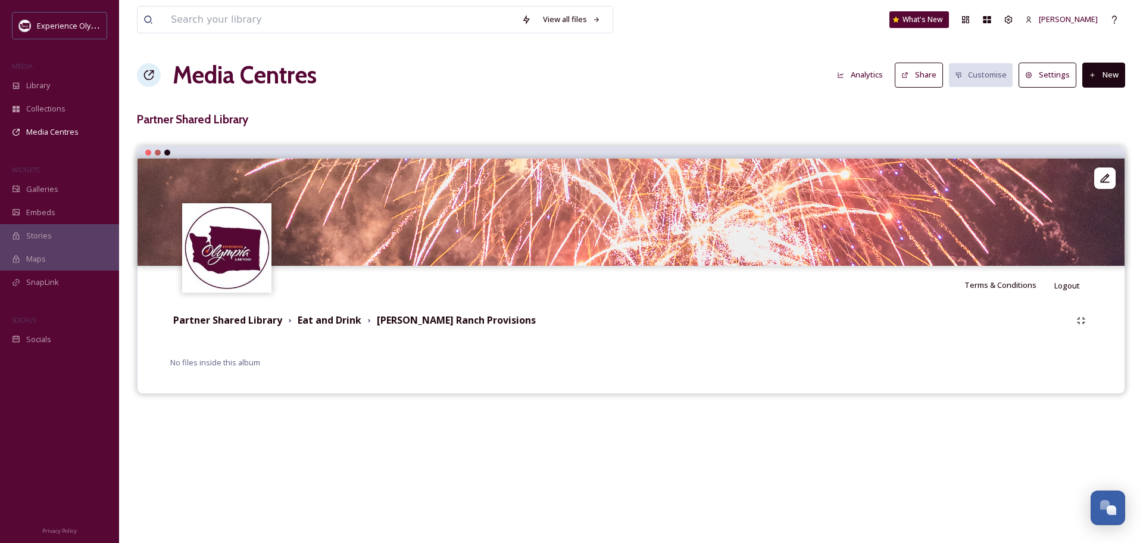
click at [1109, 74] on button "New" at bounding box center [1104, 75] width 43 height 24
click at [1105, 101] on span "Add Files" at bounding box center [1096, 102] width 32 height 11
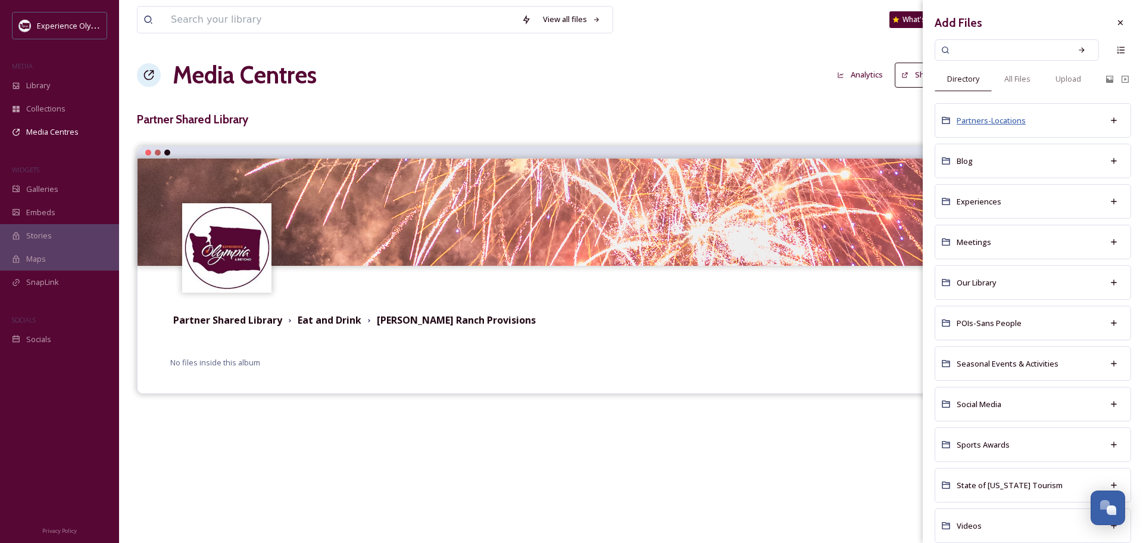
click at [1009, 120] on span "Partners-Locations" at bounding box center [991, 120] width 69 height 11
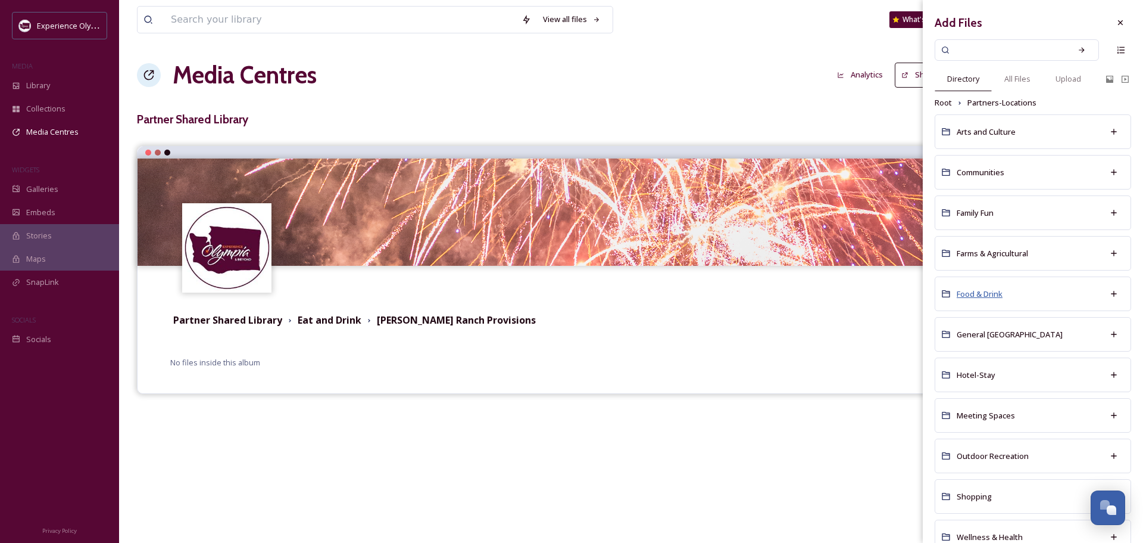
click at [963, 292] on span "Food & Drink" at bounding box center [980, 293] width 46 height 11
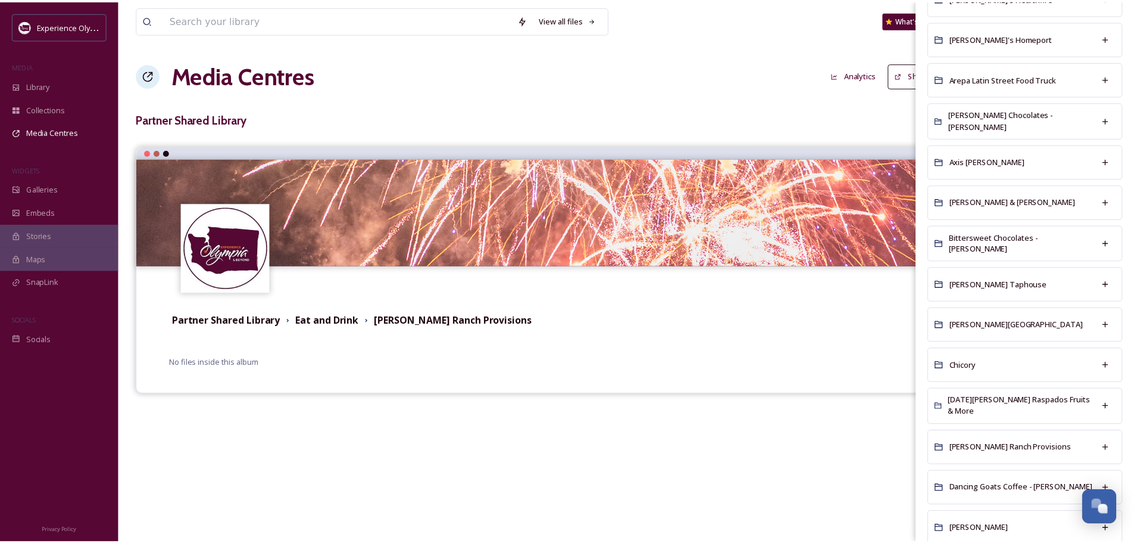
scroll to position [238, 0]
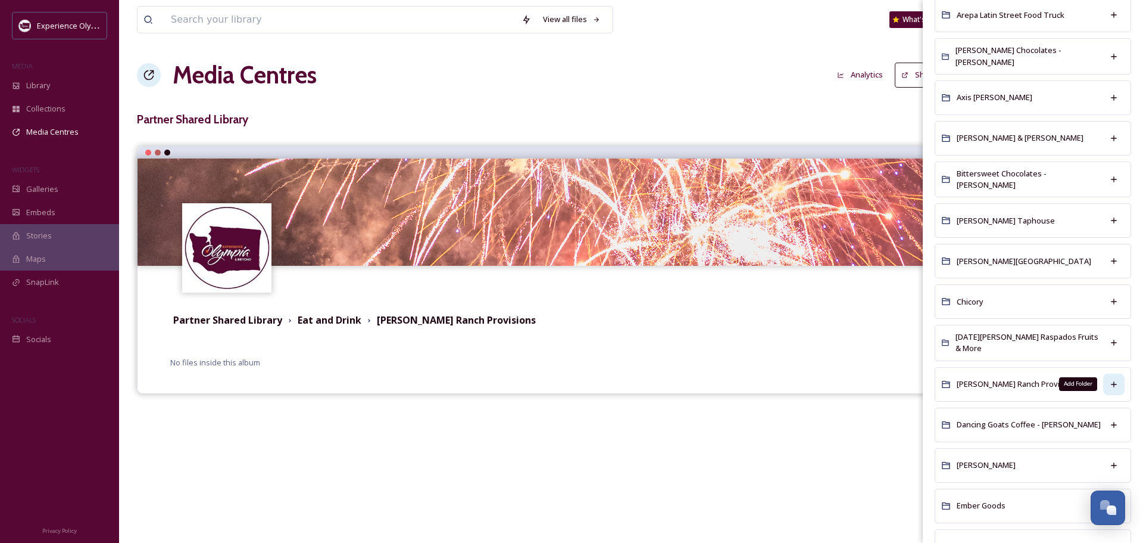
click at [1109, 380] on icon at bounding box center [1114, 384] width 10 height 10
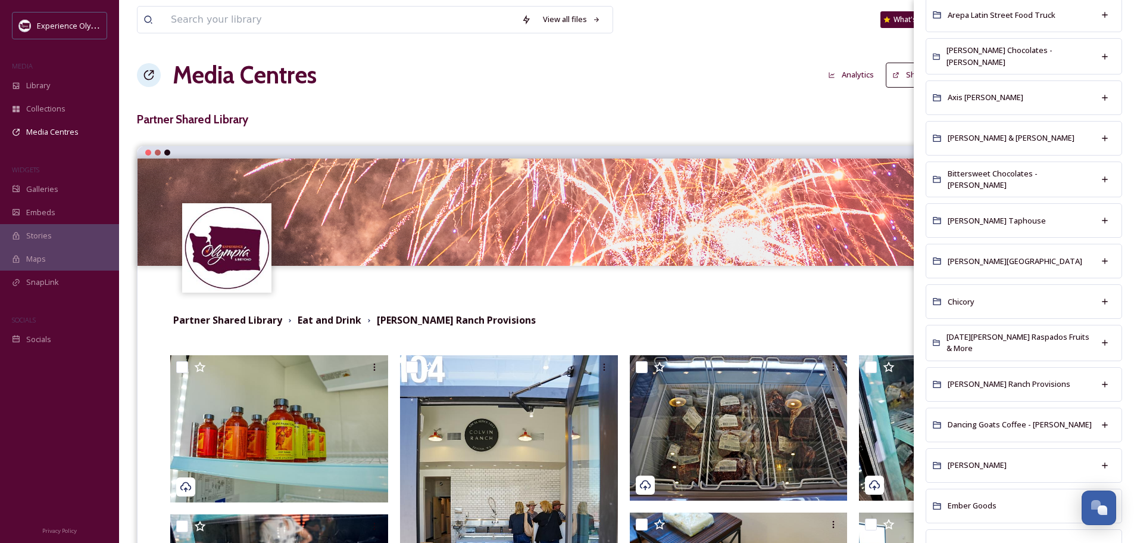
click at [725, 96] on div "View all files What's New Heidi Roth Media Centres Analytics Share Customise Se…" at bounding box center [626, 450] width 1015 height 901
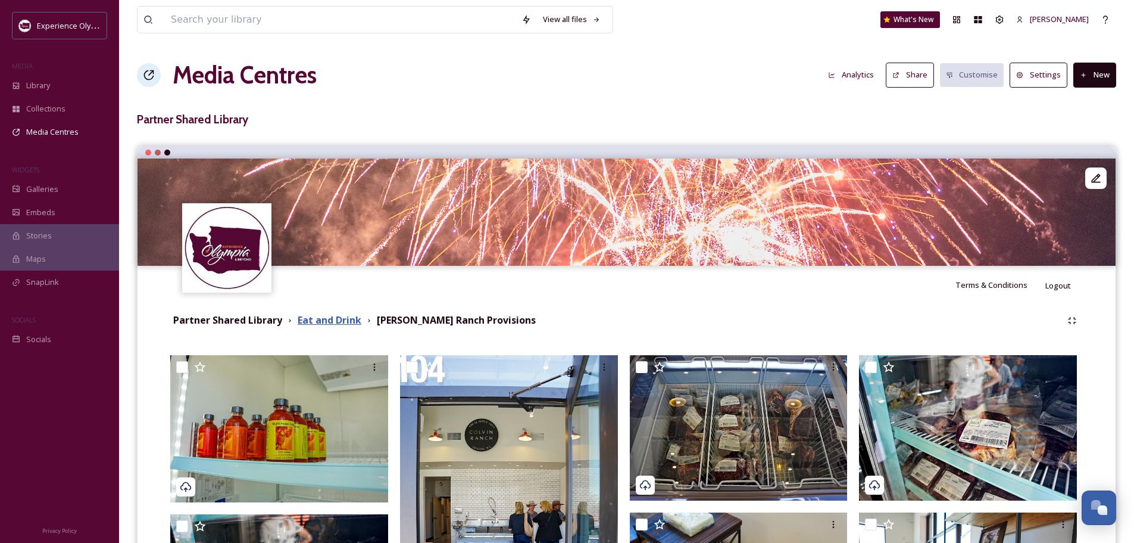
click at [323, 325] on strong "Eat and Drink" at bounding box center [330, 319] width 64 height 13
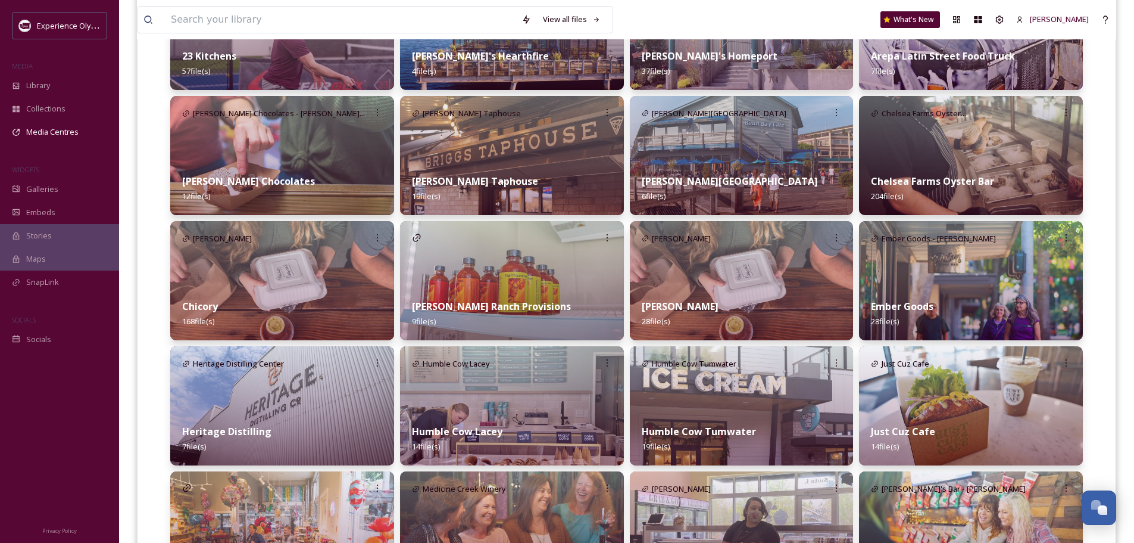
scroll to position [357, 0]
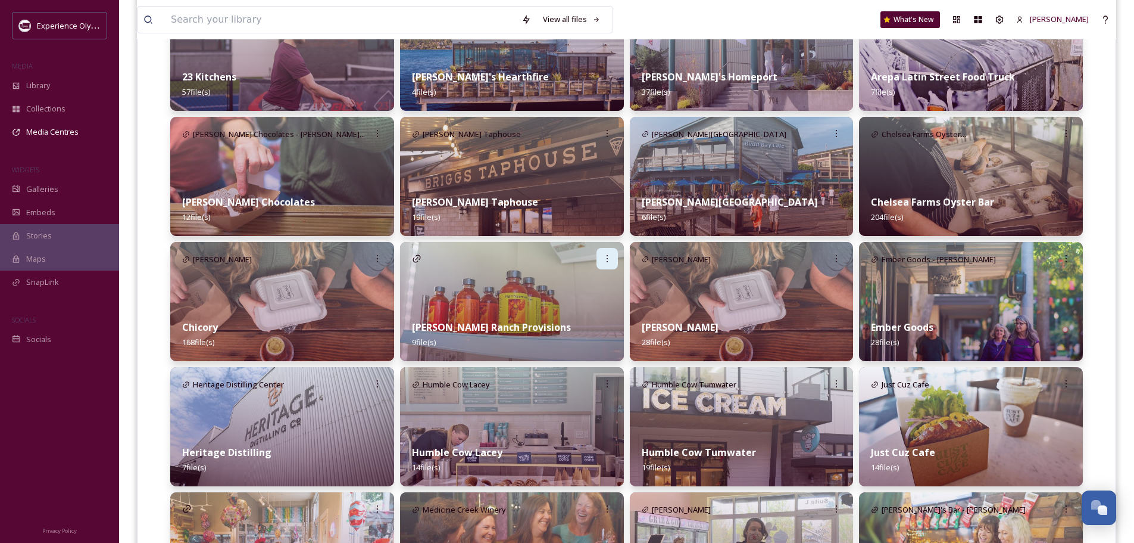
click at [607, 257] on icon at bounding box center [608, 259] width 10 height 10
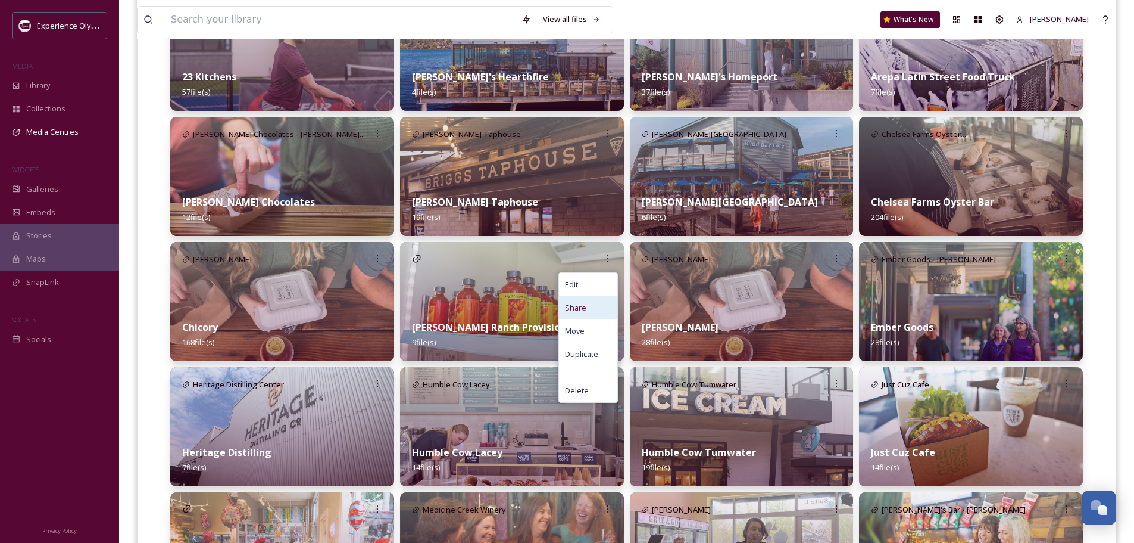
click at [565, 304] on span "Share" at bounding box center [575, 307] width 21 height 11
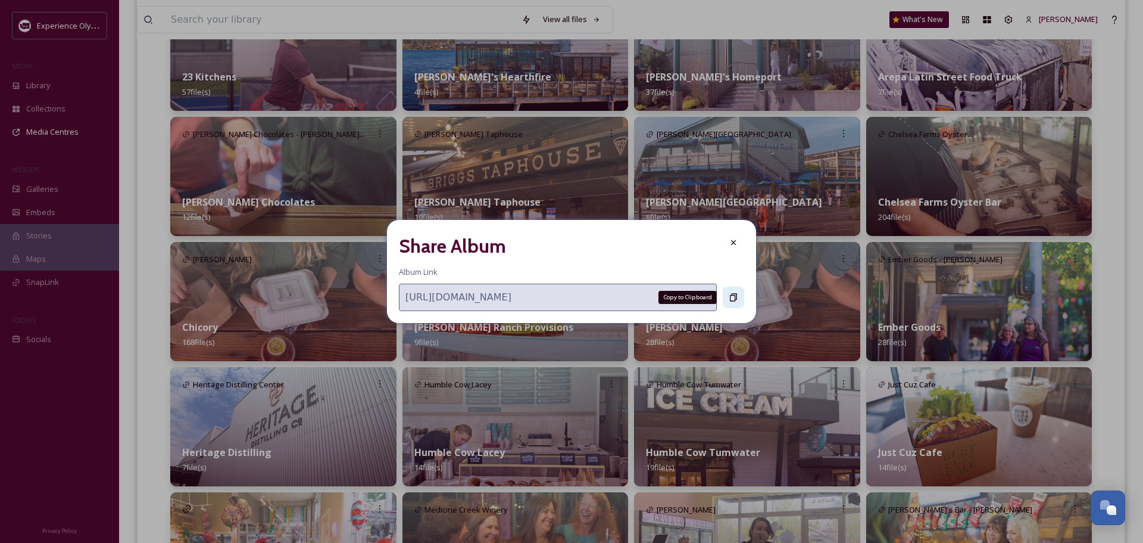
click at [732, 295] on icon at bounding box center [733, 297] width 7 height 8
click at [734, 241] on icon at bounding box center [734, 243] width 10 height 10
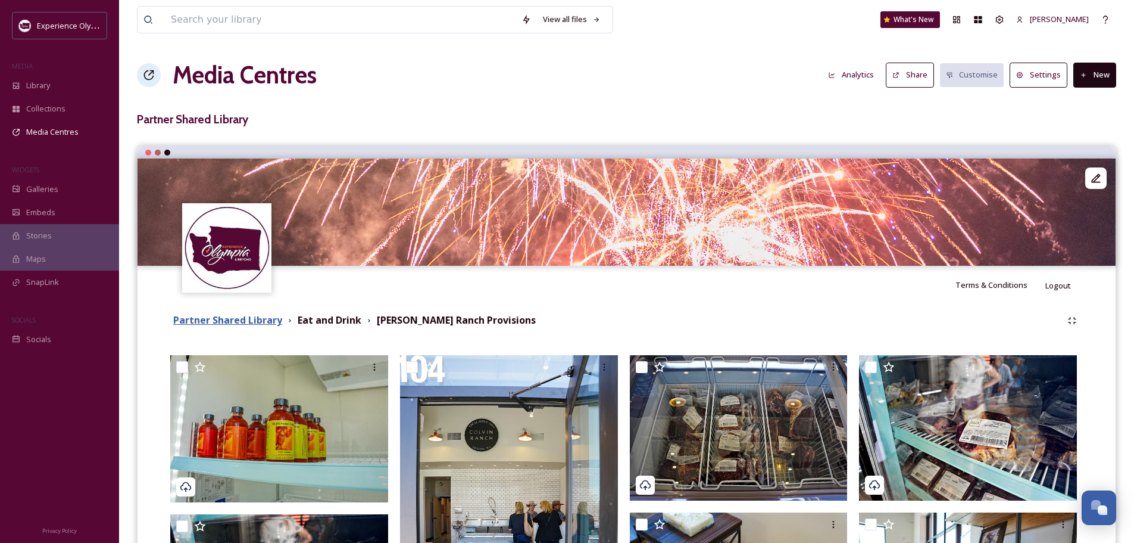
click at [223, 322] on strong "Partner Shared Library" at bounding box center [227, 319] width 109 height 13
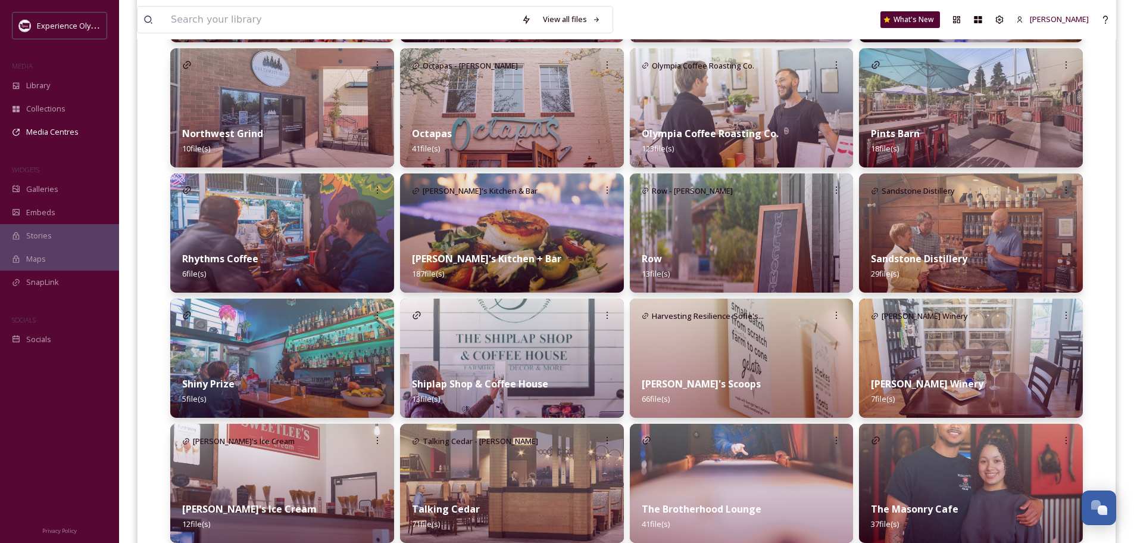
scroll to position [953, 0]
